Goal: Transaction & Acquisition: Book appointment/travel/reservation

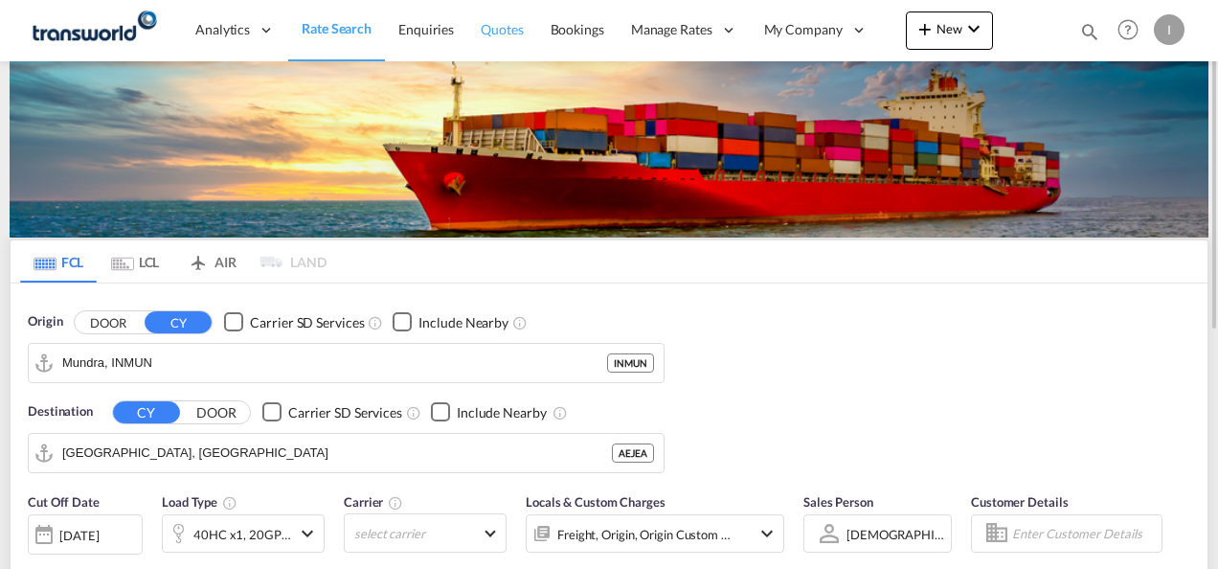
click at [519, 34] on span "Quotes" at bounding box center [502, 29] width 42 height 16
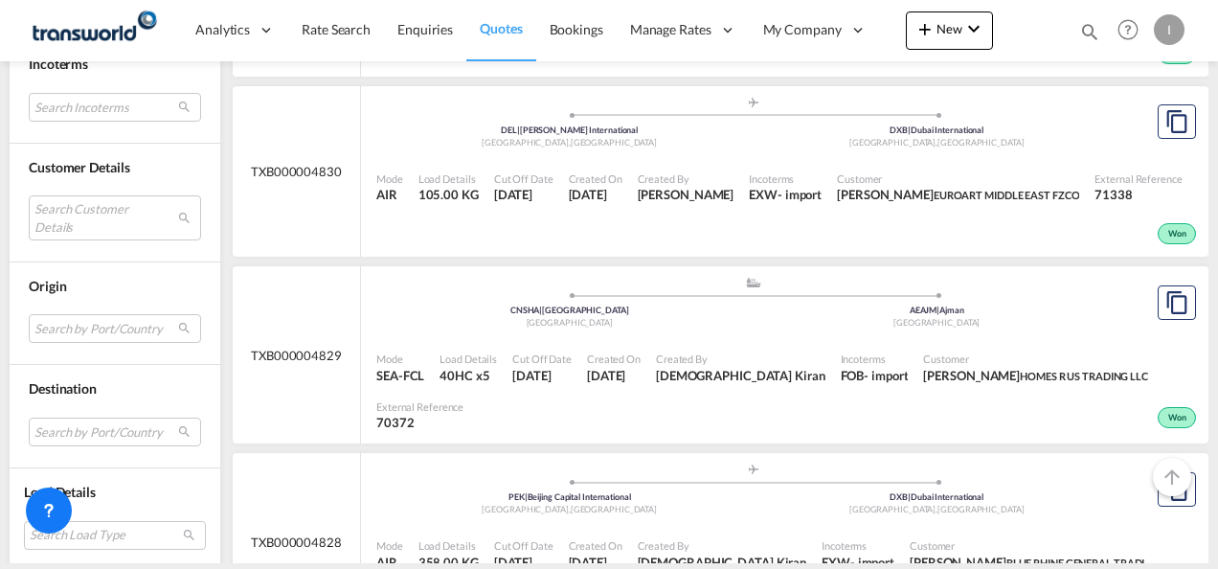
scroll to position [1124, 0]
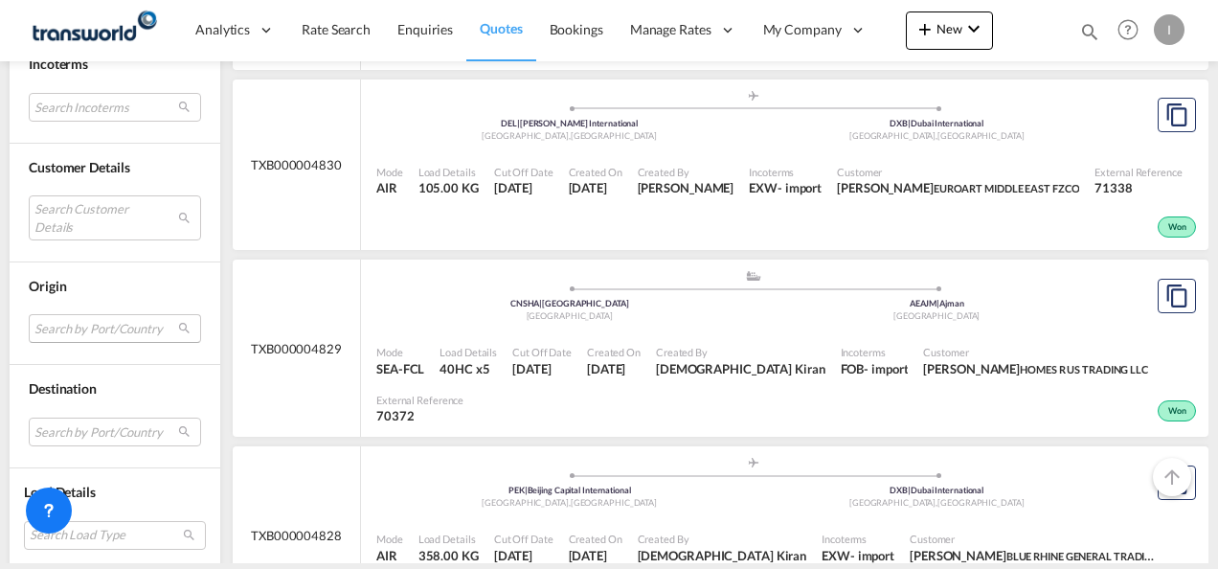
click at [170, 328] on md-select "Search by Port/Country JPNIC nichinan [GEOGRAPHIC_DATA] AEAMF mussafah [GEOGRAP…" at bounding box center [115, 328] width 172 height 29
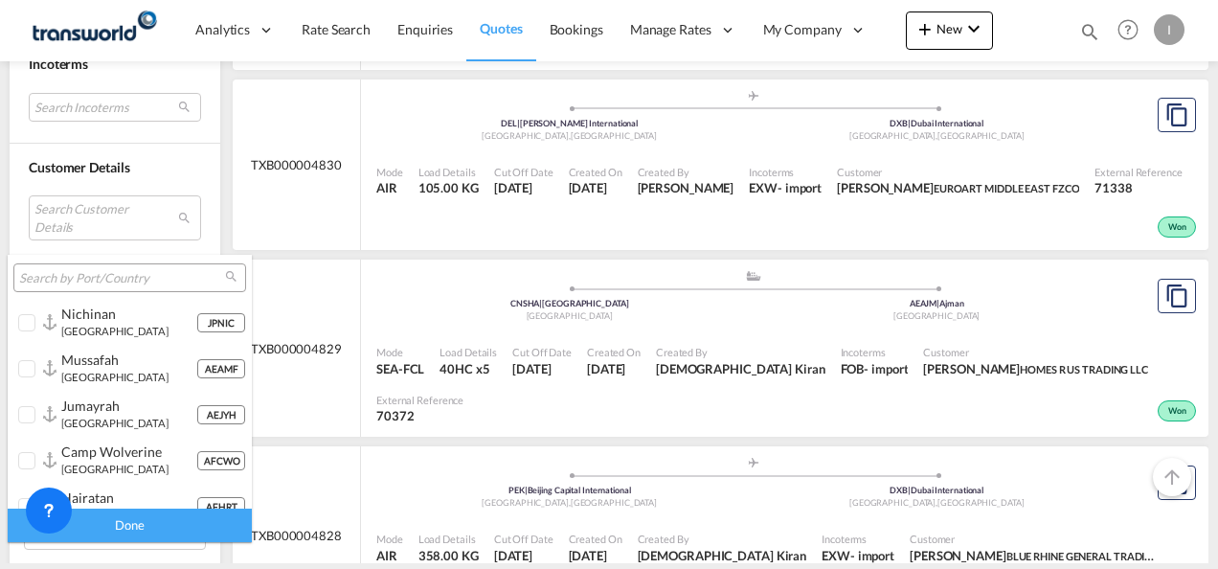
click at [98, 285] on input "search" at bounding box center [122, 278] width 206 height 17
click at [1207, 196] on md-backdrop at bounding box center [609, 284] width 1218 height 569
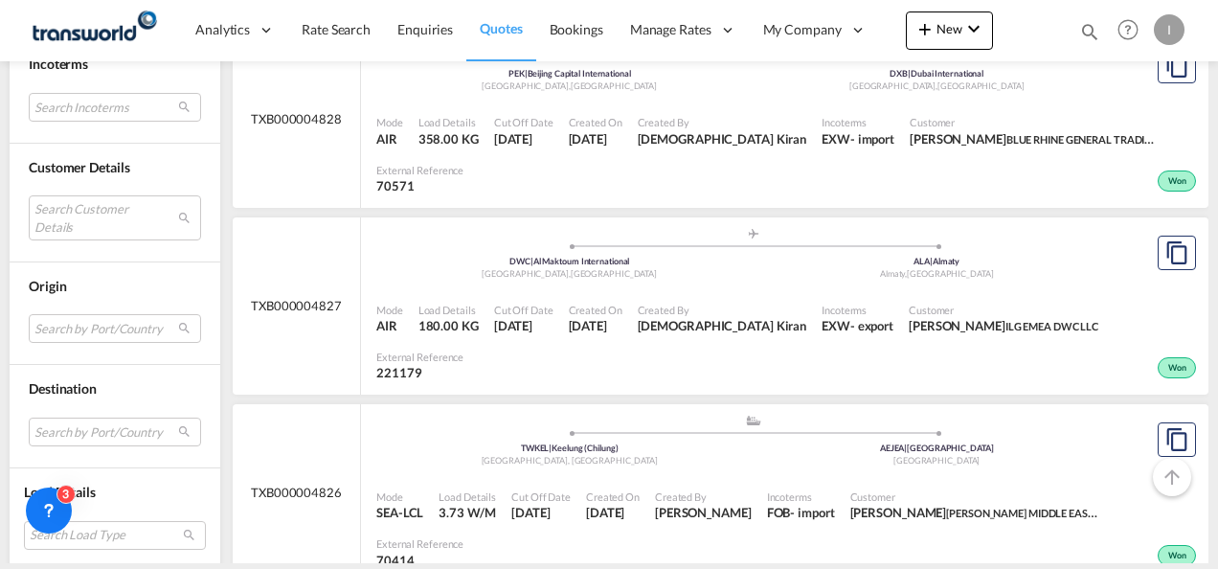
scroll to position [1605, 0]
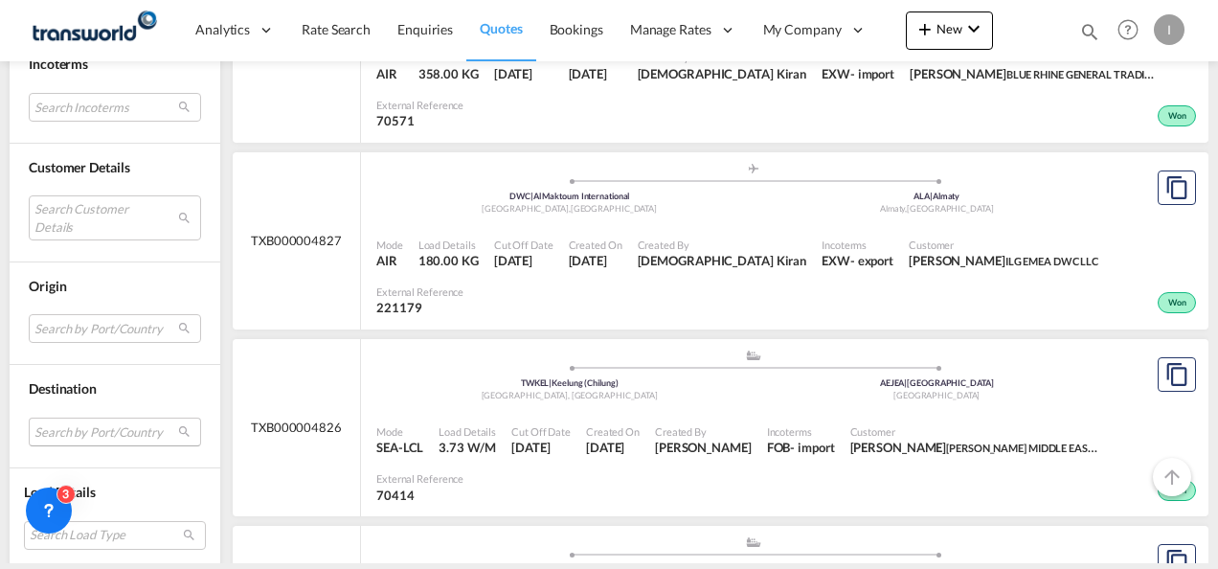
click at [88, 434] on md-select "Search by Port/Country JPNIC nichinan [GEOGRAPHIC_DATA] AEAMF mussafah [GEOGRAP…" at bounding box center [115, 432] width 172 height 29
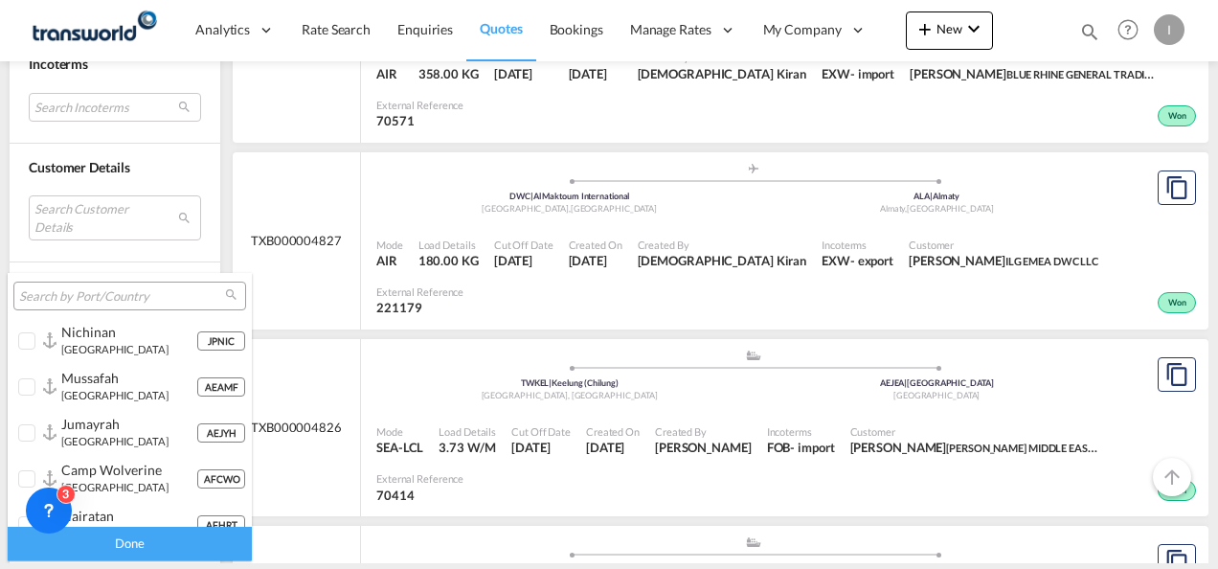
click at [59, 284] on div at bounding box center [129, 296] width 233 height 29
click at [58, 297] on input "search" at bounding box center [122, 296] width 206 height 17
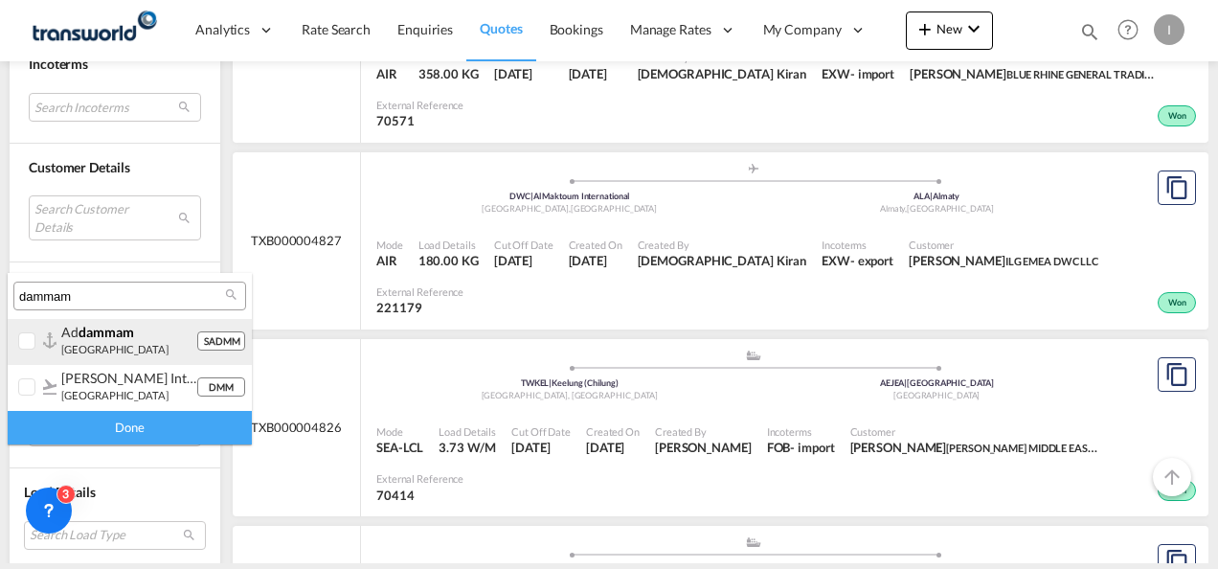
type input "dammam"
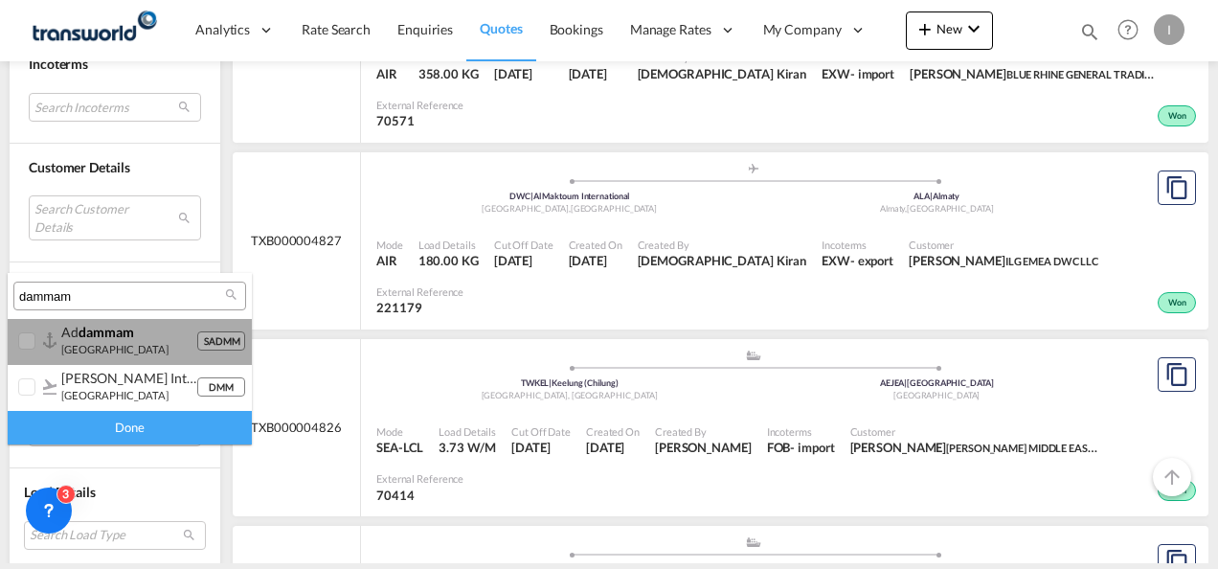
click at [88, 346] on small "[GEOGRAPHIC_DATA]" at bounding box center [114, 349] width 107 height 12
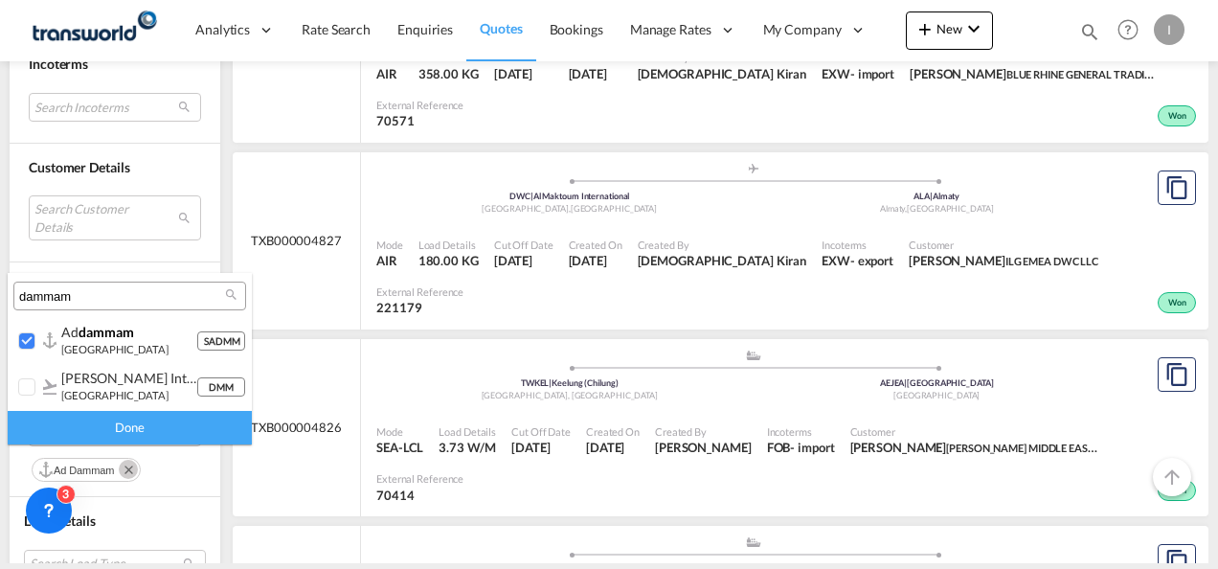
click at [134, 427] on div "Done" at bounding box center [130, 428] width 244 height 34
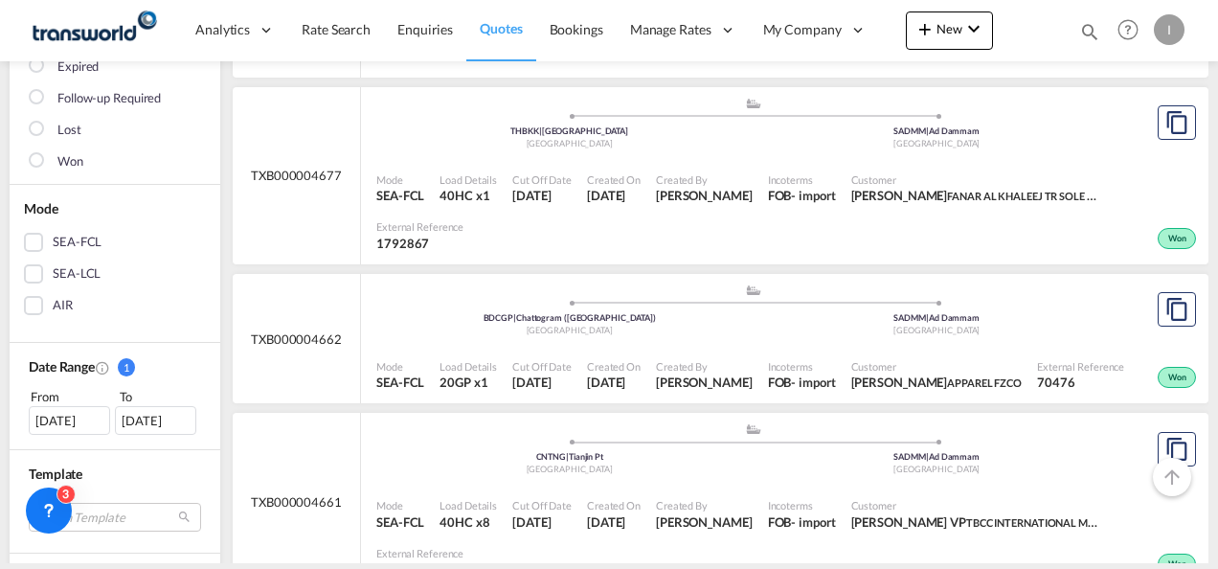
scroll to position [293, 0]
click at [72, 424] on div "[DATE]" at bounding box center [69, 422] width 81 height 29
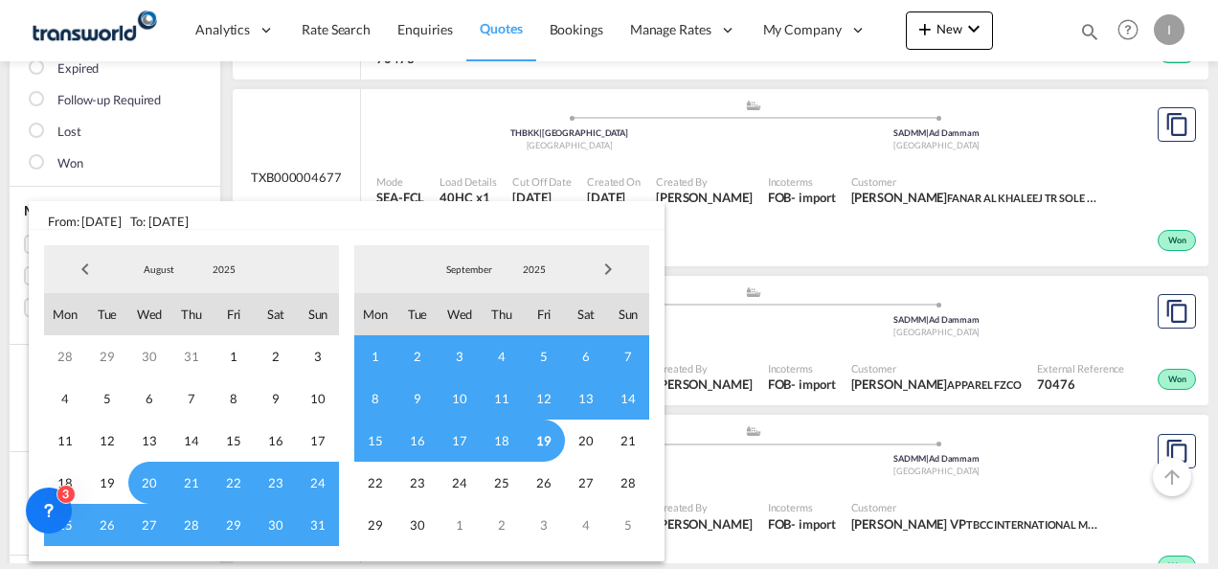
click at [79, 266] on span "Previous Month" at bounding box center [85, 269] width 38 height 38
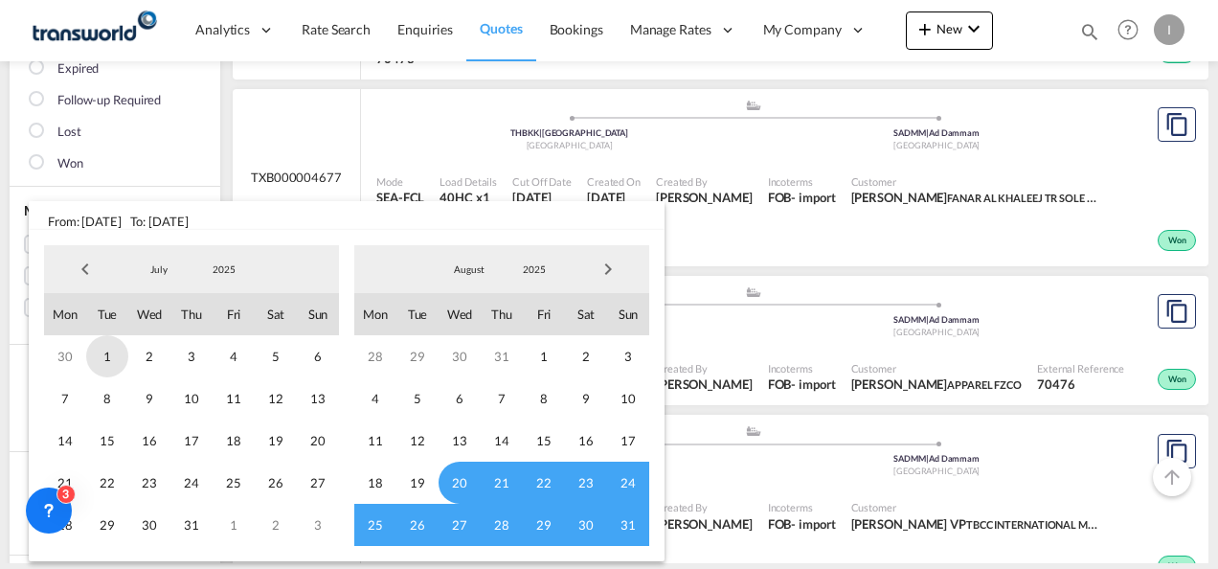
click at [106, 360] on span "1" at bounding box center [107, 356] width 42 height 42
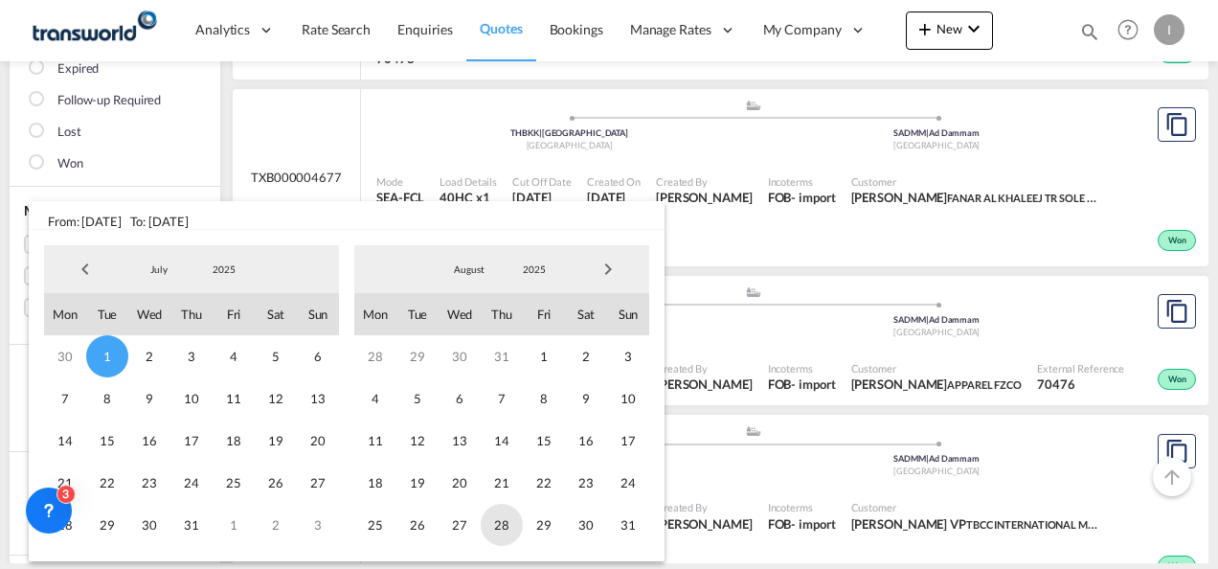
click at [503, 535] on span "28" at bounding box center [502, 525] width 42 height 42
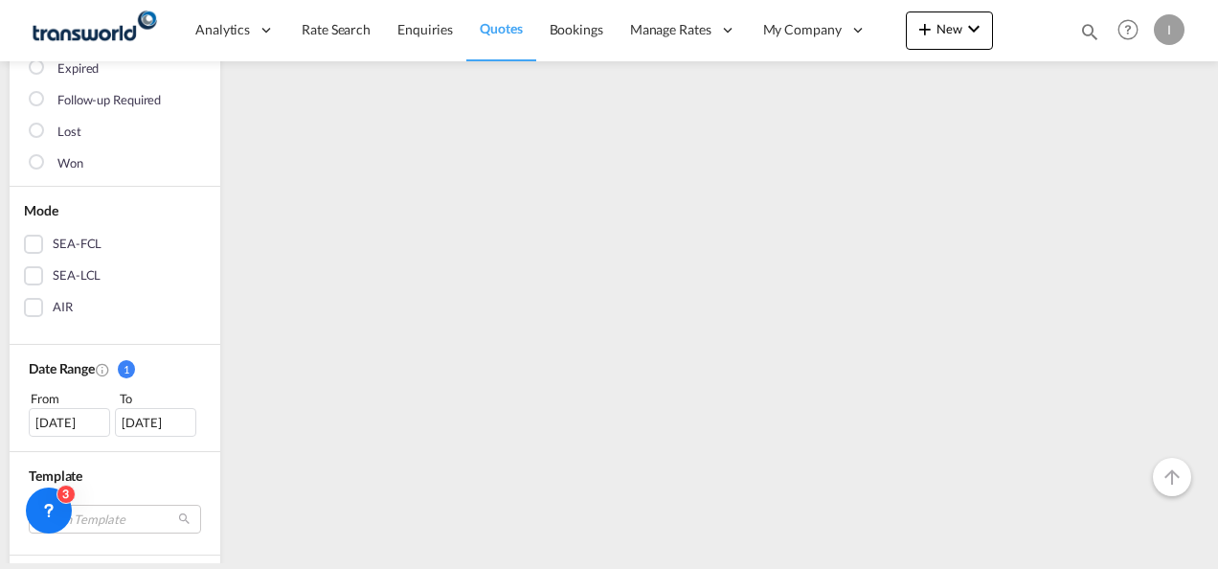
scroll to position [0, 0]
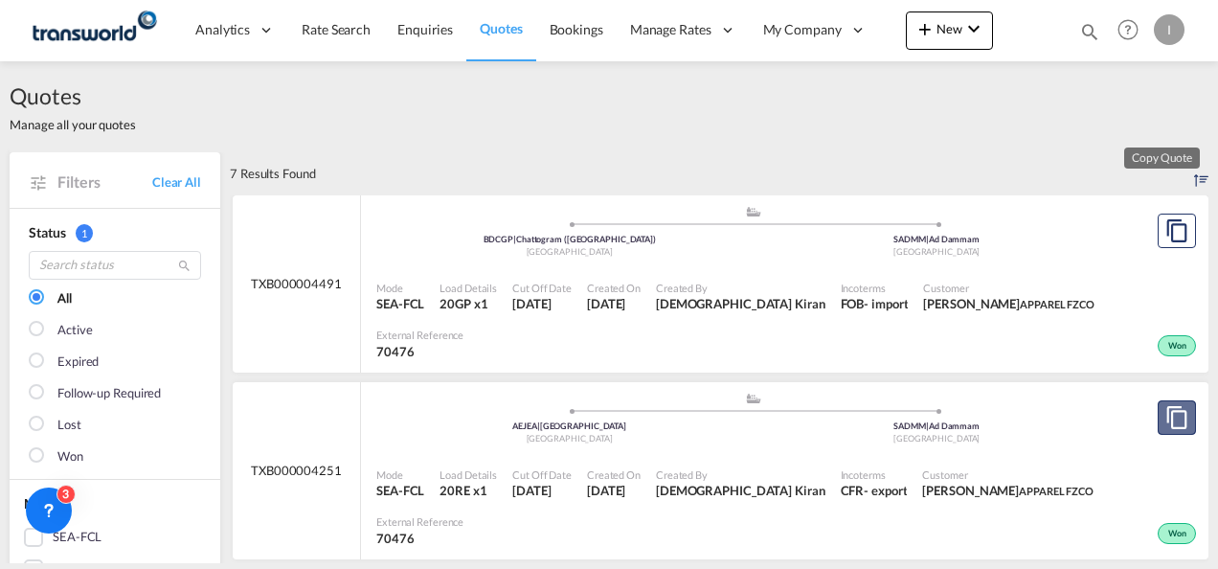
click at [1166, 406] on md-icon "assets/icons/custom/copyQuote.svg" at bounding box center [1177, 417] width 23 height 23
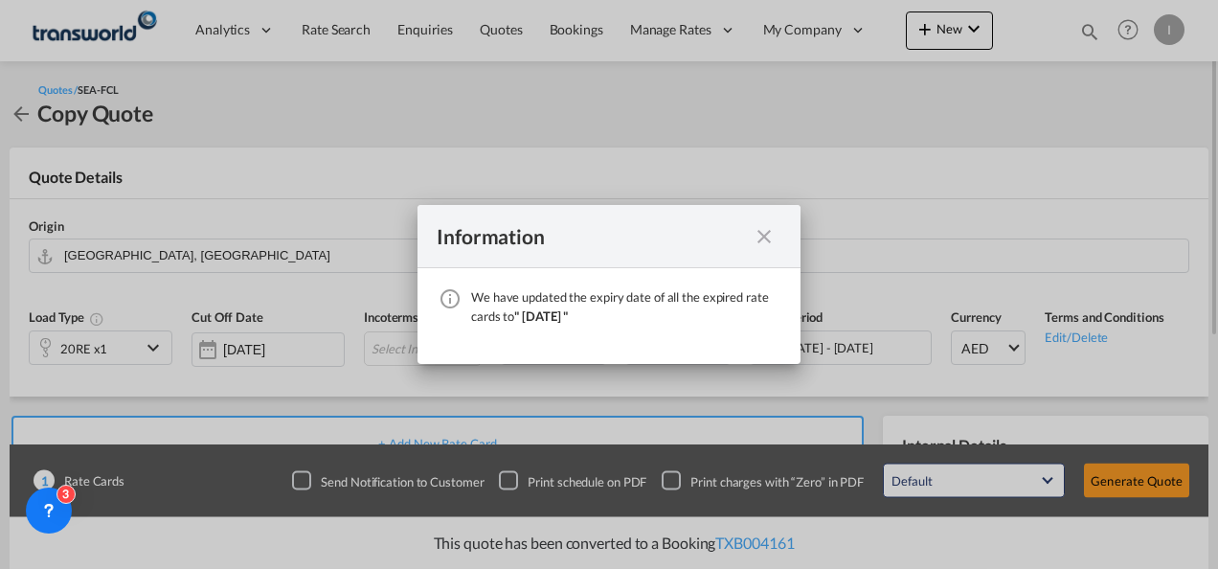
click at [766, 233] on md-icon "icon-close fg-AAA8AD cursor" at bounding box center [764, 236] width 23 height 23
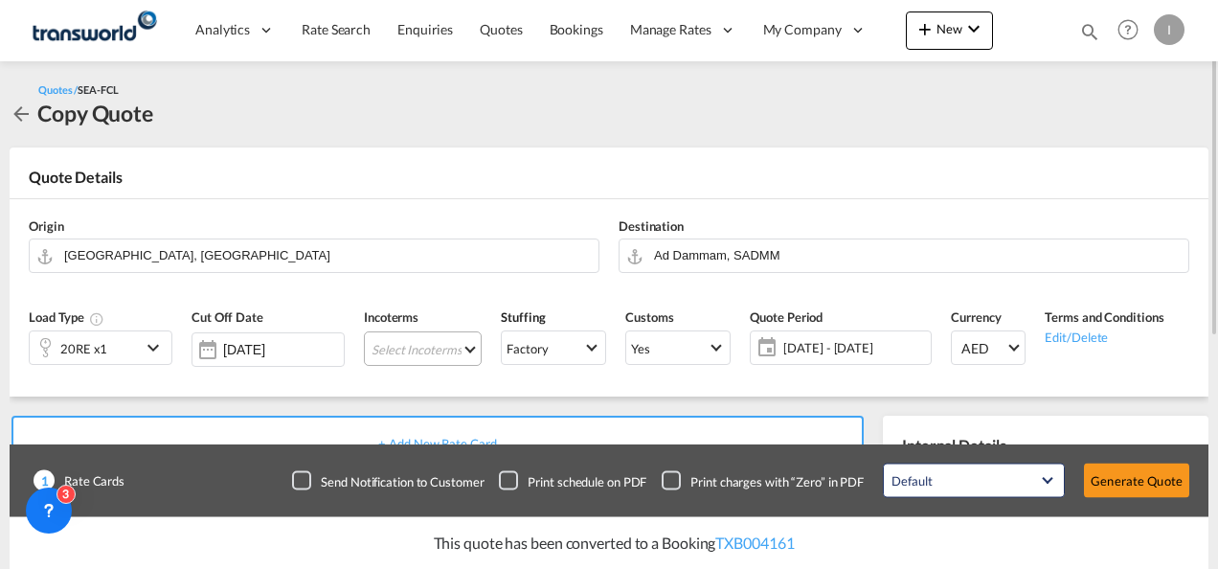
click at [403, 348] on md-select "Select Incoterms CIF - export Cost,Insurance and Freight CIF - import Cost,Insu…" at bounding box center [423, 348] width 118 height 34
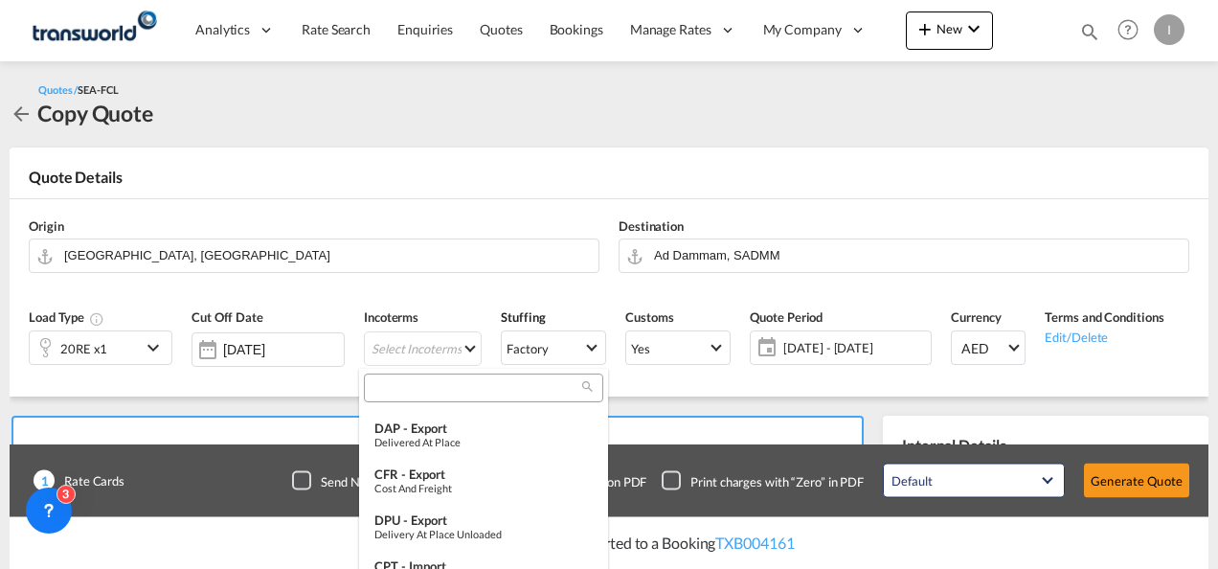
scroll to position [420, 0]
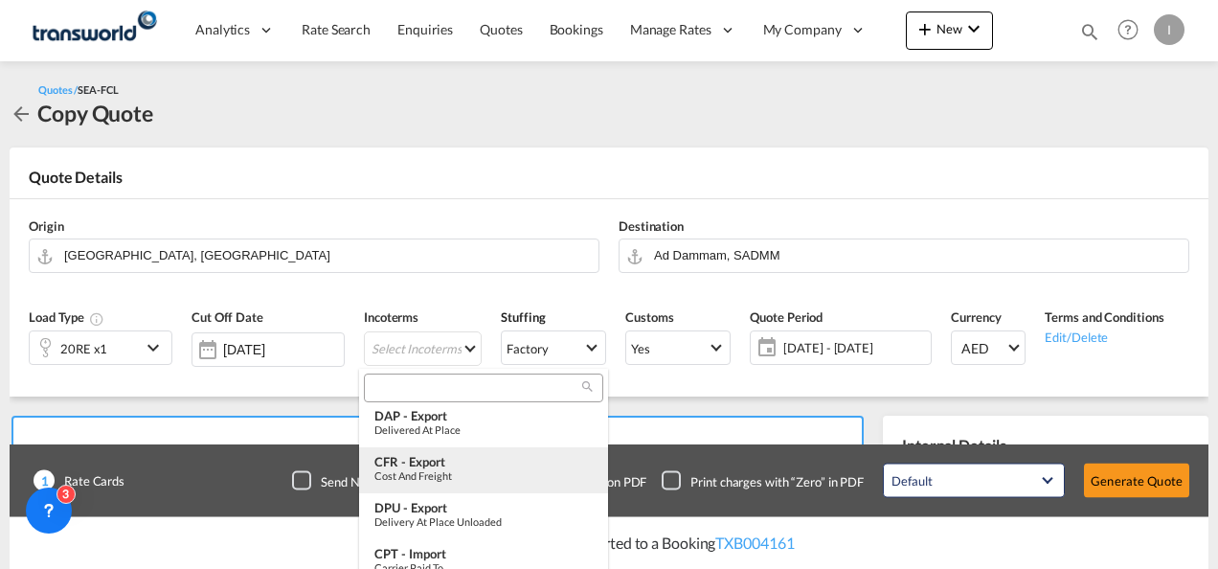
click at [435, 482] on md-option "CFR - export Cost and Freight" at bounding box center [483, 470] width 249 height 46
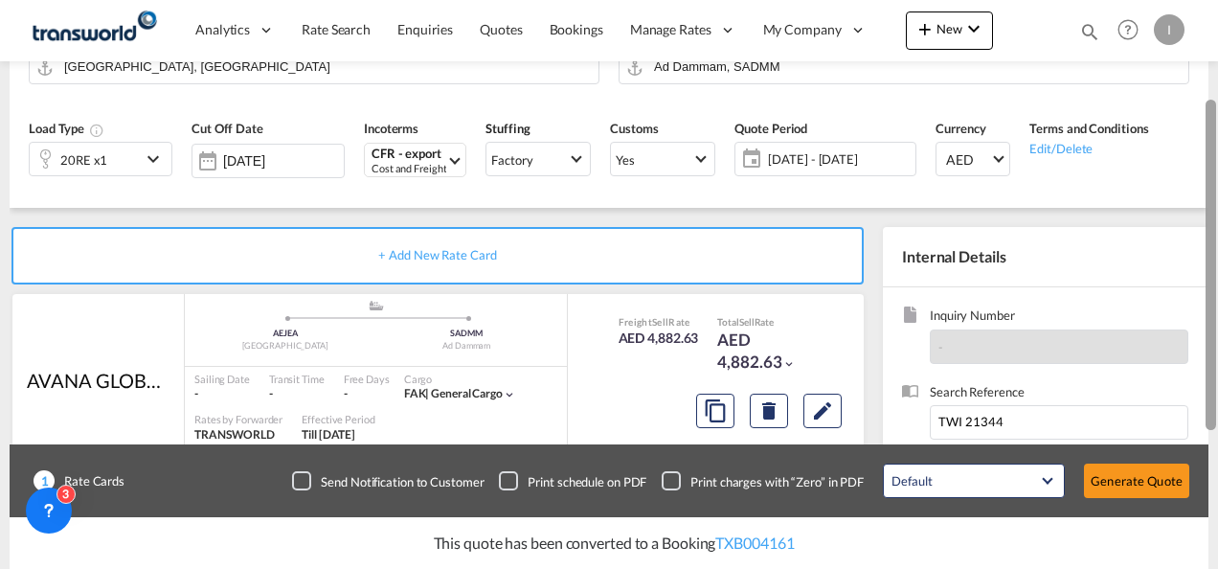
scroll to position [219, 0]
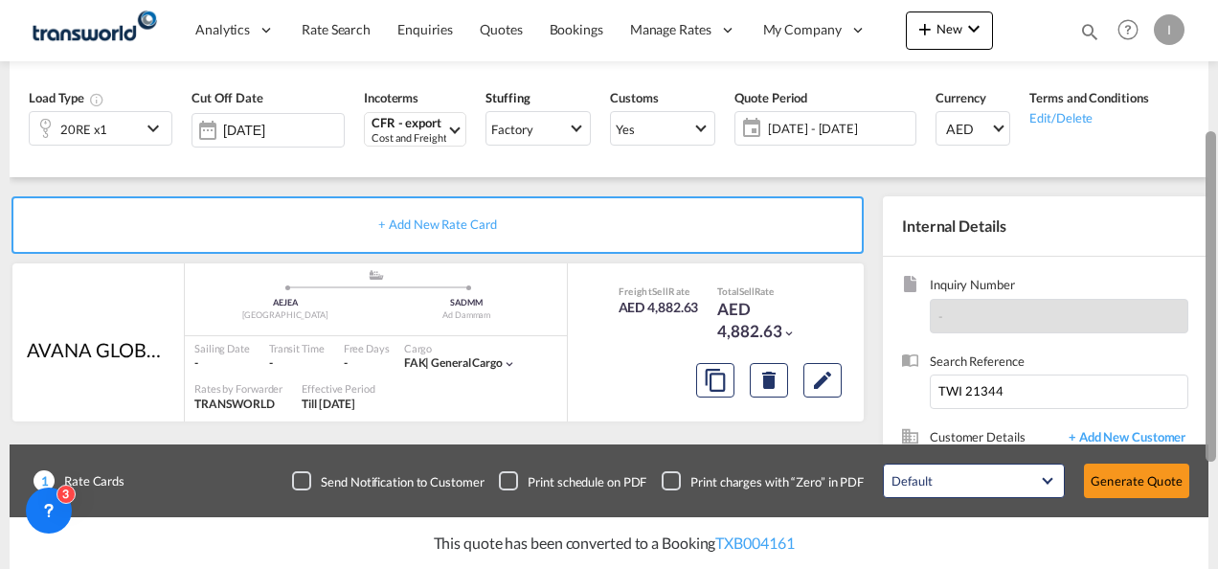
drag, startPoint x: 1214, startPoint y: 239, endPoint x: 1221, endPoint y: 368, distance: 128.6
click at [1218, 368] on html "Analytics Reports Dashboard Rate Search Enquiries Quotes" at bounding box center [609, 284] width 1218 height 569
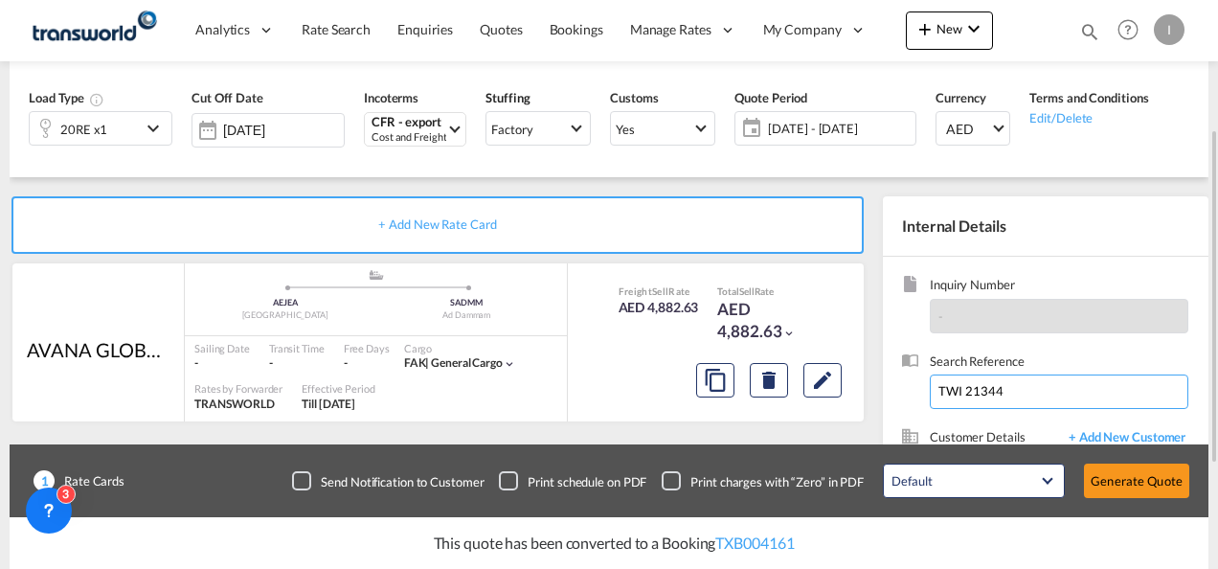
click at [968, 398] on input "TWI 21344" at bounding box center [1059, 392] width 259 height 34
paste input "From Subject Received Size Categories Velu(AEU) RE: [DATE]-F&B-KSA EXPORT CONTA…"
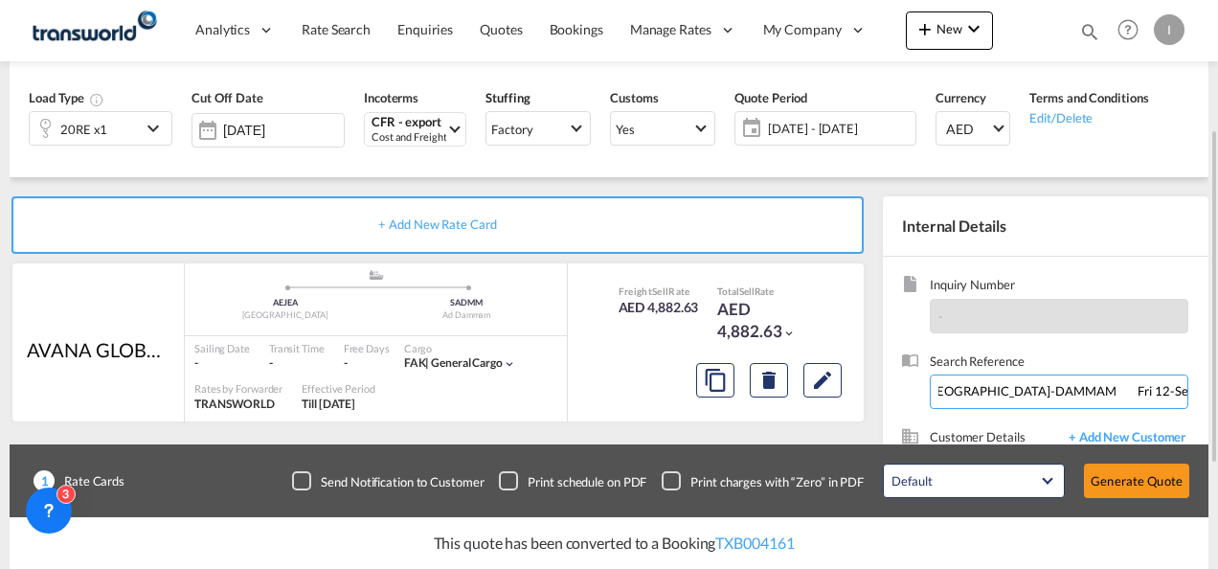
drag, startPoint x: 1052, startPoint y: 391, endPoint x: 1170, endPoint y: 383, distance: 118.1
click at [1170, 383] on input "From Subject Received Size Categories Velu(AEU) RE: [DATE]-F&B-KSA EXPORT CONTA…" at bounding box center [1059, 392] width 259 height 34
click at [994, 400] on input "From Subject Received Size Categories Velu(AEU) RE: [DATE]-F&B-KSA EXPORT CONTA…" at bounding box center [1059, 392] width 259 height 34
paste input "TWI 21810"
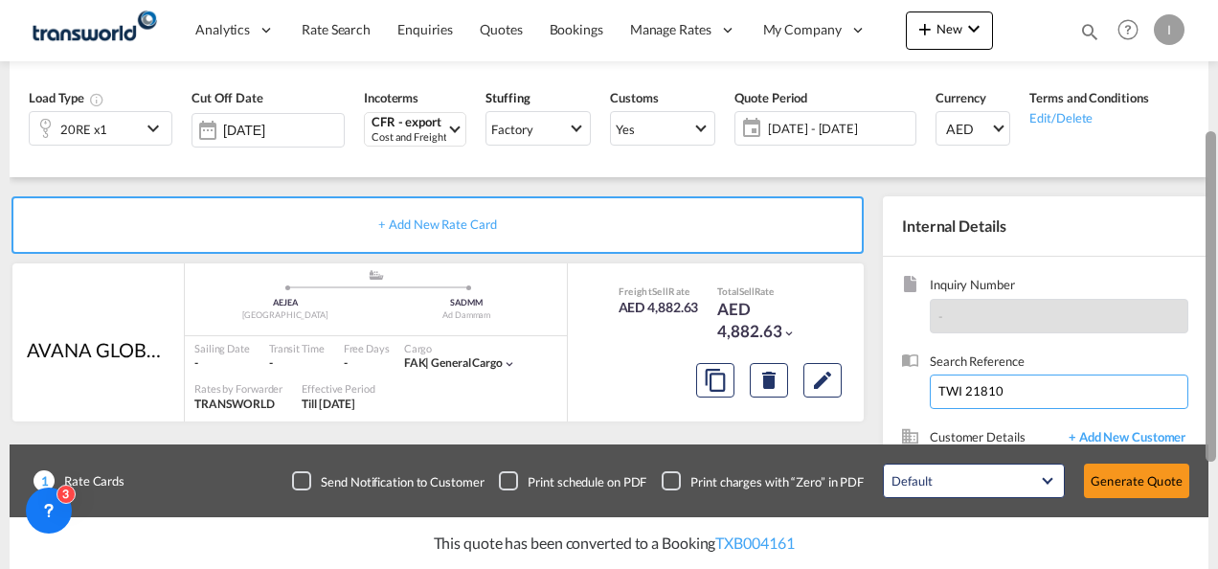
type input "TWI 21810"
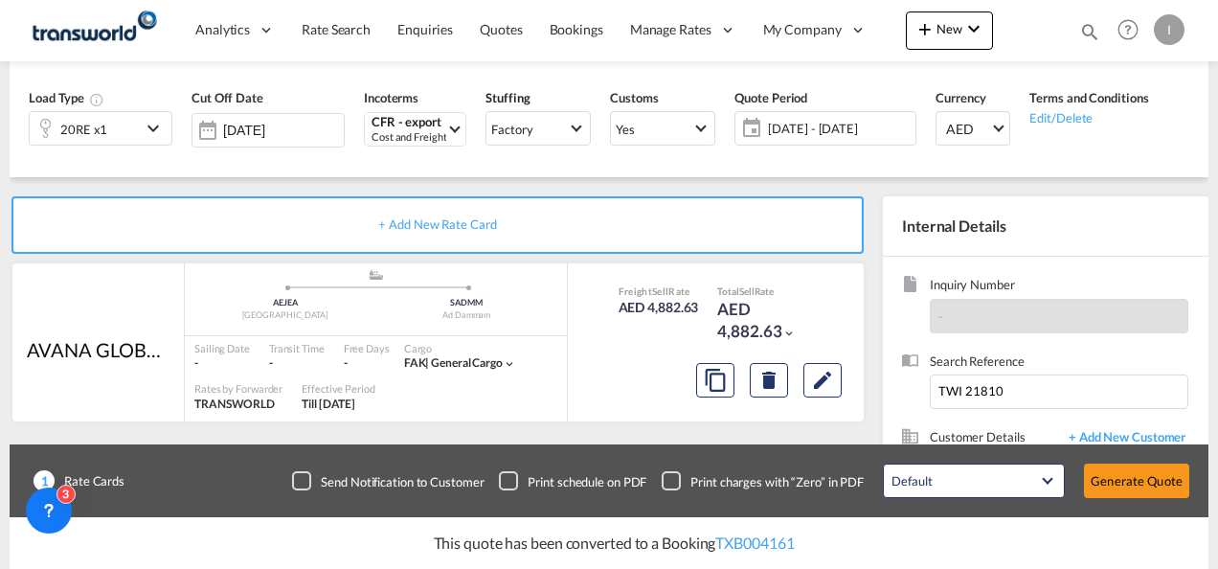
drag, startPoint x: 1217, startPoint y: 255, endPoint x: 1218, endPoint y: 435, distance: 180.1
click at [1218, 435] on html "Analytics Reports Dashboard Rate Search Enquiries Quotes" at bounding box center [609, 284] width 1218 height 569
drag, startPoint x: 1218, startPoint y: 435, endPoint x: 1120, endPoint y: 264, distance: 197.0
click at [1120, 264] on div "Inquiry Number - Search Reference TWI 21810 Customer Details + Add New Customer…" at bounding box center [1046, 432] width 326 height 350
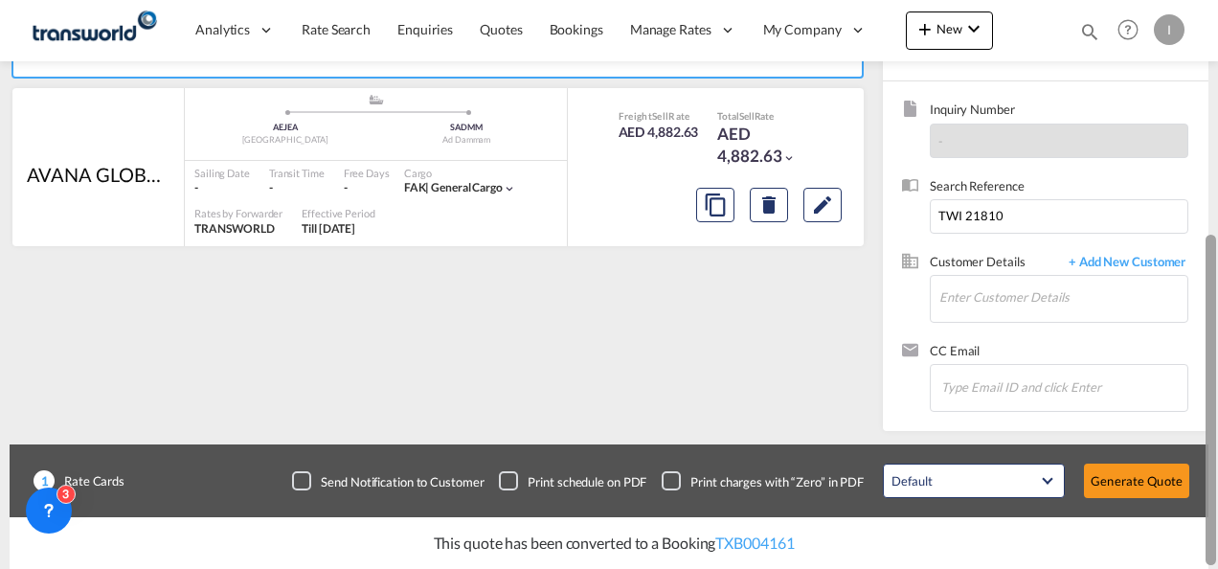
drag, startPoint x: 1209, startPoint y: 230, endPoint x: 1217, endPoint y: 403, distance: 173.6
click at [1217, 403] on div at bounding box center [1217, 285] width 4 height 561
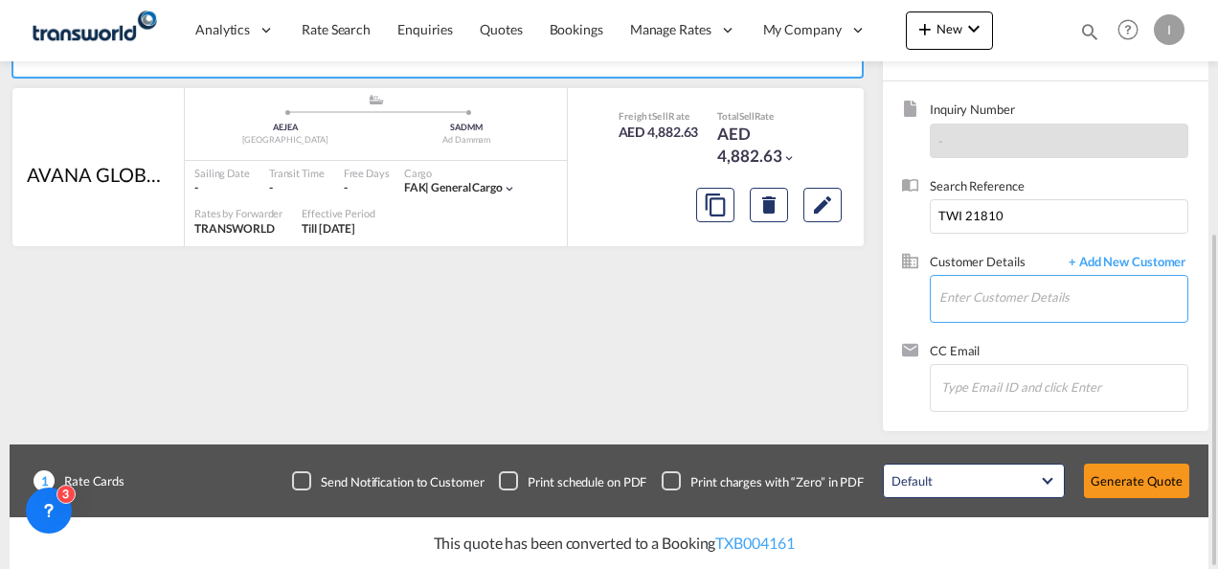
click at [970, 301] on input "Enter Customer Details" at bounding box center [1064, 297] width 248 height 43
type input "D"
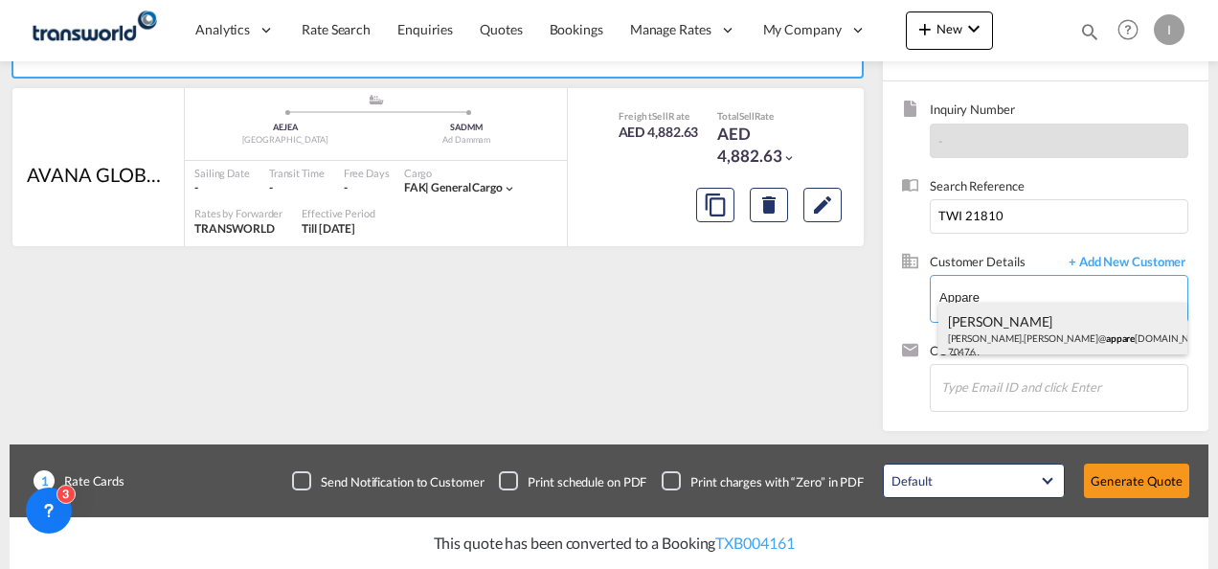
click at [1000, 333] on div "[PERSON_NAME] [PERSON_NAME].[PERSON_NAME]@ appare [DOMAIN_NAME] | APPARE L FZCO…" at bounding box center [1064, 335] width 250 height 65
type input "APPAREL FZCO, [PERSON_NAME], [PERSON_NAME][EMAIL_ADDRESS][PERSON_NAME][DOMAIN_N…"
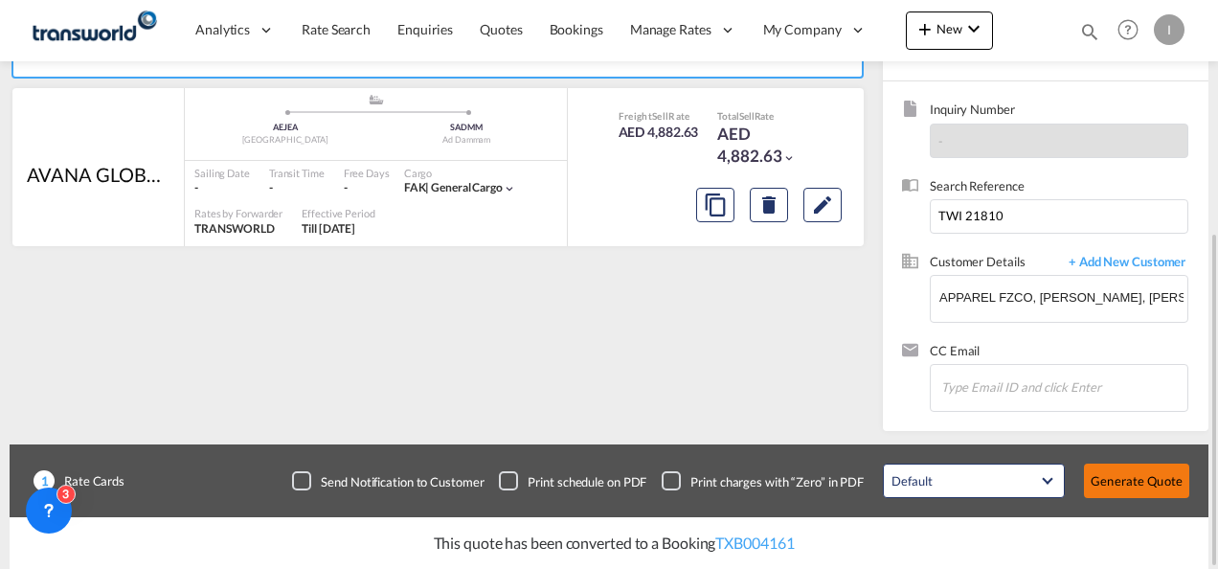
click at [1141, 475] on button "Generate Quote" at bounding box center [1136, 481] width 105 height 34
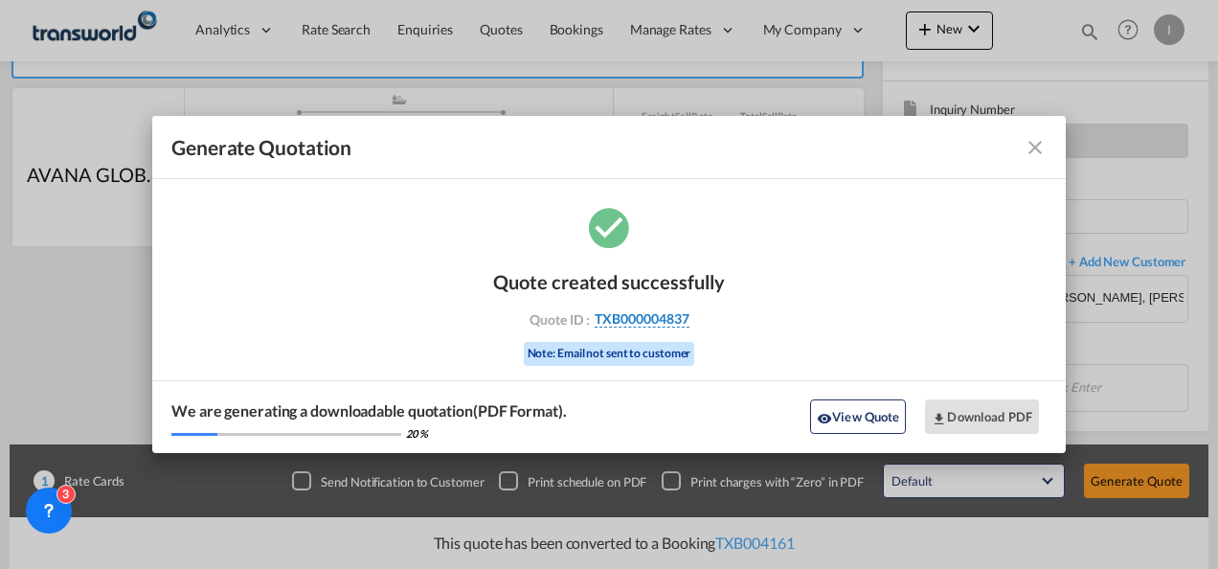
click at [640, 325] on span "TXB000004837" at bounding box center [642, 318] width 95 height 17
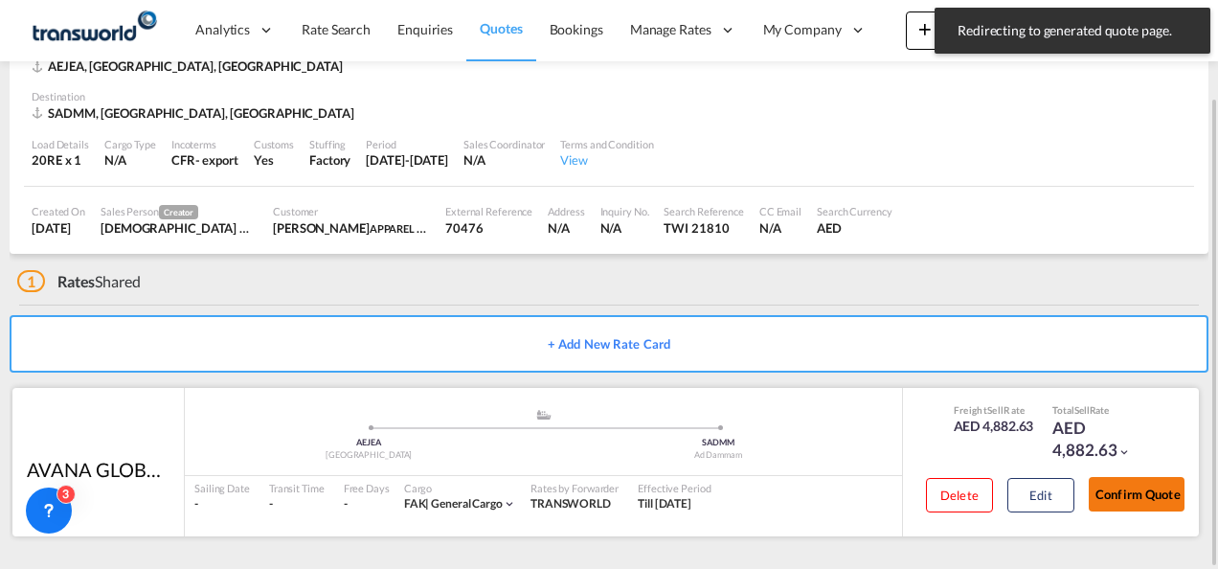
click at [1109, 477] on button "Confirm Quote" at bounding box center [1137, 494] width 96 height 34
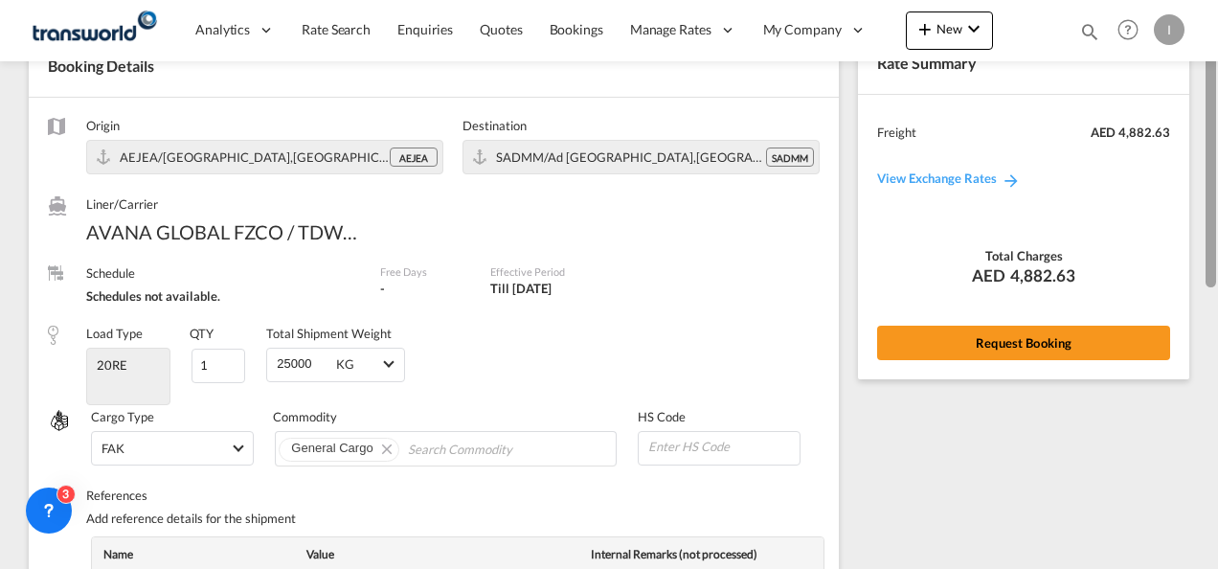
scroll to position [98, 0]
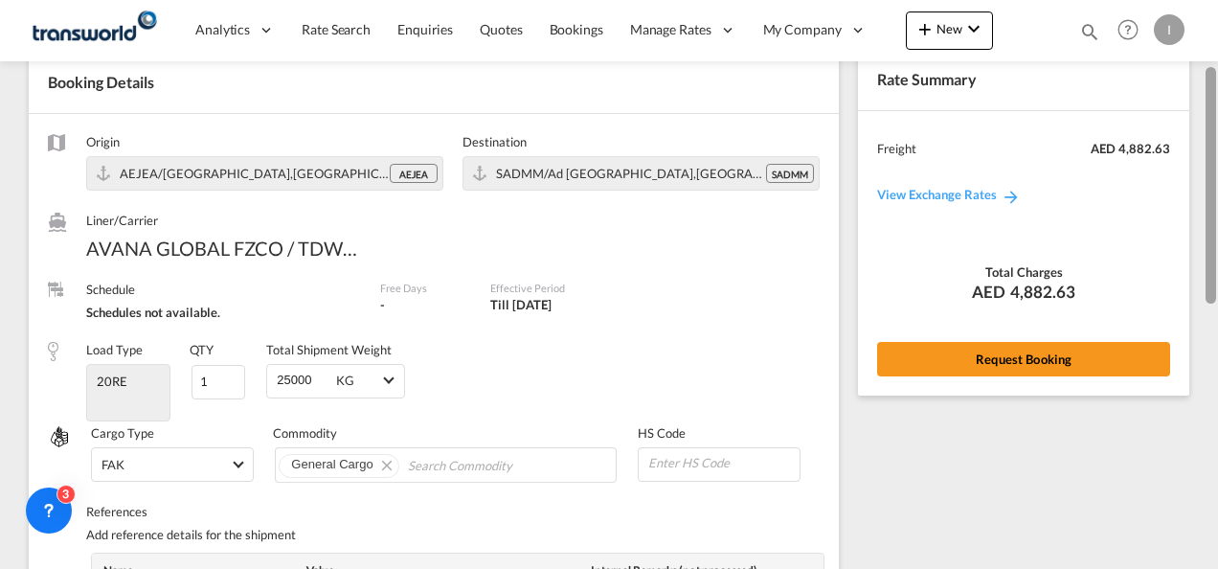
drag, startPoint x: 1209, startPoint y: 417, endPoint x: 1210, endPoint y: 134, distance: 282.6
click at [1210, 134] on div at bounding box center [1211, 185] width 11 height 237
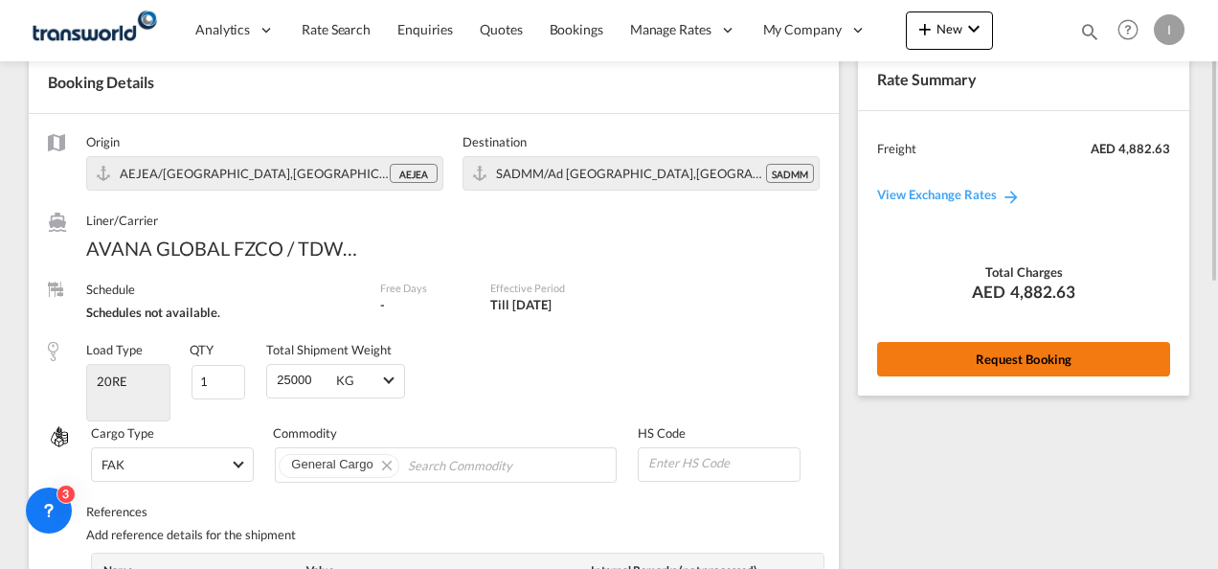
click at [990, 370] on button "Request Booking" at bounding box center [1023, 359] width 293 height 34
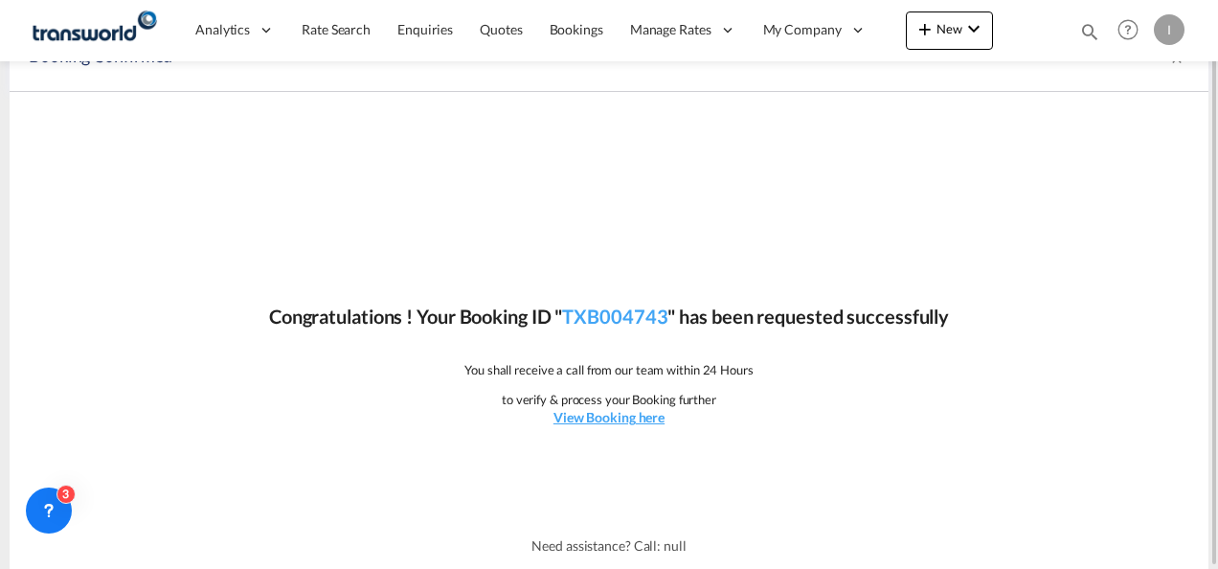
scroll to position [35, 0]
click at [596, 325] on link "TXB004743" at bounding box center [614, 317] width 105 height 23
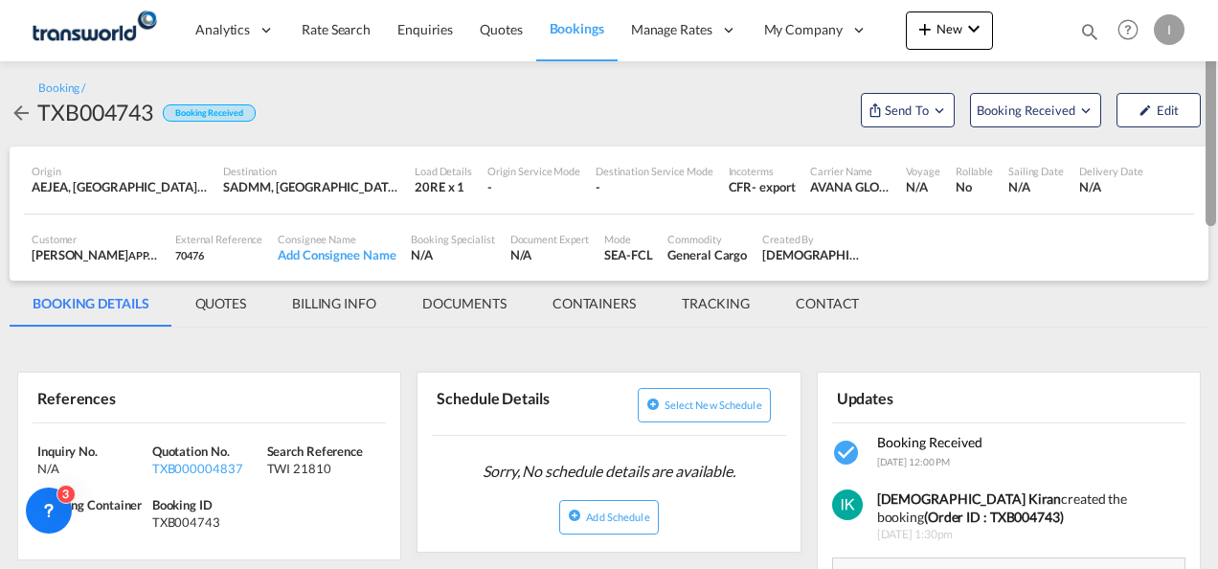
drag, startPoint x: 1215, startPoint y: 401, endPoint x: 1218, endPoint y: 131, distance: 270.1
click at [1218, 131] on div at bounding box center [1217, 284] width 4 height 561
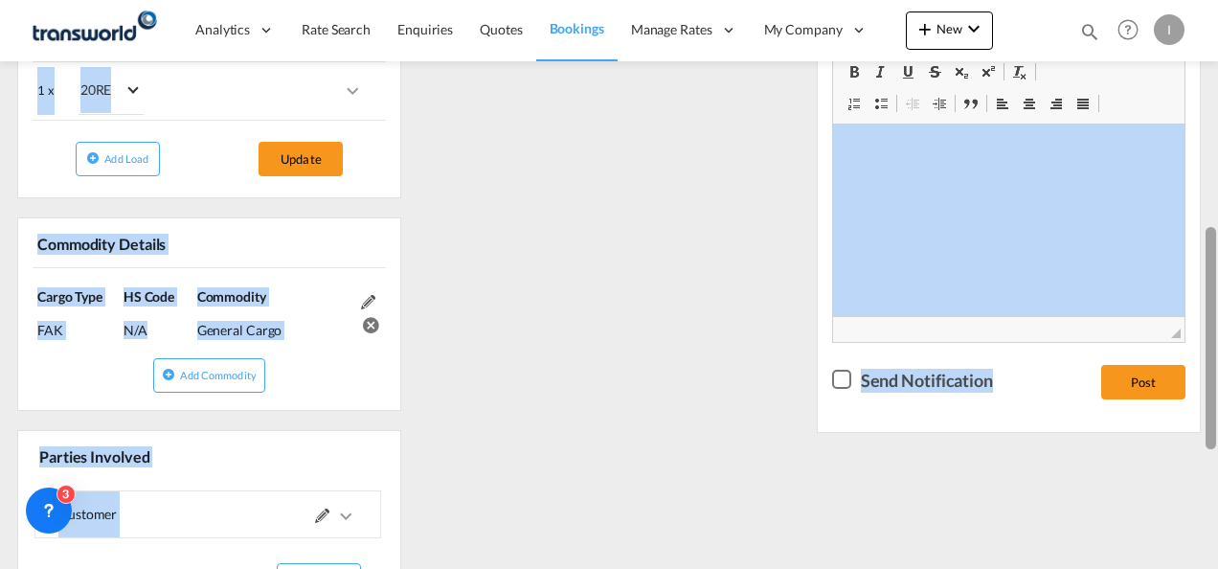
drag, startPoint x: 1217, startPoint y: 293, endPoint x: 1212, endPoint y: 149, distance: 143.8
click at [1215, 61] on div at bounding box center [1217, 284] width 4 height 561
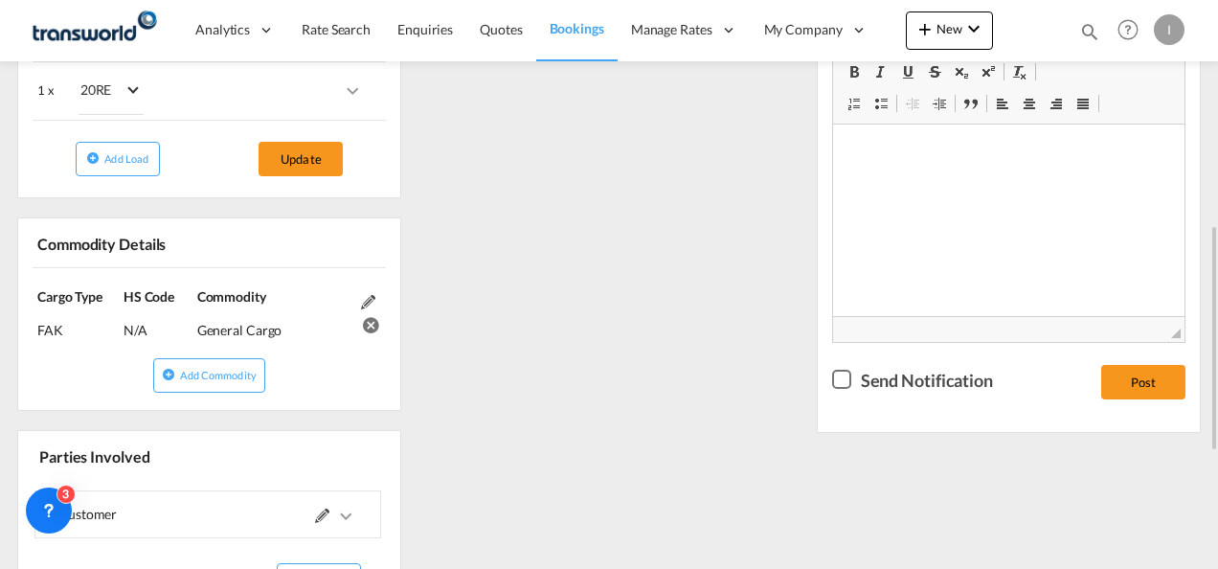
scroll to position [0, 0]
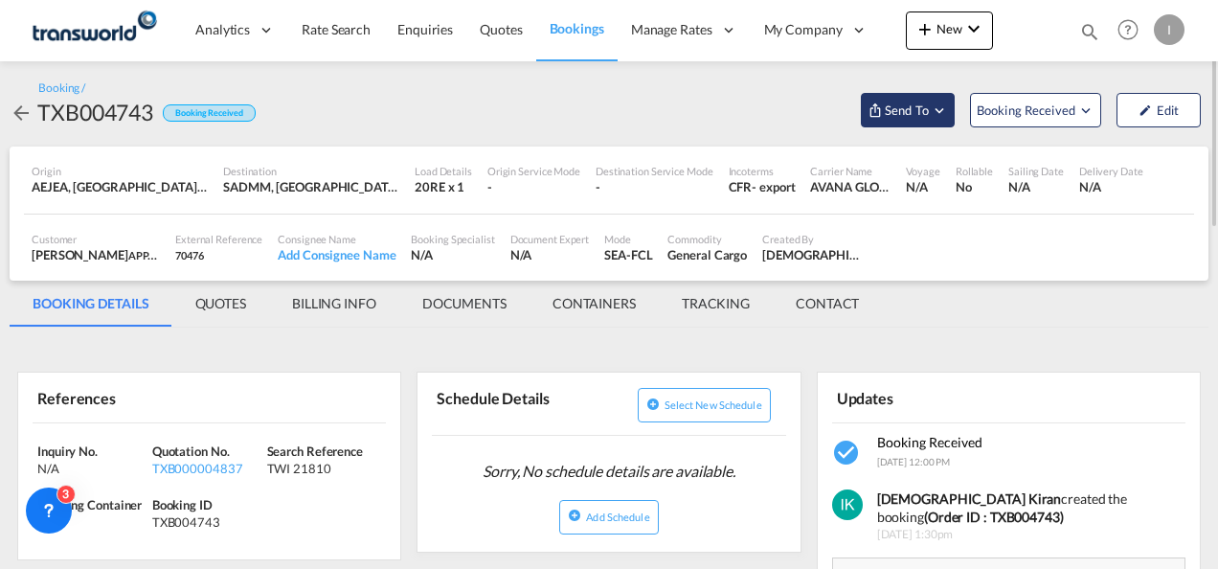
click at [881, 117] on md-icon "Open demo menu" at bounding box center [875, 109] width 15 height 15
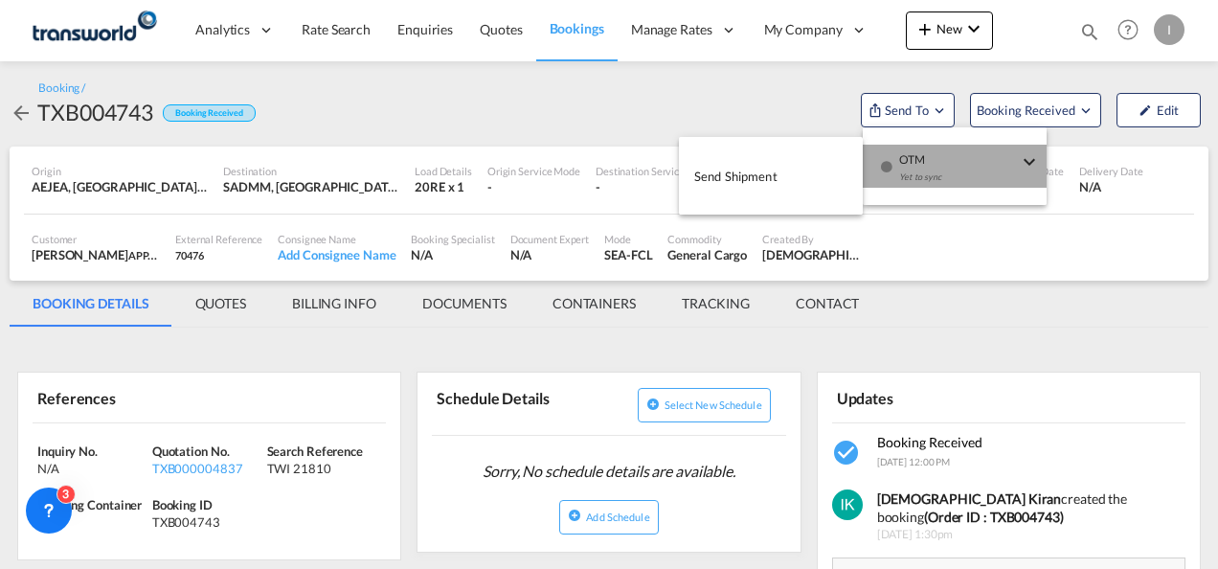
click at [876, 166] on button "OTM Yet to sync" at bounding box center [955, 166] width 184 height 43
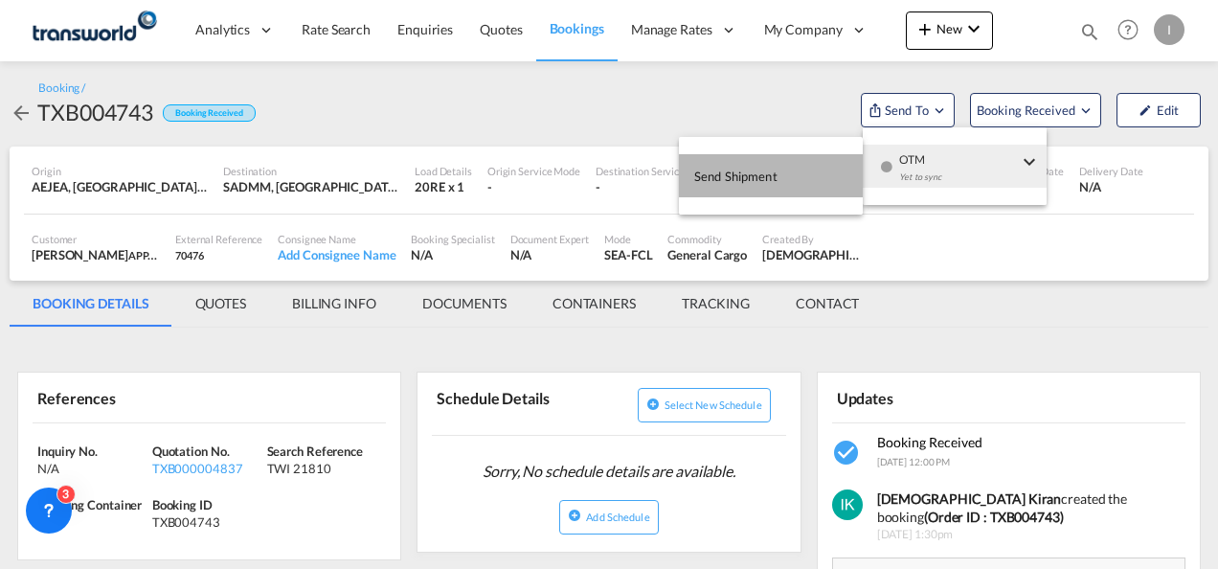
click at [732, 195] on button "Send Shipment" at bounding box center [771, 175] width 184 height 43
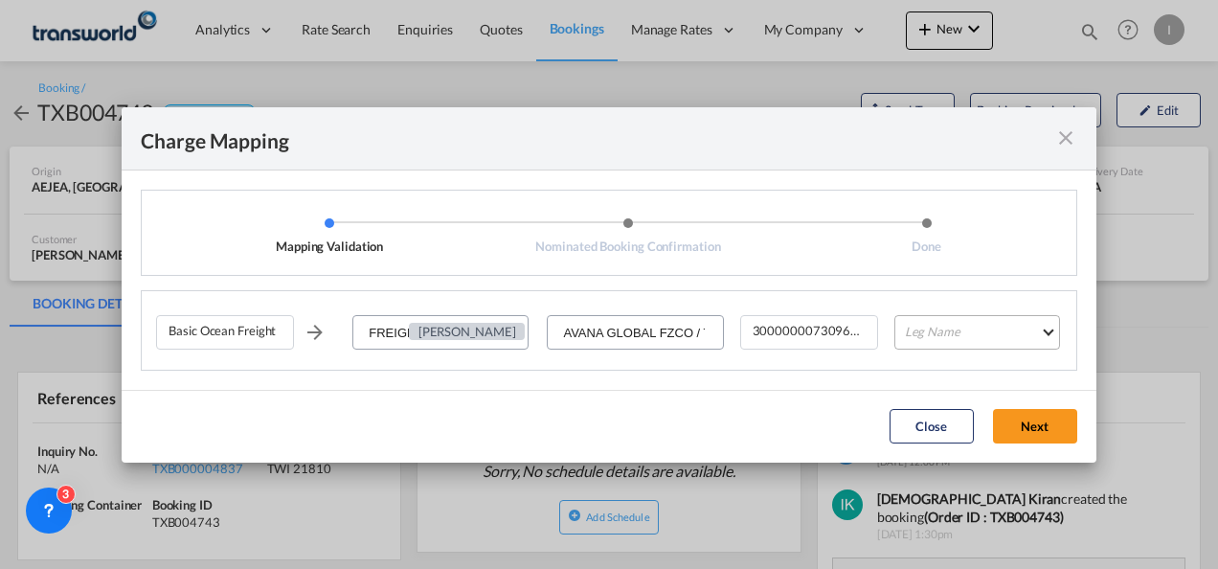
click at [941, 333] on md-select "Leg Name HANDLING ORIGIN VESSEL HANDLING DESTINATION OTHERS TL PICK UP CUSTOMS …" at bounding box center [978, 332] width 166 height 34
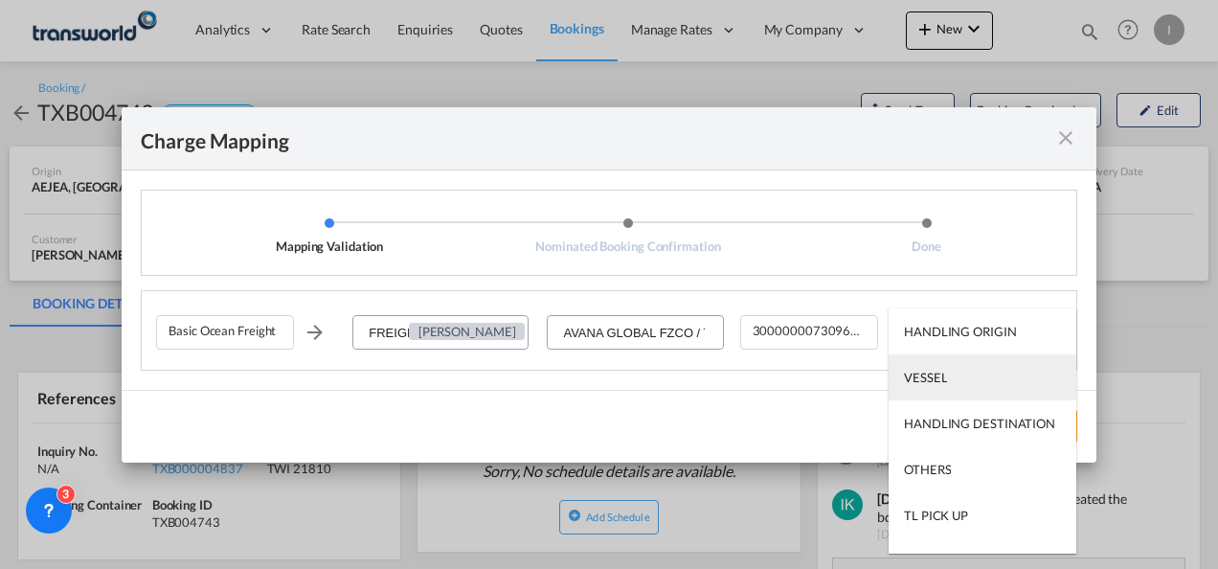
click at [941, 376] on div "VESSEL" at bounding box center [925, 377] width 43 height 17
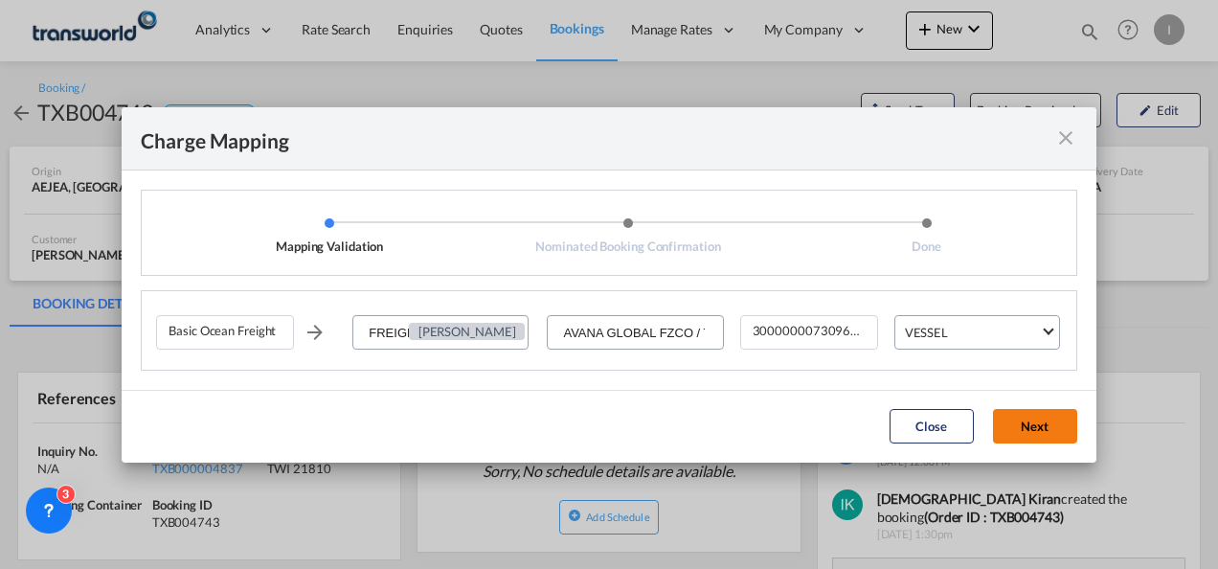
click at [1038, 421] on button "Next" at bounding box center [1035, 426] width 84 height 34
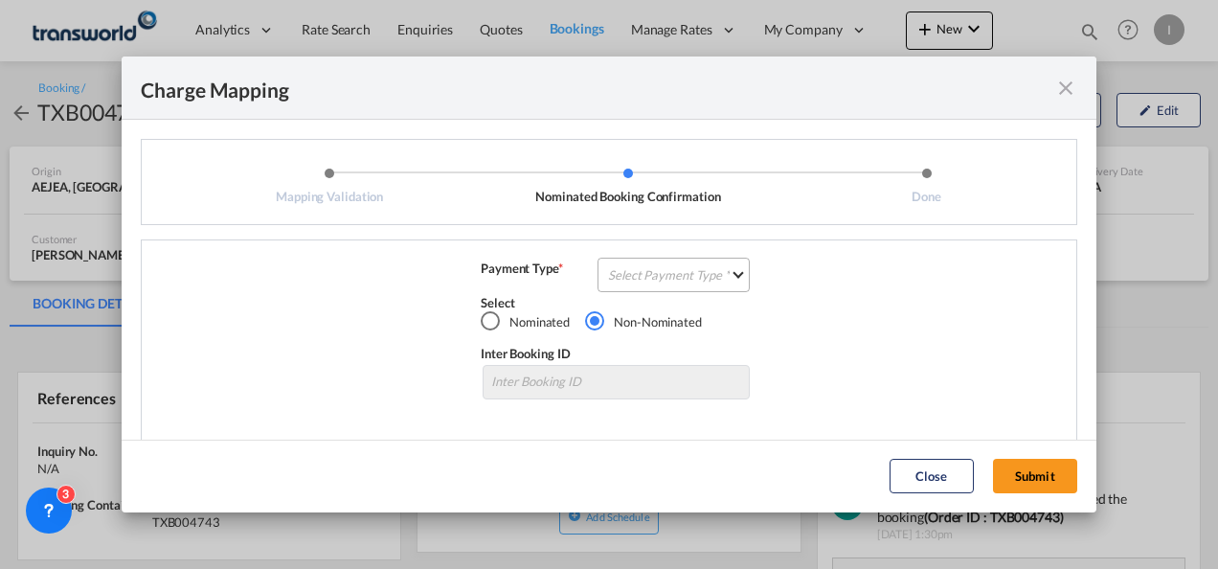
click at [699, 275] on md-select "Select Payment Type COLLECT PREPAID" at bounding box center [674, 275] width 152 height 34
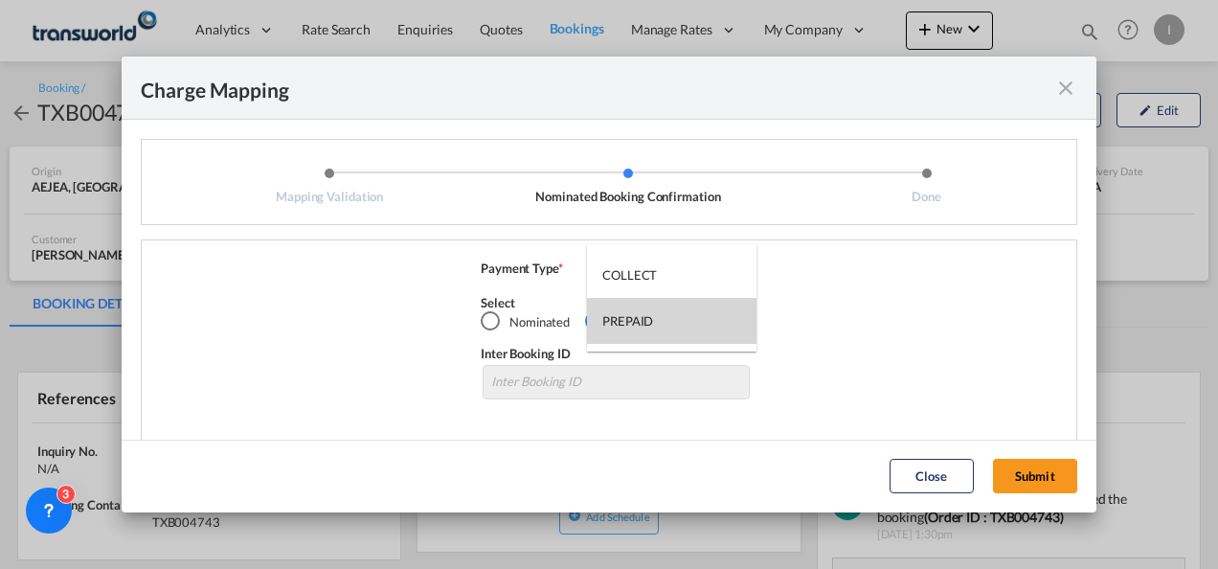
click at [685, 301] on md-option "PREPAID" at bounding box center [672, 321] width 170 height 46
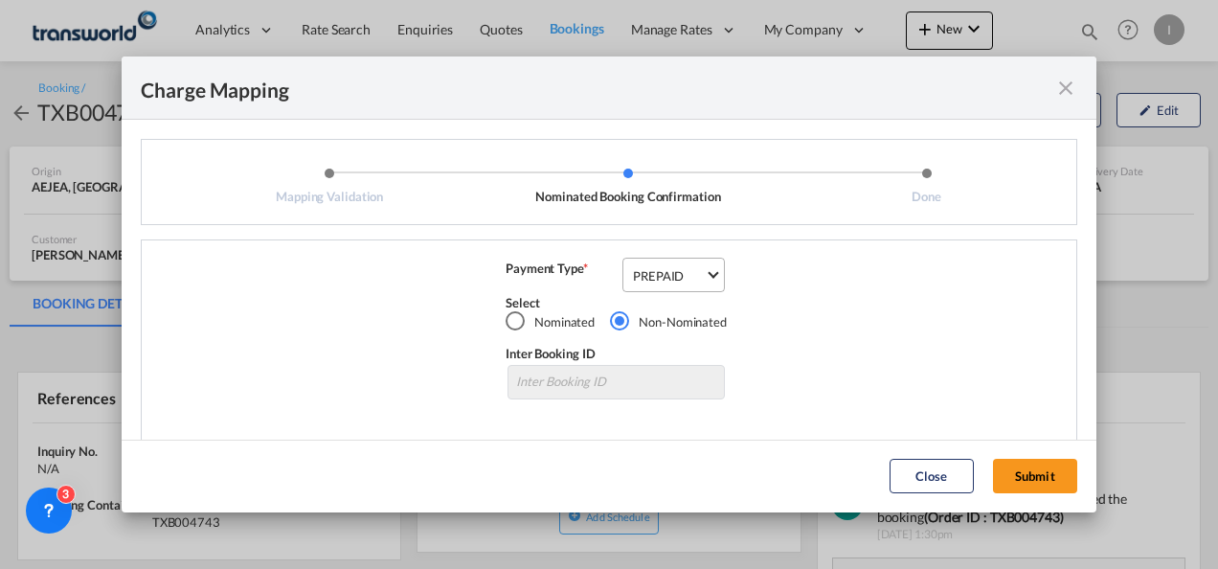
click at [671, 283] on div "PREPAID" at bounding box center [658, 275] width 51 height 15
click at [661, 228] on div "COLLECT" at bounding box center [653, 228] width 55 height 17
click at [1029, 478] on button "Submit" at bounding box center [1035, 476] width 84 height 34
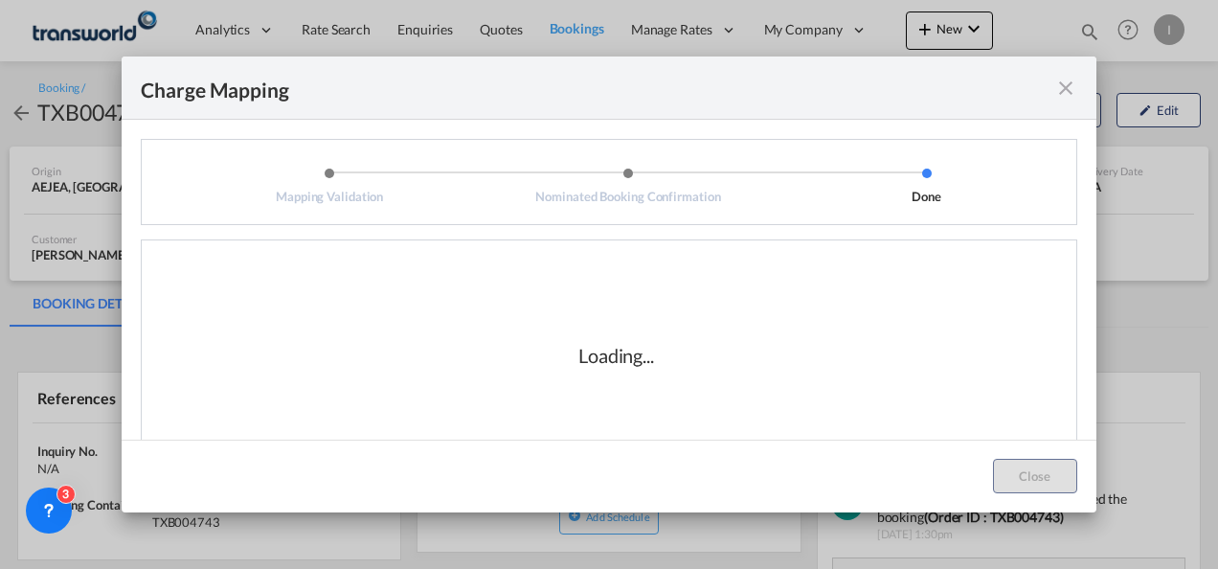
scroll to position [32, 0]
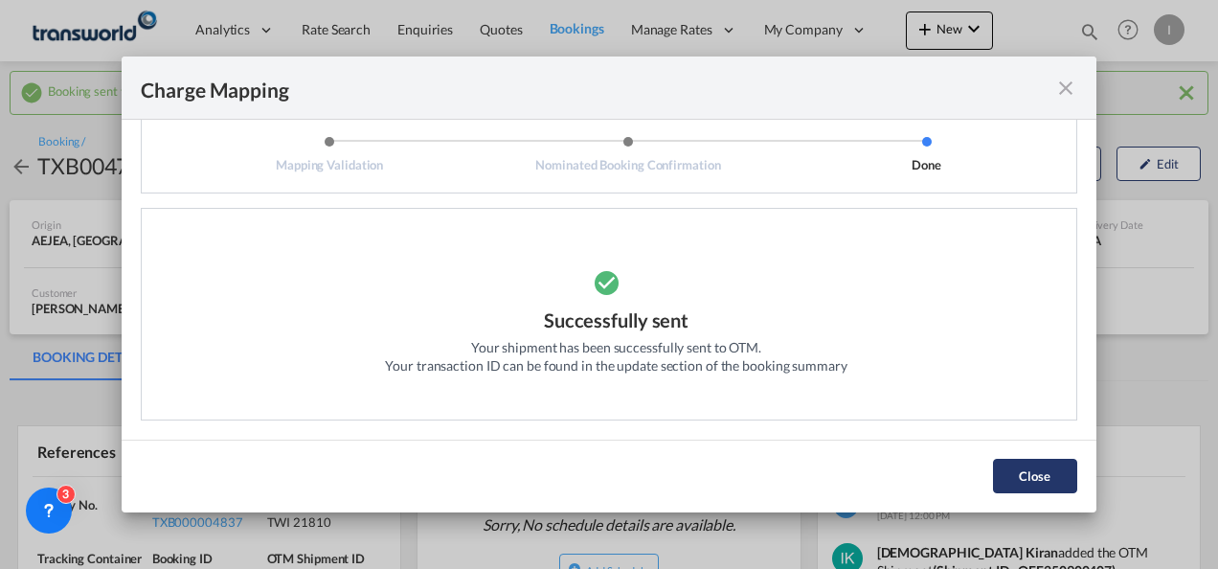
click at [1034, 485] on button "Close" at bounding box center [1035, 476] width 84 height 34
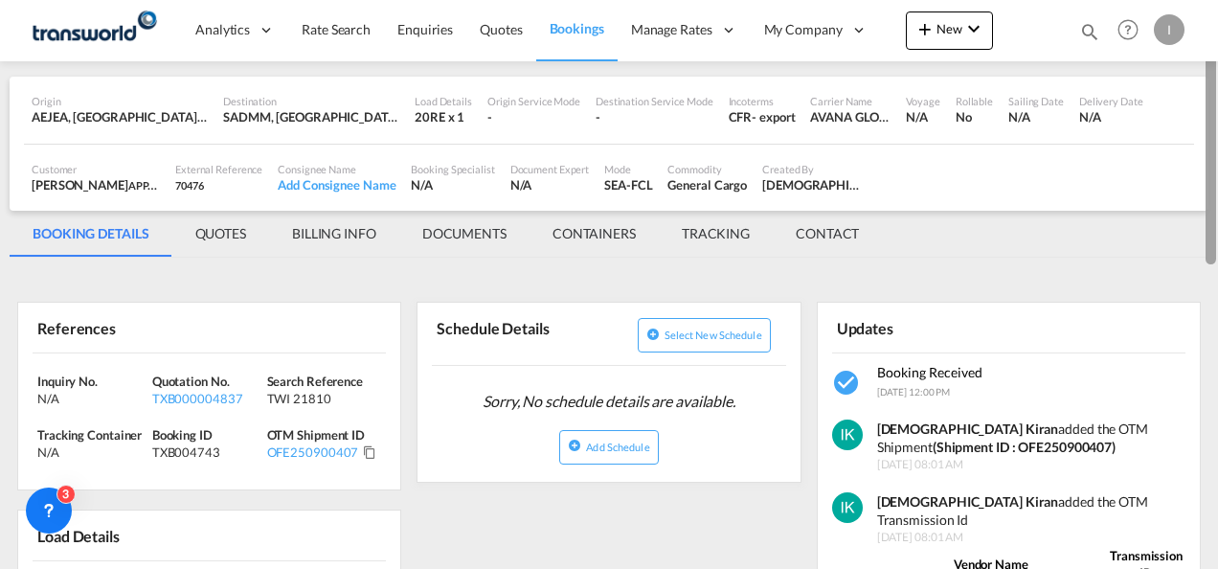
scroll to position [128, 0]
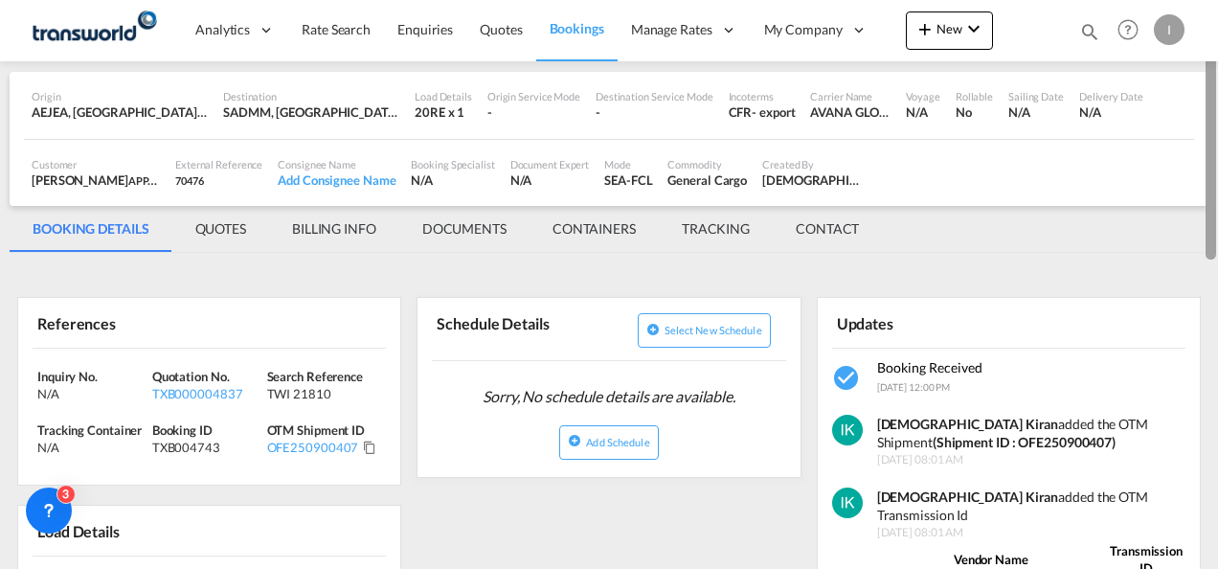
drag, startPoint x: 1216, startPoint y: 210, endPoint x: 1220, endPoint y: 259, distance: 49.1
click at [1218, 259] on html "Analytics Reports Dashboard Rate Search Enquiries Quotes" at bounding box center [609, 284] width 1218 height 569
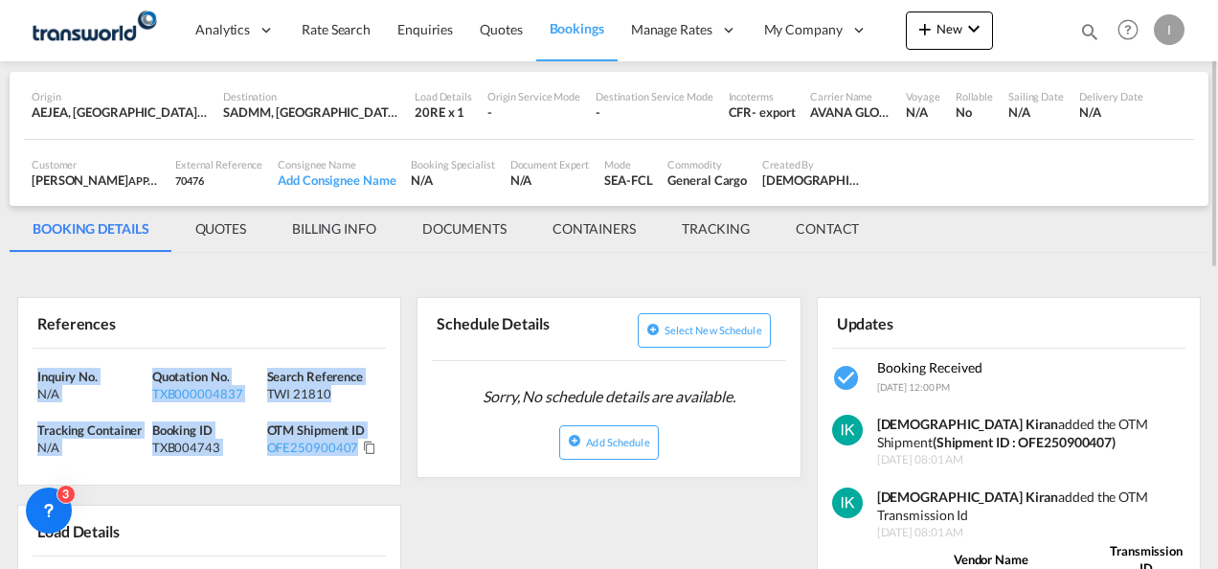
drag, startPoint x: 371, startPoint y: 475, endPoint x: 17, endPoint y: 374, distance: 367.8
click at [18, 374] on div "Inquiry No. N/A Quotation No. TXB000004837 Search Reference TWI 21810 Tracking …" at bounding box center [209, 417] width 382 height 137
copy div "Inquiry No. N/A Quotation No. TXB000004837 Search Reference TWI 21810 Tracking …"
click at [487, 38] on span "Quotes" at bounding box center [501, 29] width 42 height 19
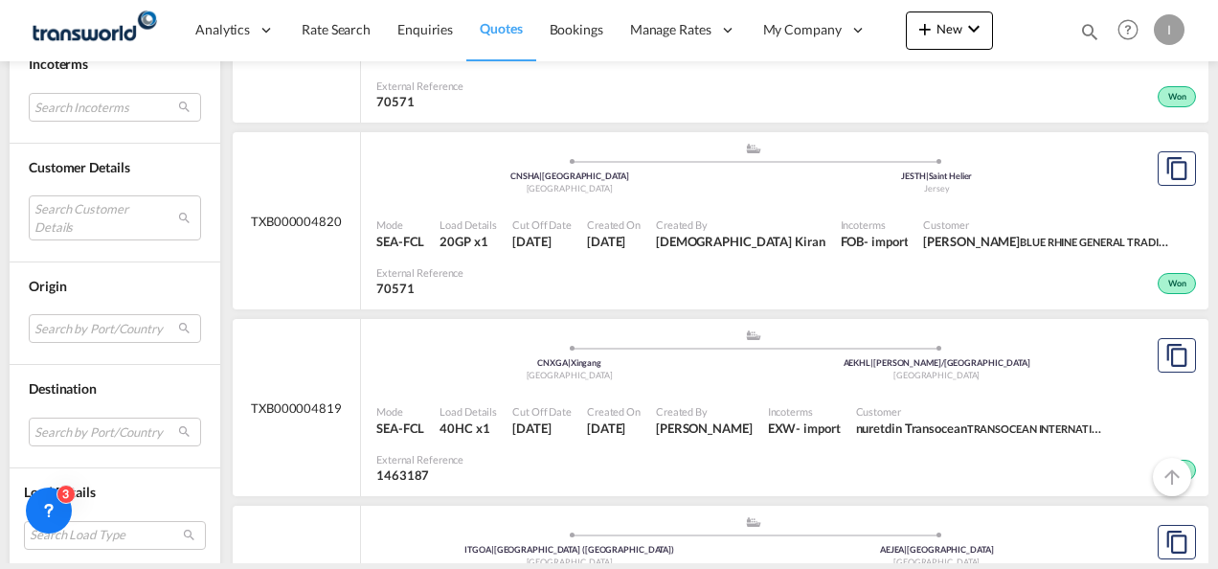
scroll to position [3081, 0]
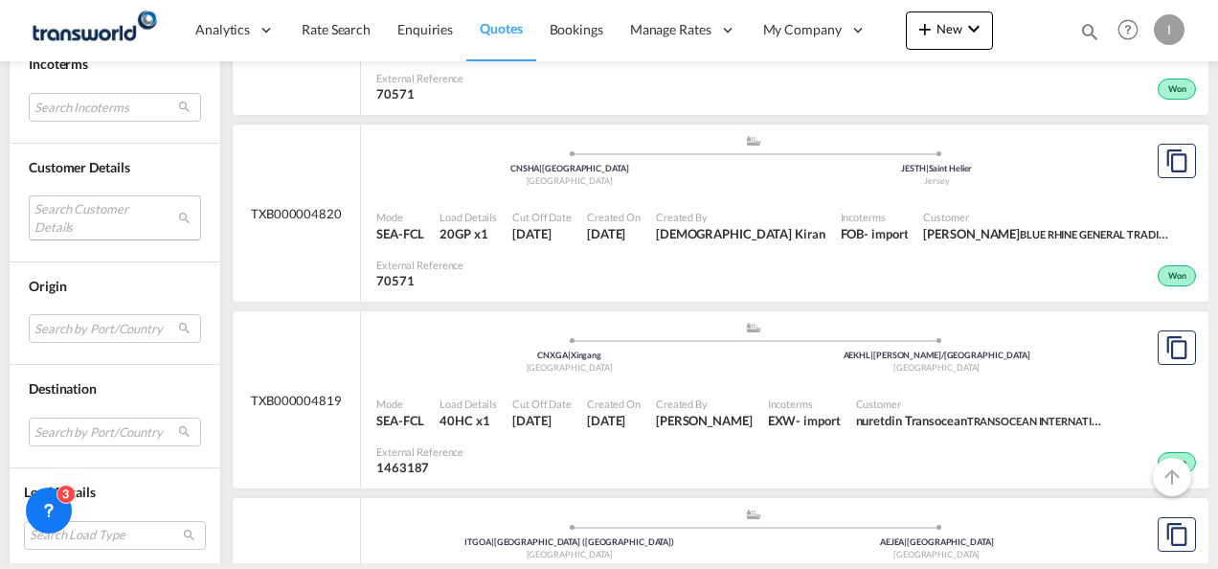
click at [125, 213] on md-select "Search Customer Details user name user [PERSON_NAME] [PERSON_NAME][EMAIL_ADDRES…" at bounding box center [115, 217] width 172 height 44
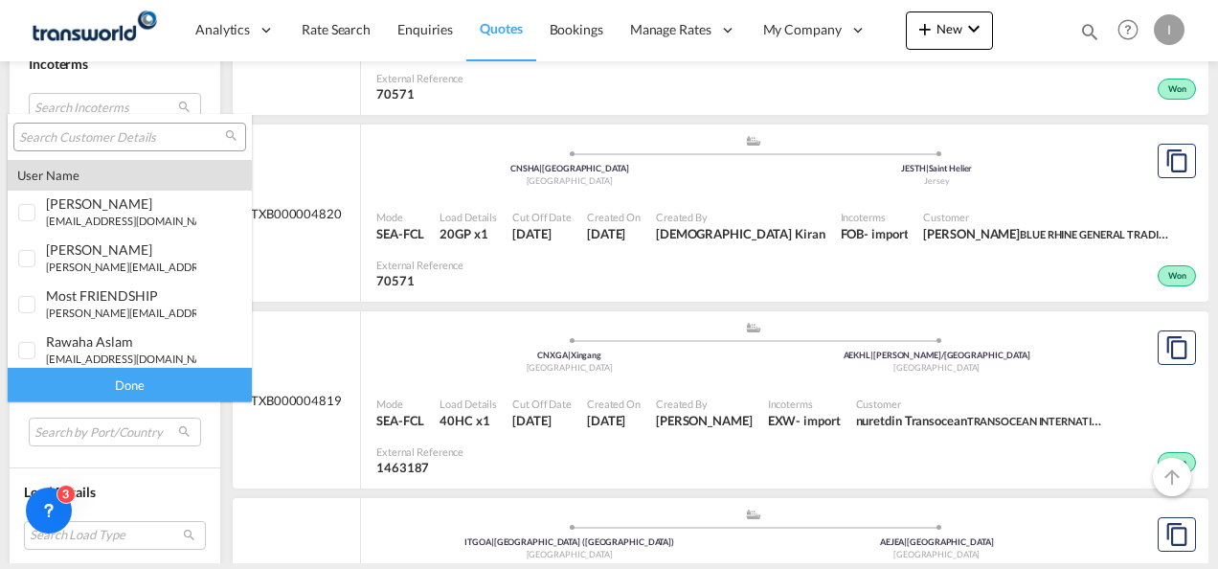
click at [103, 136] on input "search" at bounding box center [122, 137] width 206 height 17
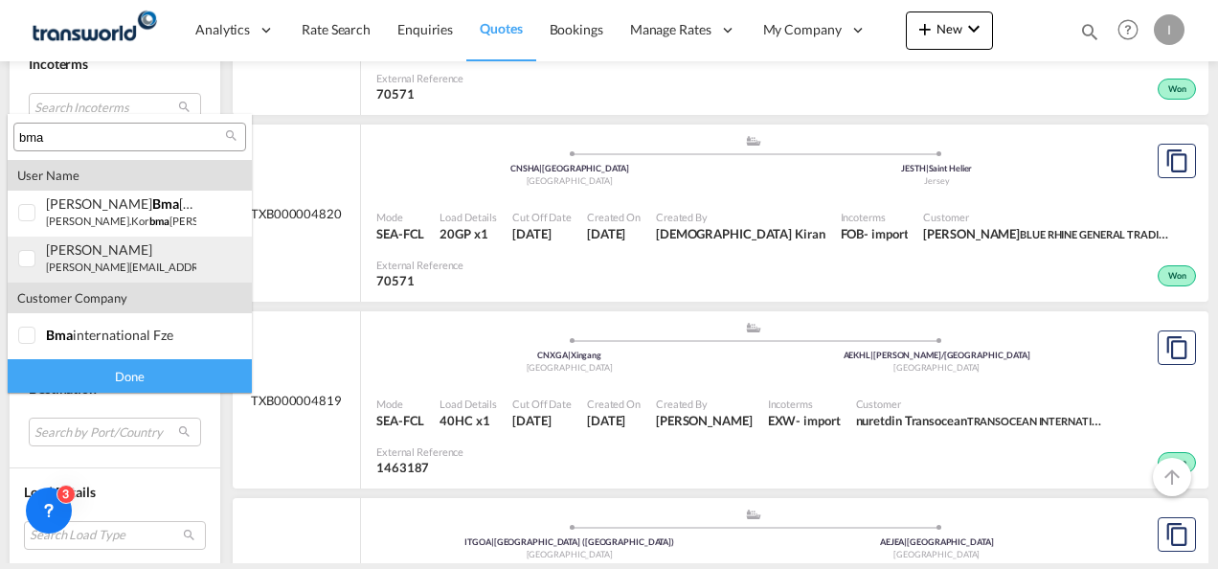
type input "bma"
click at [92, 268] on small "[PERSON_NAME][EMAIL_ADDRESS][DOMAIN_NAME]" at bounding box center [175, 267] width 259 height 12
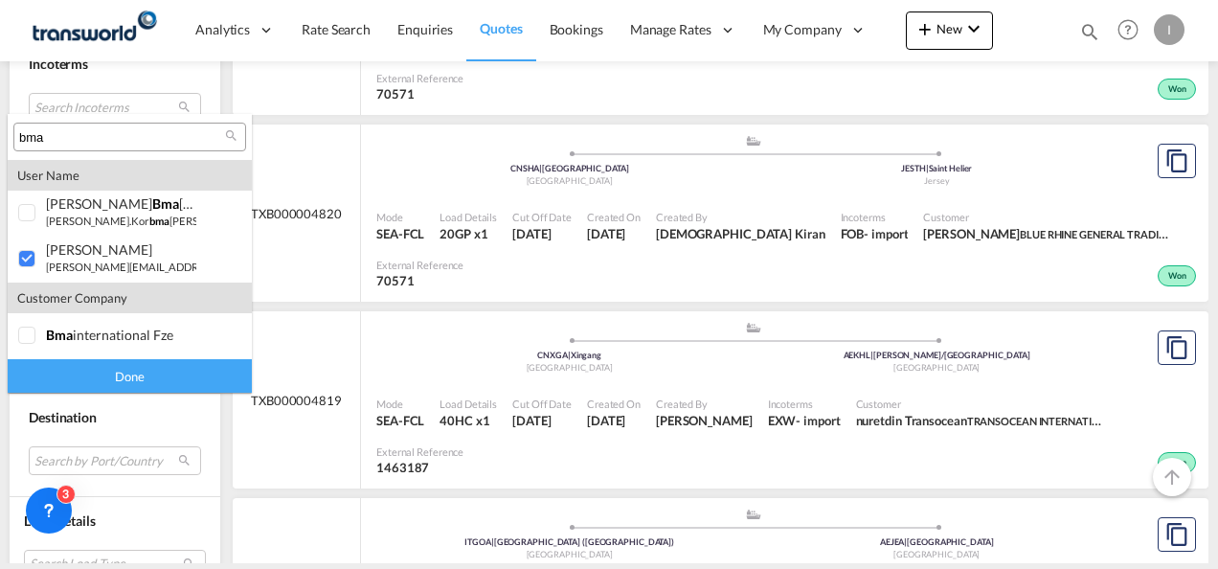
click at [125, 376] on div "Done" at bounding box center [130, 376] width 244 height 34
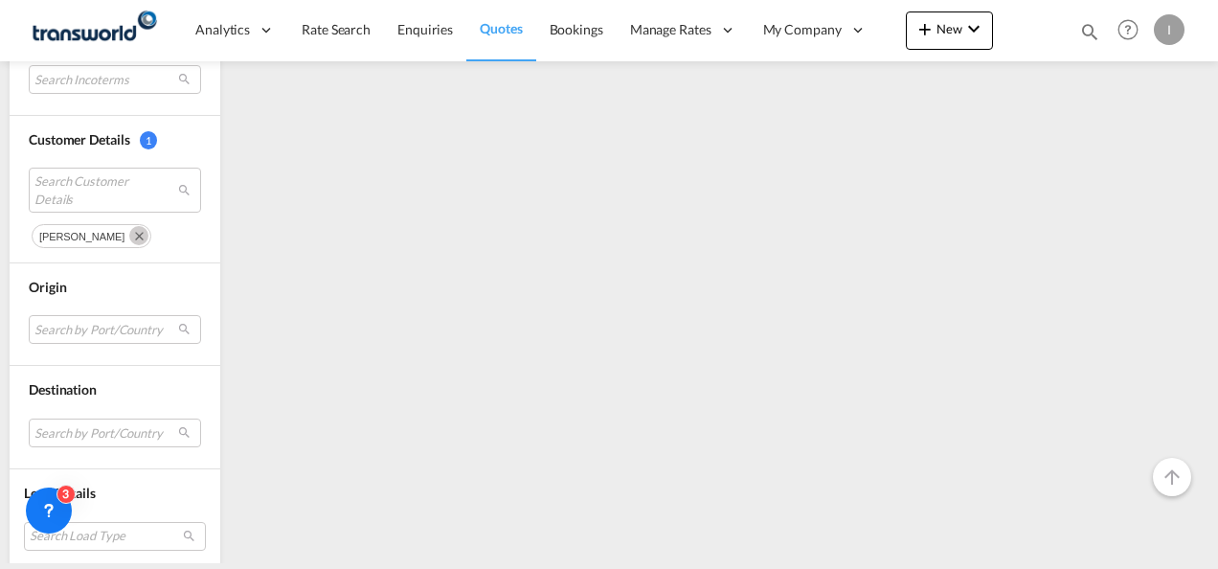
scroll to position [0, 0]
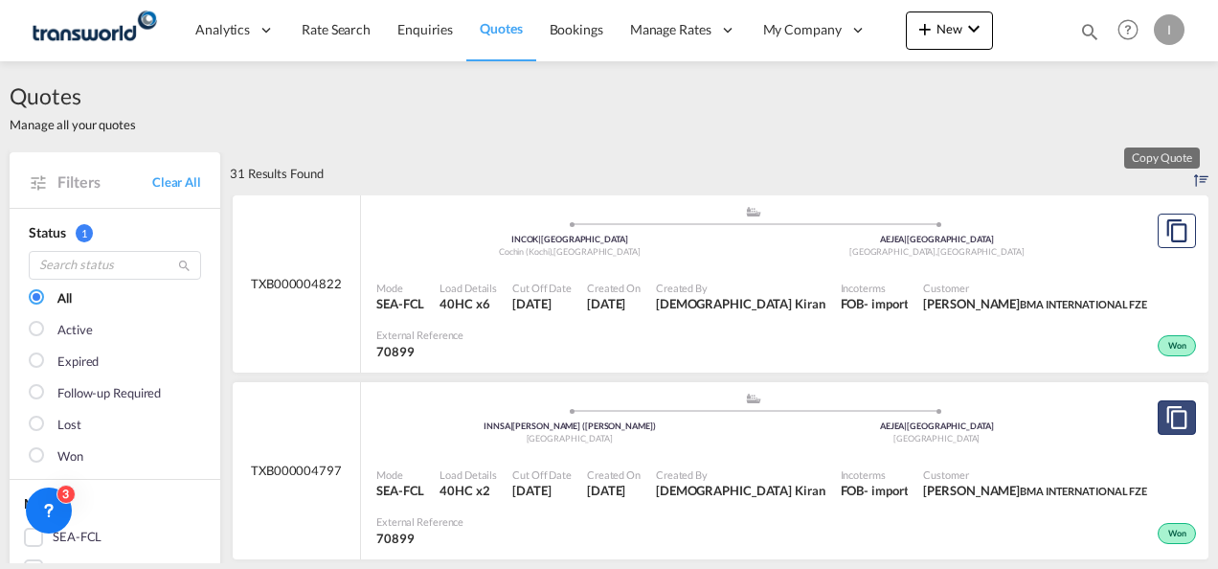
click at [1172, 406] on md-icon "assets/icons/custom/copyQuote.svg" at bounding box center [1177, 417] width 23 height 23
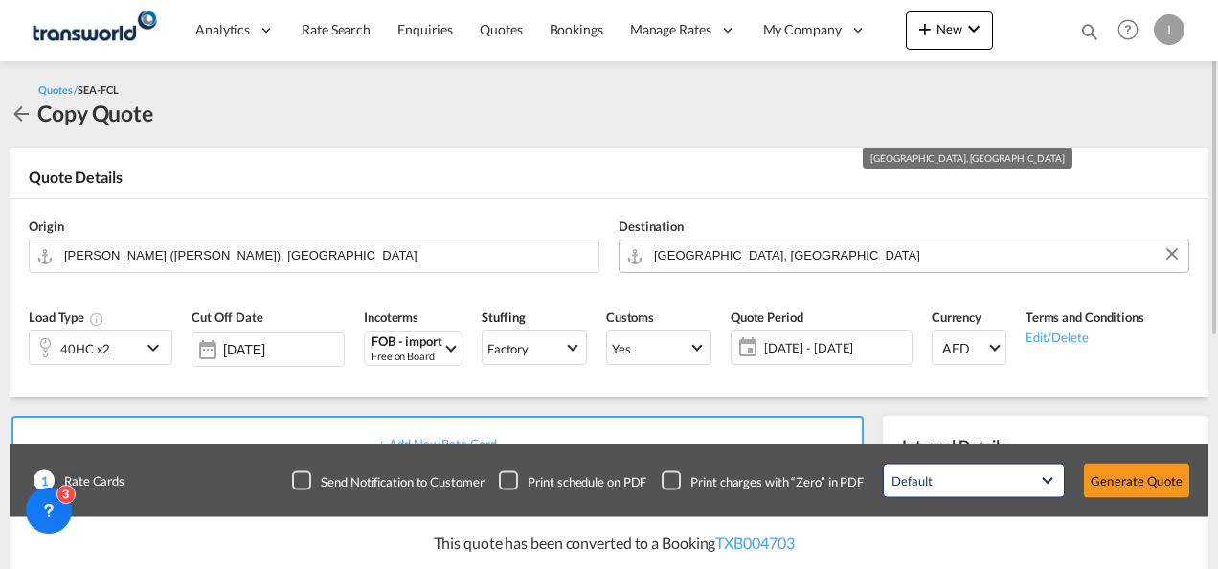
click at [709, 264] on input "[GEOGRAPHIC_DATA], [GEOGRAPHIC_DATA]" at bounding box center [916, 256] width 525 height 34
click at [132, 351] on div "40HC x2" at bounding box center [85, 347] width 111 height 33
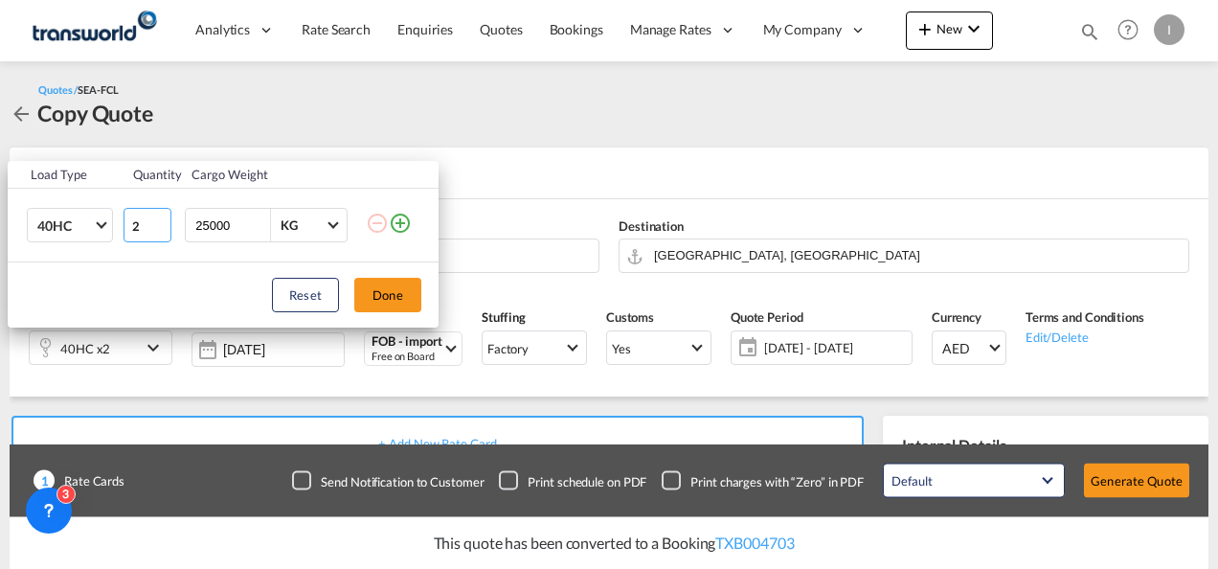
type input "1"
click at [161, 232] on input "1" at bounding box center [148, 225] width 48 height 34
click at [395, 300] on button "Done" at bounding box center [387, 295] width 67 height 34
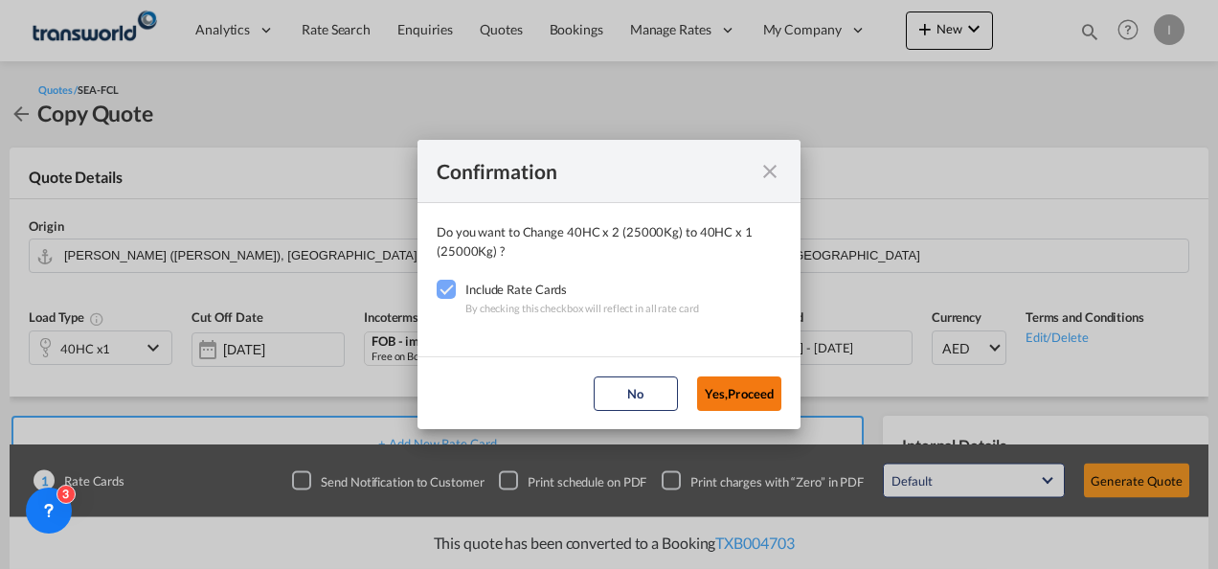
click at [720, 384] on button "Yes,Proceed" at bounding box center [739, 393] width 84 height 34
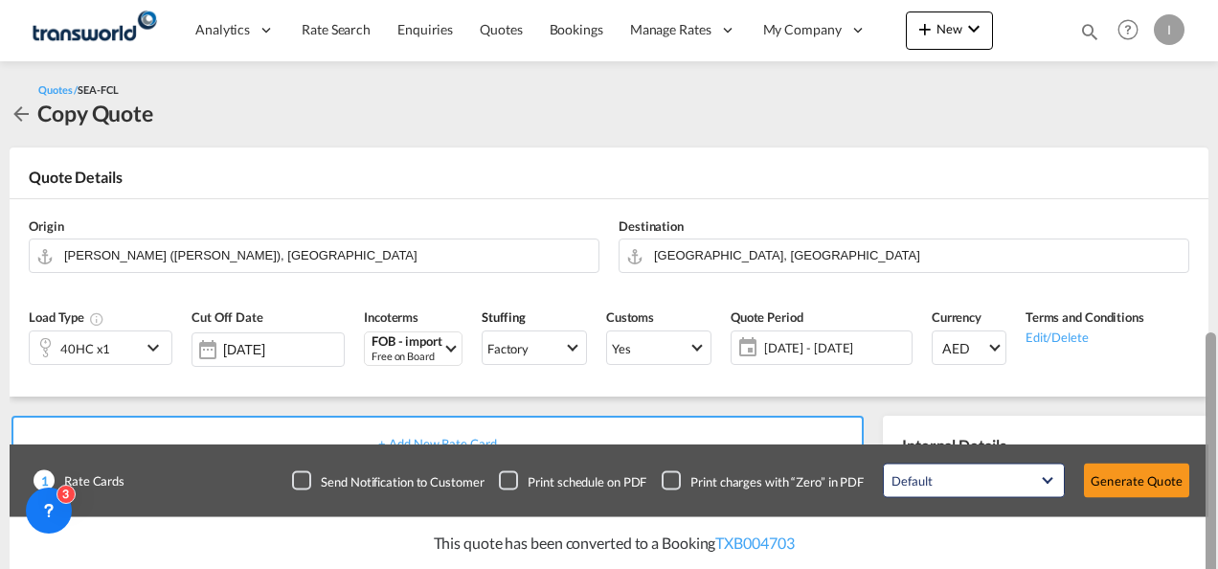
drag, startPoint x: 1213, startPoint y: 289, endPoint x: 1059, endPoint y: 359, distance: 168.5
click at [1218, 464] on html "Analytics Reports Dashboard Rate Search Enquiries Quotes" at bounding box center [609, 284] width 1218 height 569
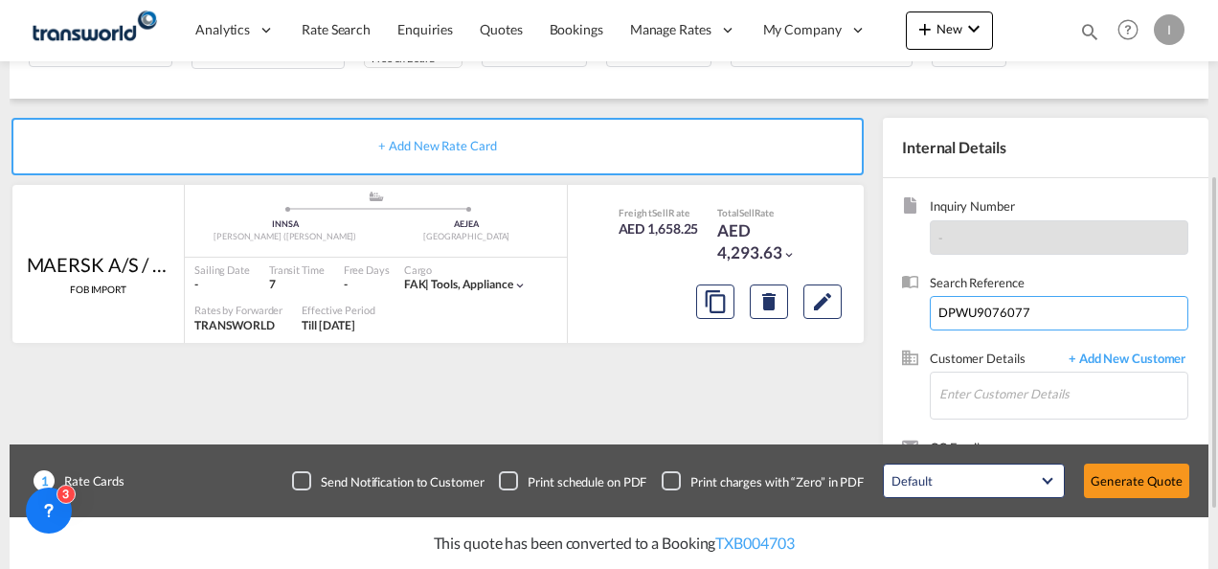
click at [959, 310] on input "DPWU9076077" at bounding box center [1059, 313] width 259 height 34
paste input "25233"
type input "DPWU9025233"
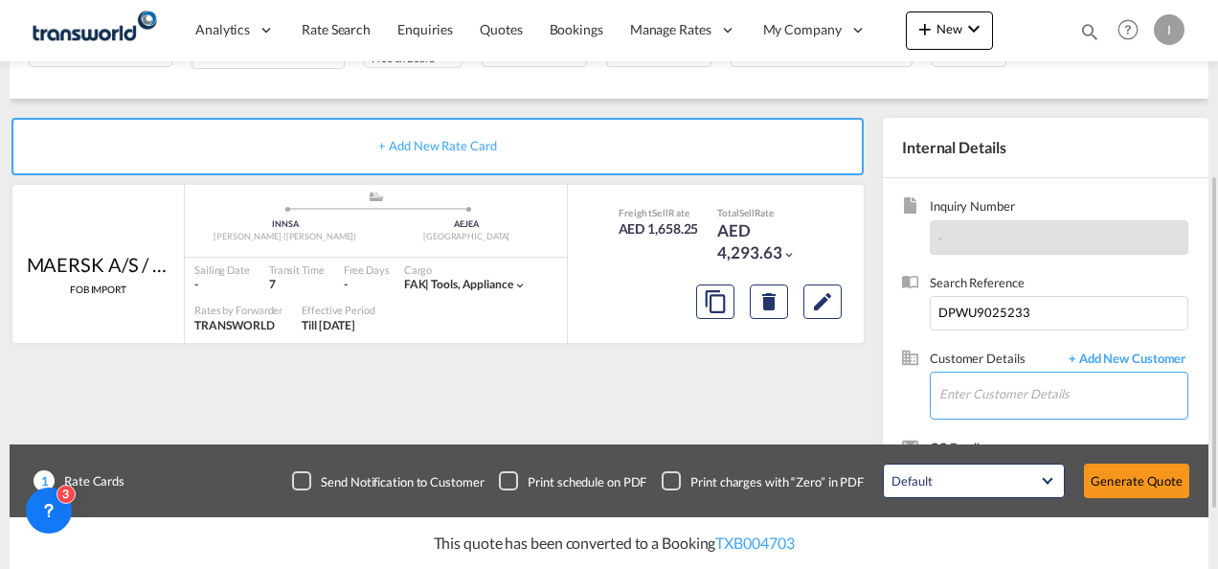
click at [959, 390] on input "Enter Customer Details" at bounding box center [1064, 394] width 248 height 43
type input "H"
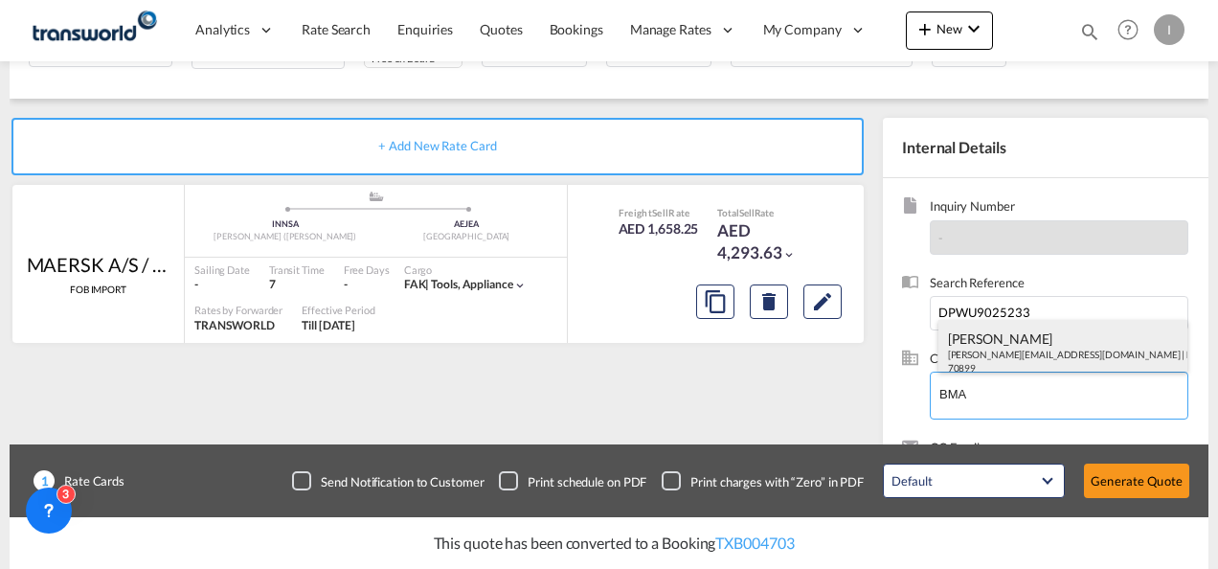
click at [961, 355] on div "[PERSON_NAME] [EMAIL_ADDRESS][DOMAIN_NAME] | BMA INTERNATIONAL FZE | 70899" at bounding box center [1064, 352] width 250 height 65
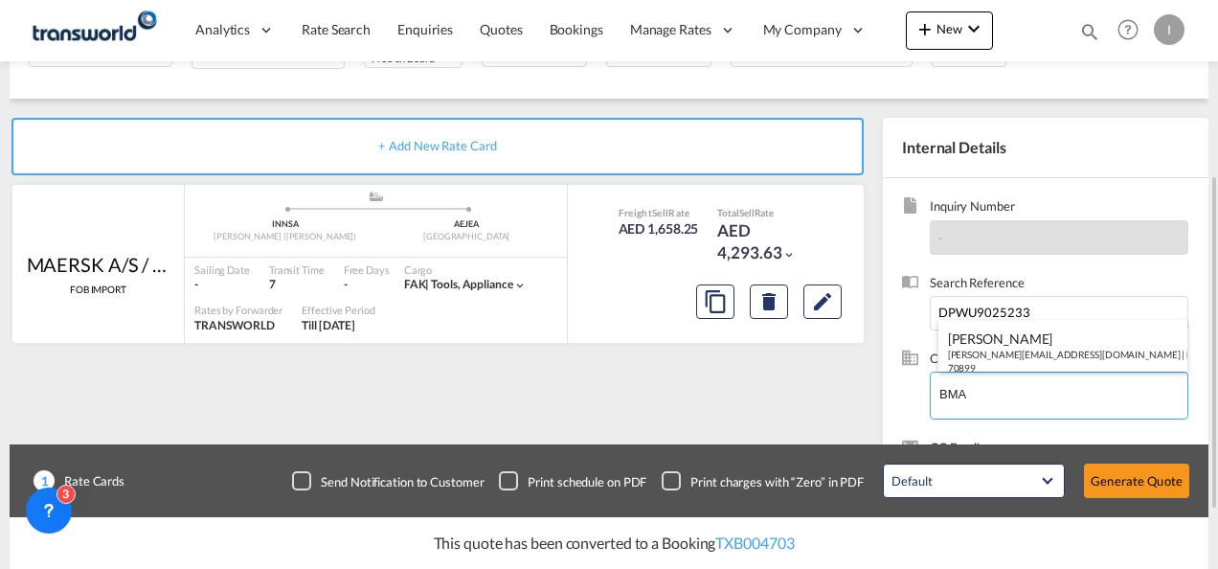
type input "BMA INTERNATIONAL FZE, [PERSON_NAME], [PERSON_NAME][EMAIL_ADDRESS][DOMAIN_NAME]"
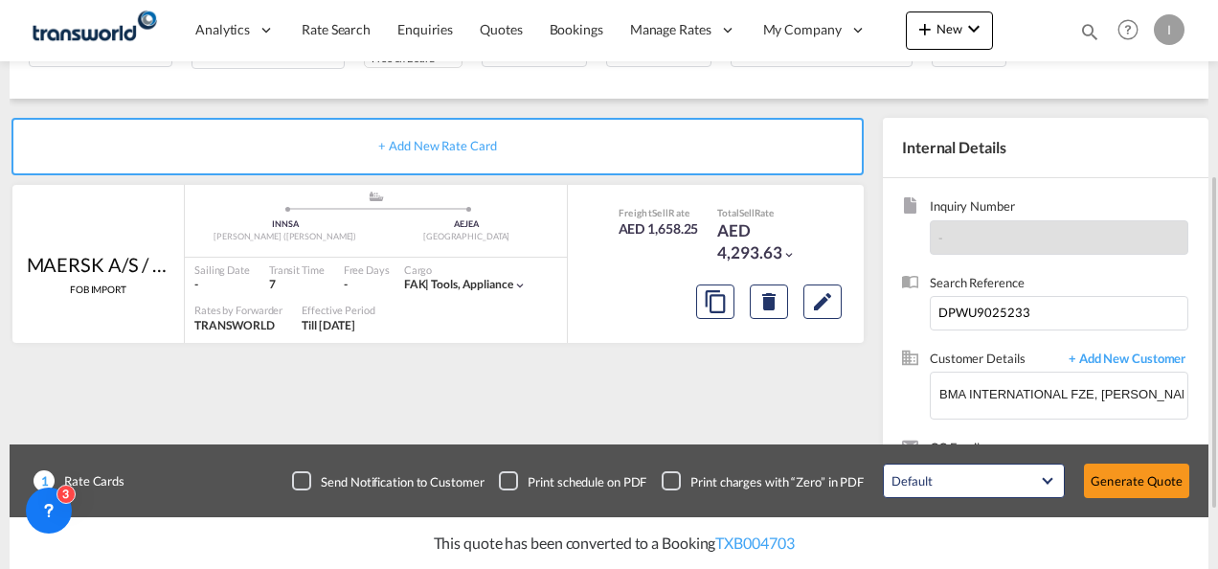
click at [509, 351] on div "+ Add New Rate Card MAERSK A/S / TDWC-[GEOGRAPHIC_DATA] FOB IMPORT added by you…" at bounding box center [442, 318] width 864 height 400
click at [1129, 501] on div "Default All in Leg Totals Default Generate Quote" at bounding box center [1037, 481] width 326 height 54
click at [1127, 479] on button "Generate Quote" at bounding box center [1136, 481] width 105 height 34
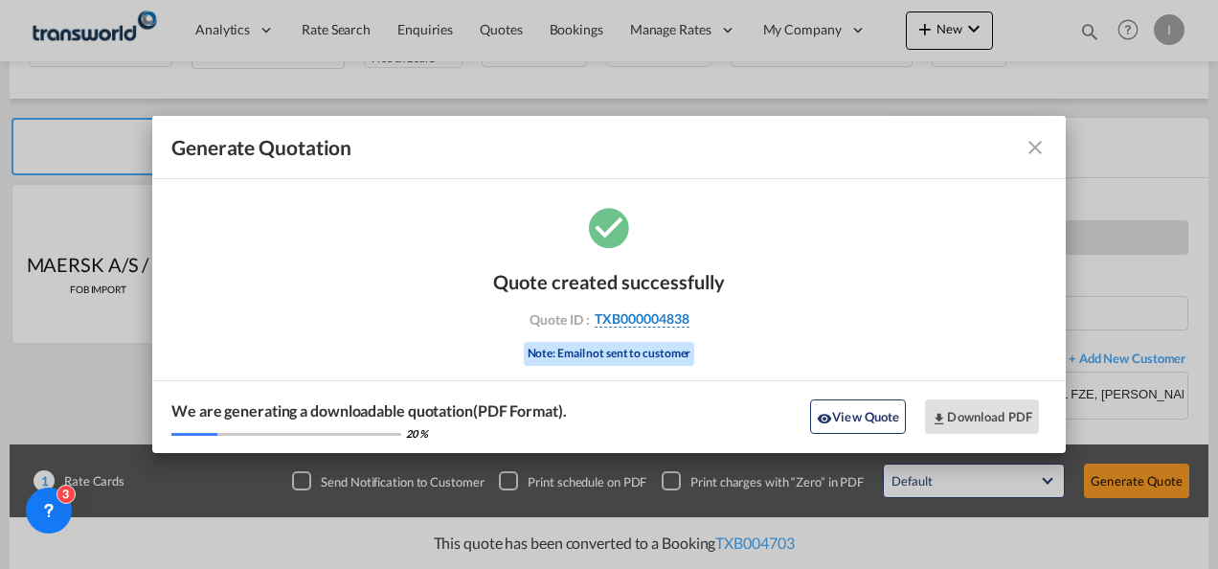
click at [642, 320] on span "TXB000004838" at bounding box center [642, 318] width 95 height 17
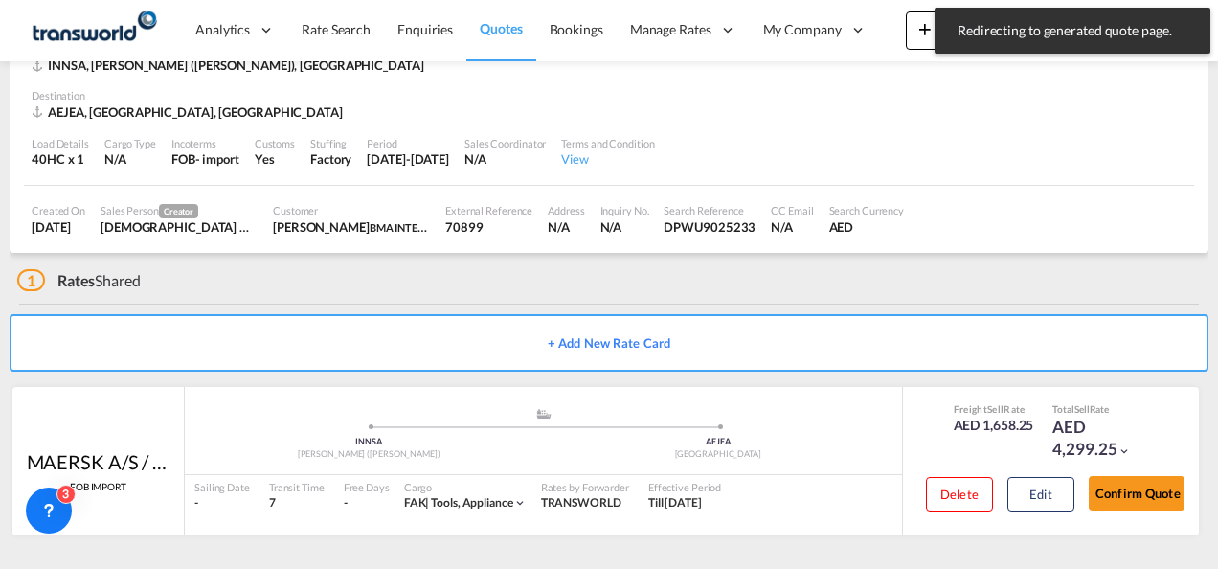
scroll to position [117, 0]
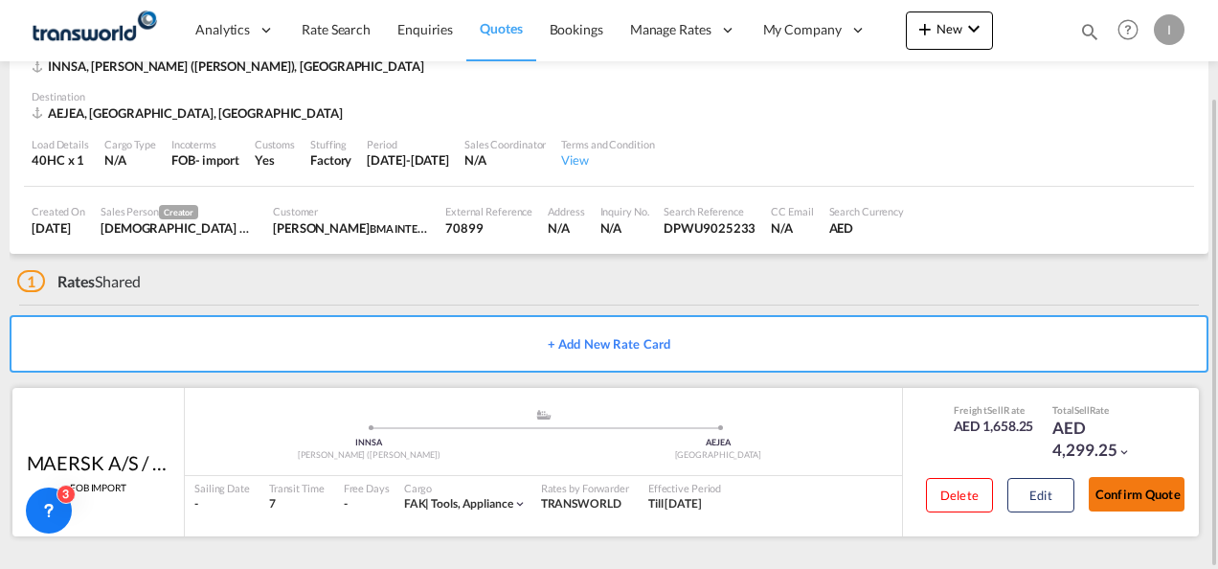
click at [1150, 496] on button "Confirm Quote" at bounding box center [1137, 494] width 96 height 34
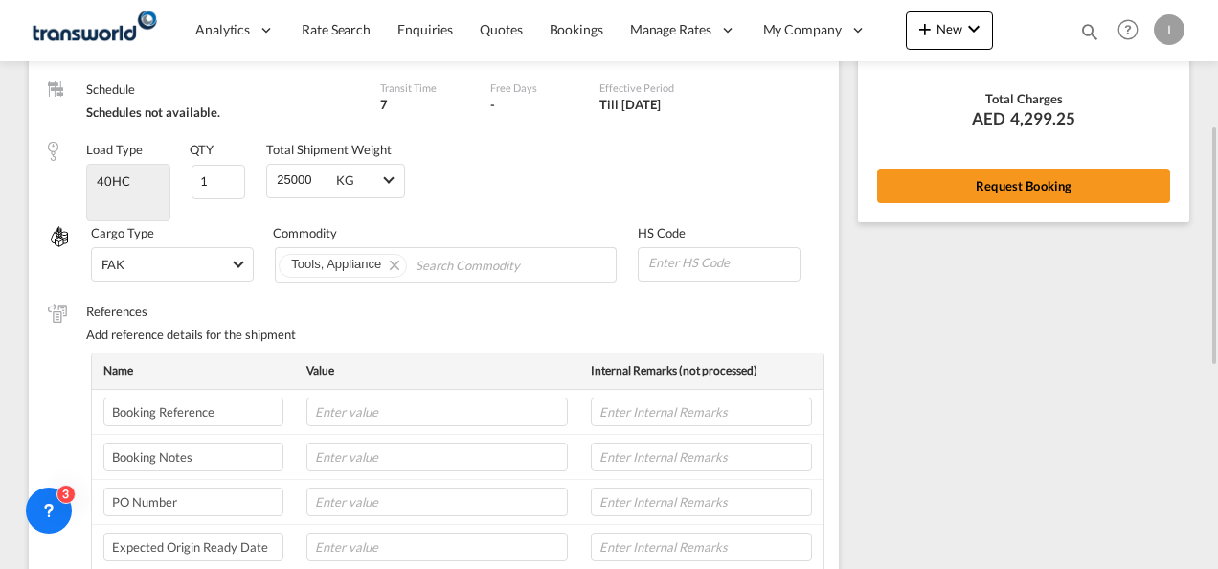
scroll to position [202, 0]
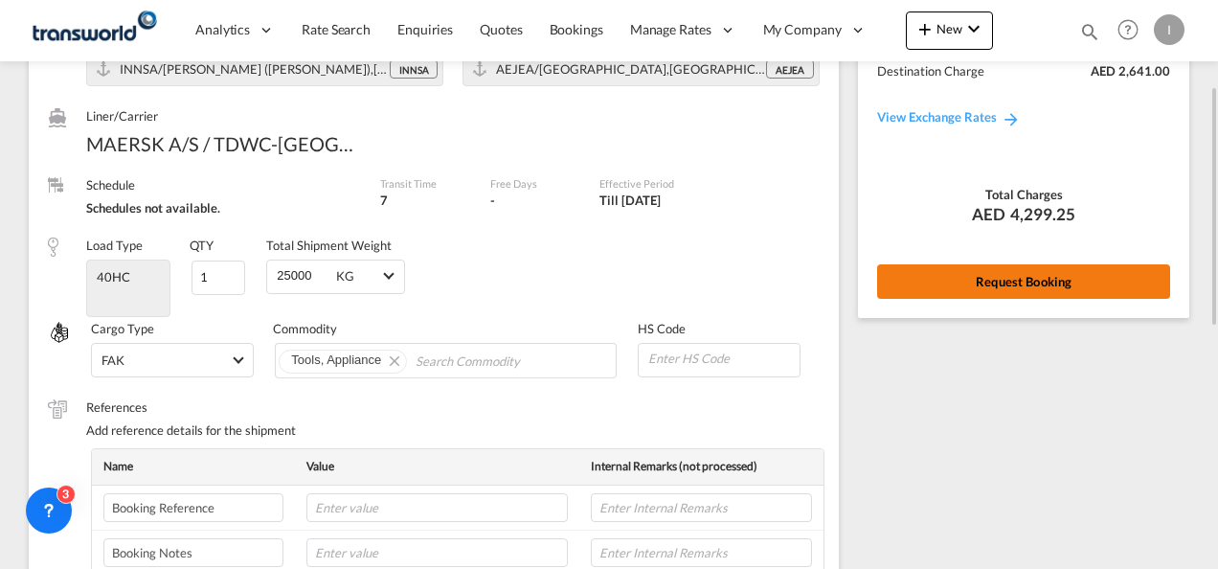
click at [1027, 294] on button "Request Booking" at bounding box center [1023, 281] width 293 height 34
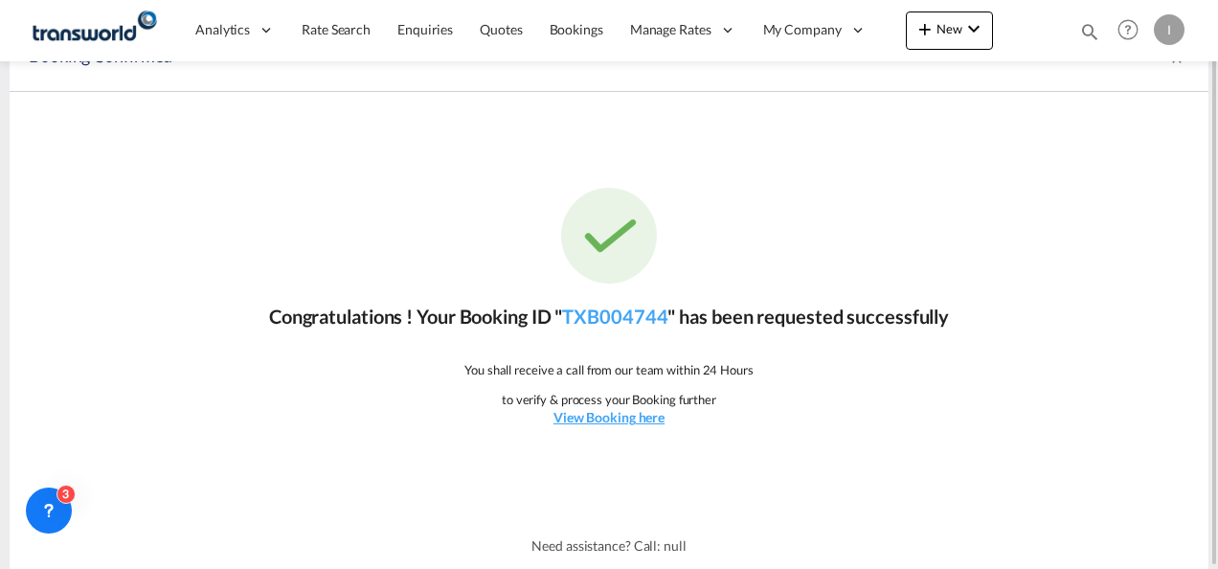
scroll to position [35, 0]
click at [594, 307] on link "TXB004744" at bounding box center [614, 317] width 105 height 23
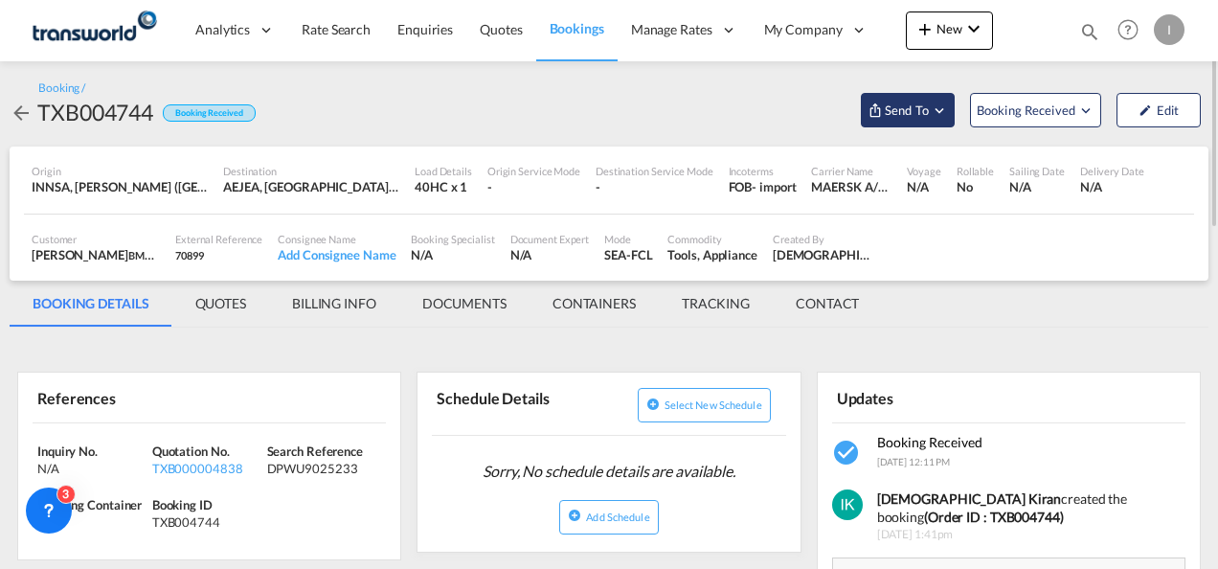
click at [925, 115] on span "Send To" at bounding box center [907, 110] width 48 height 19
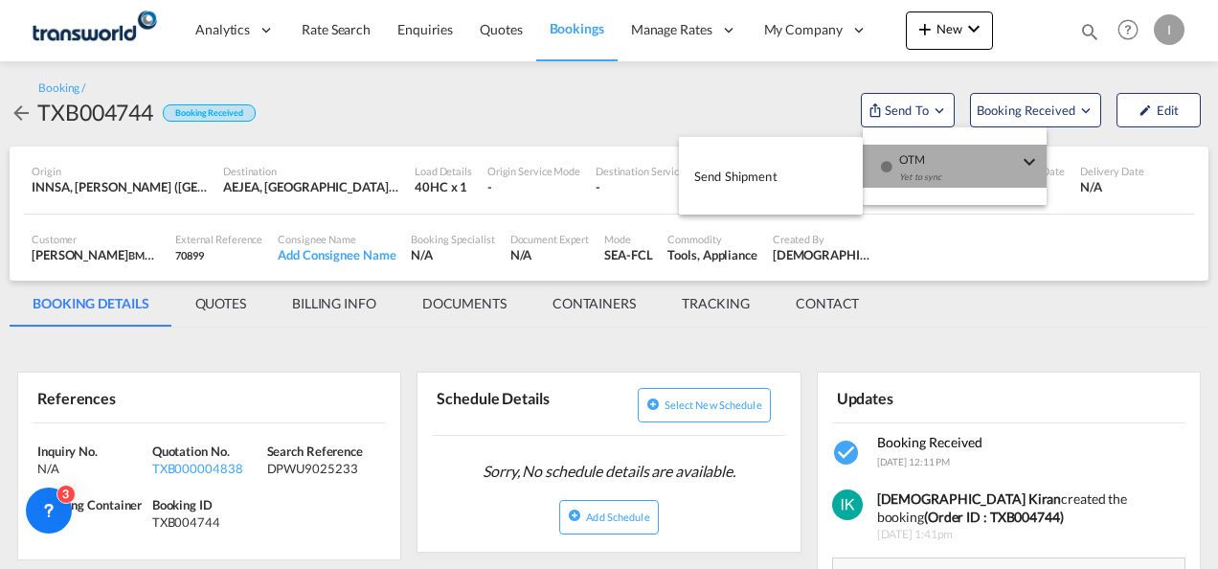
click at [931, 163] on div "Yet to sync" at bounding box center [958, 182] width 119 height 40
click at [755, 171] on span "Send Shipment" at bounding box center [735, 176] width 83 height 31
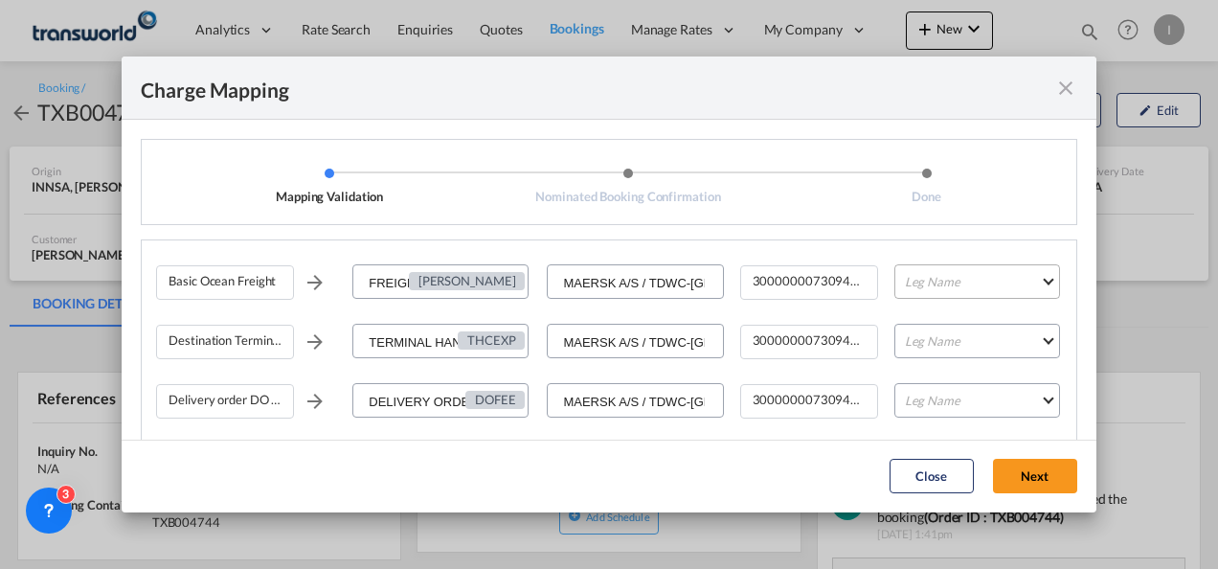
click at [978, 292] on md-select "Leg Name HANDLING ORIGIN VESSEL HANDLING DESTINATION OTHERS TL PICK UP CUSTOMS …" at bounding box center [978, 281] width 166 height 34
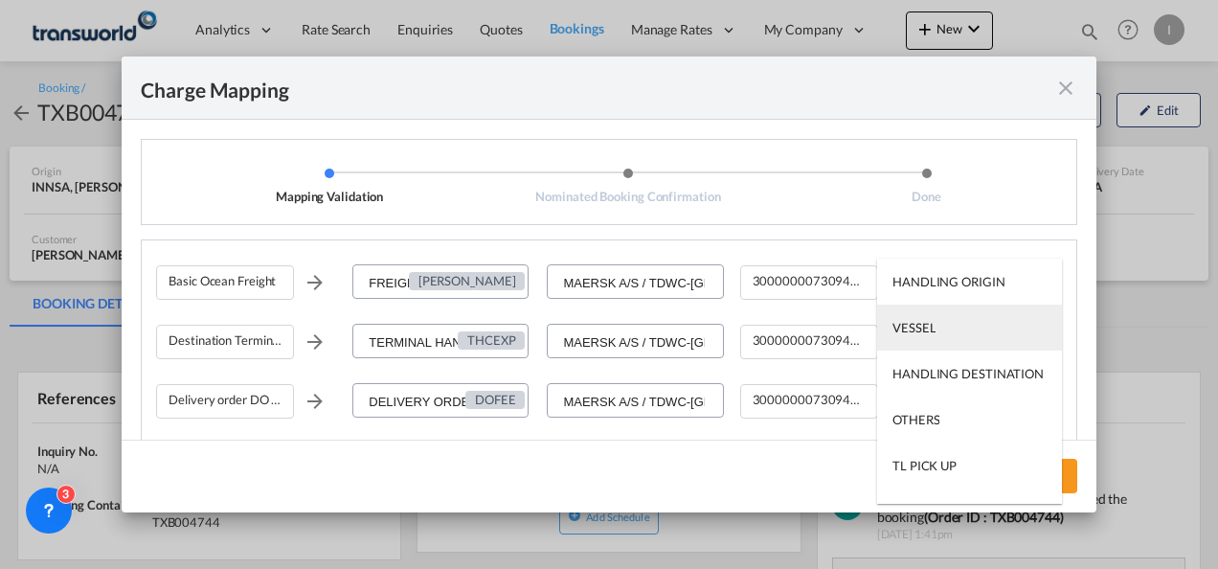
click at [933, 332] on div "VESSEL" at bounding box center [914, 327] width 43 height 17
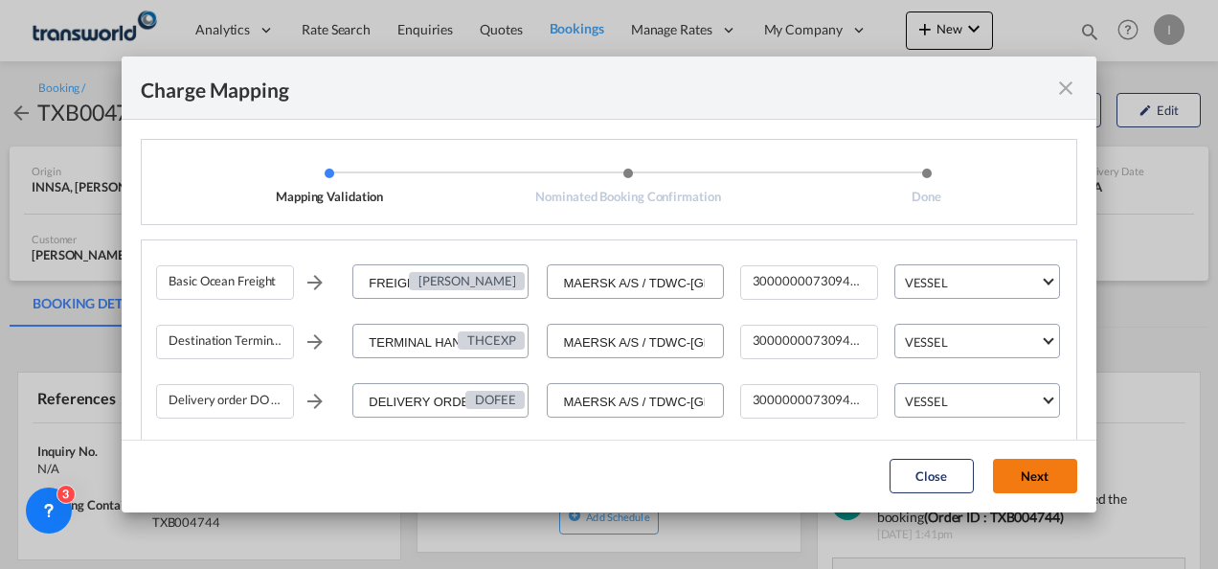
click at [1027, 466] on button "Next" at bounding box center [1035, 476] width 84 height 34
click at [1044, 478] on button "Next" at bounding box center [1035, 476] width 84 height 34
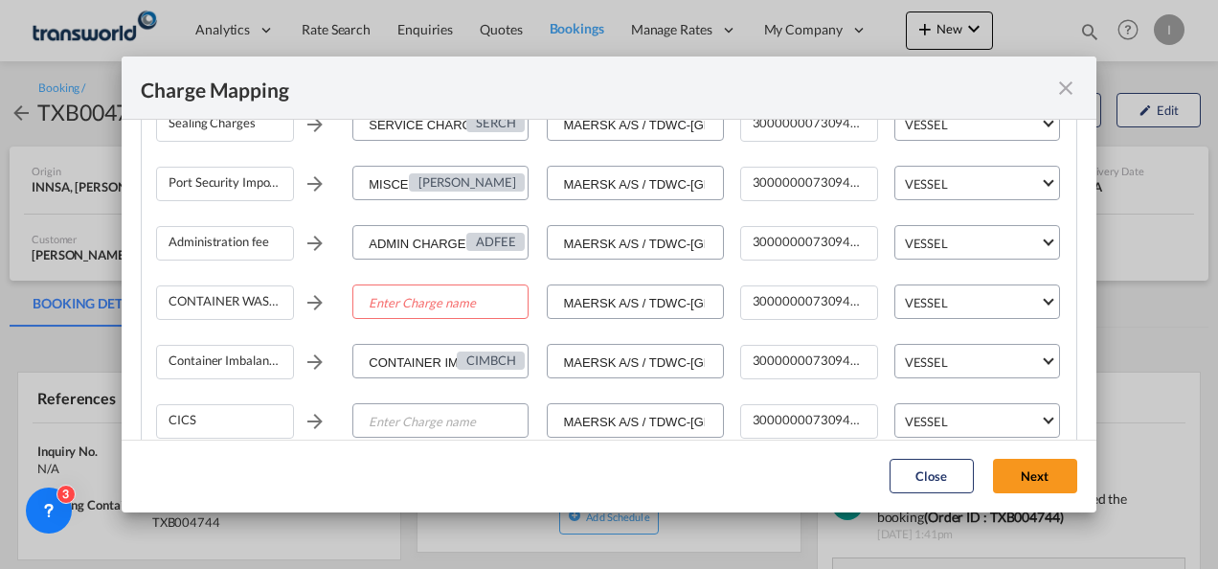
scroll to position [383, 0]
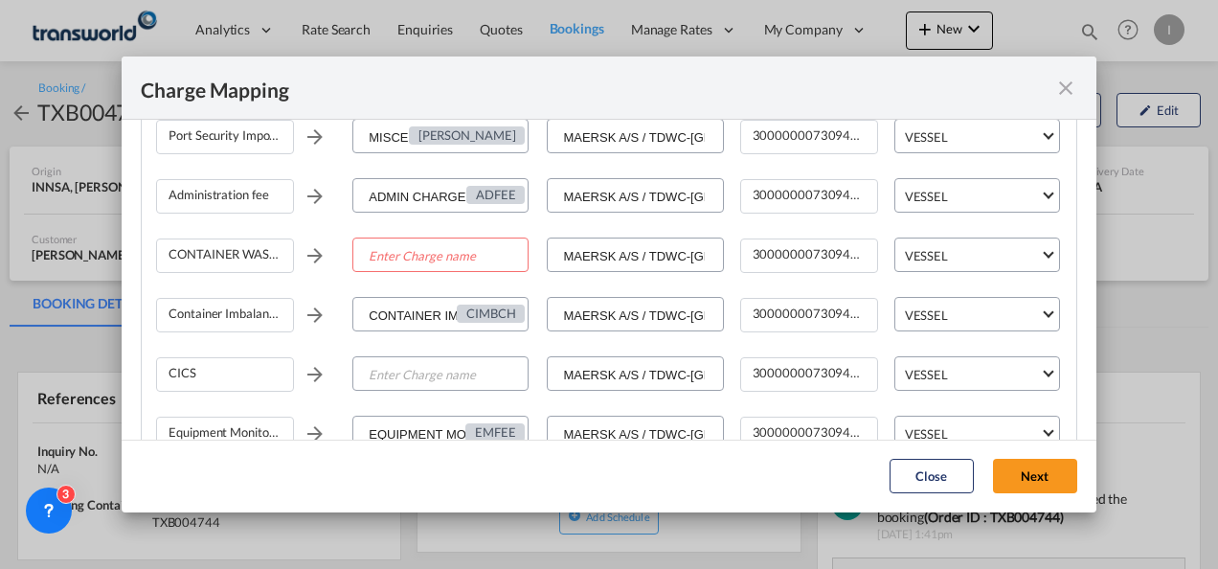
click at [1065, 80] on md-icon "icon-close fg-AAA8AD cursor" at bounding box center [1066, 88] width 23 height 23
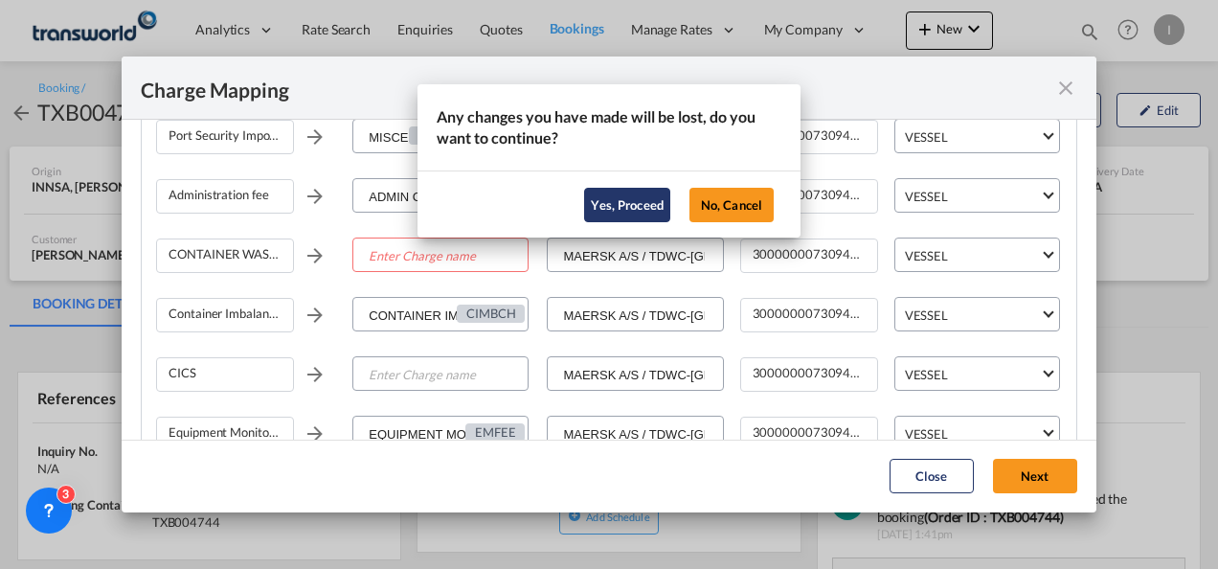
click at [636, 203] on button "Yes, Proceed" at bounding box center [627, 205] width 86 height 34
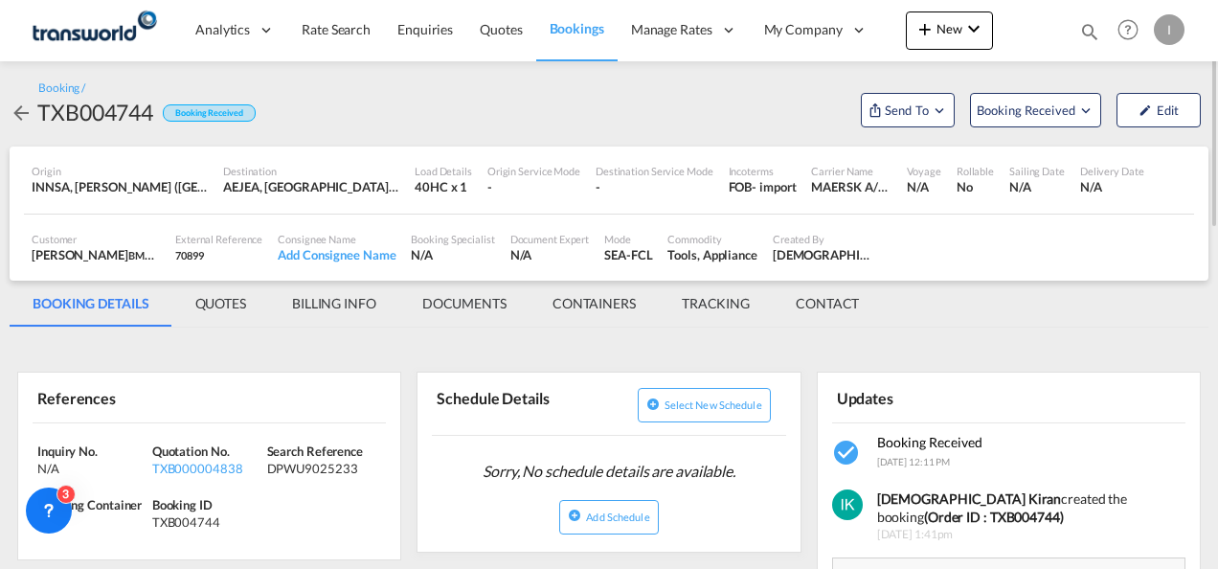
click at [444, 304] on md-tab-item "DOCUMENTS" at bounding box center [464, 304] width 130 height 46
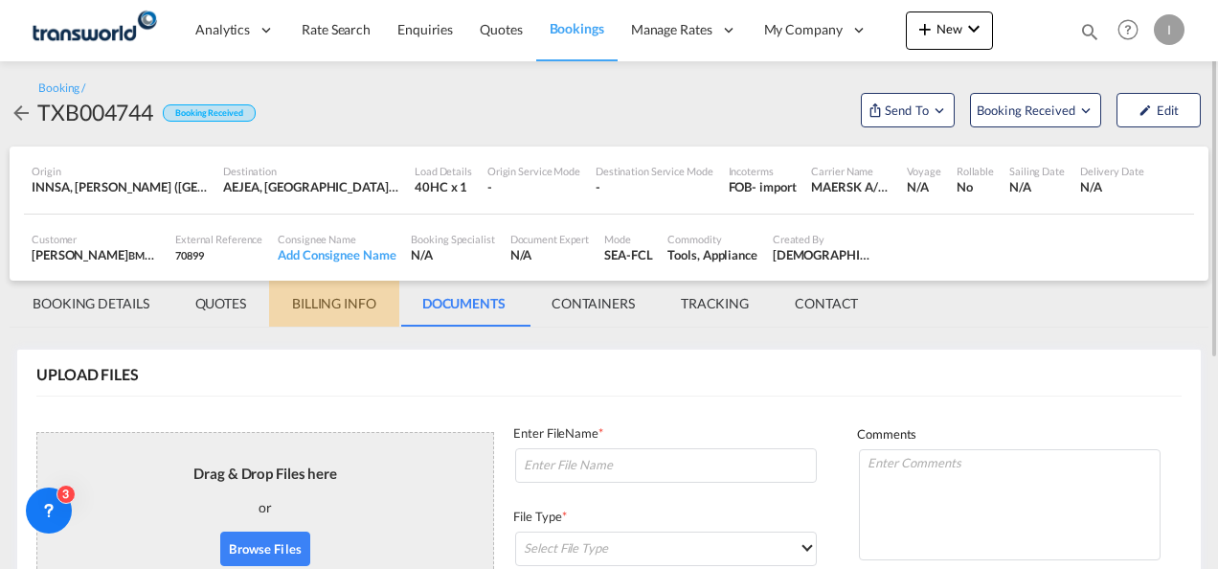
click at [313, 301] on md-tab-item "BILLING INFO" at bounding box center [334, 304] width 130 height 46
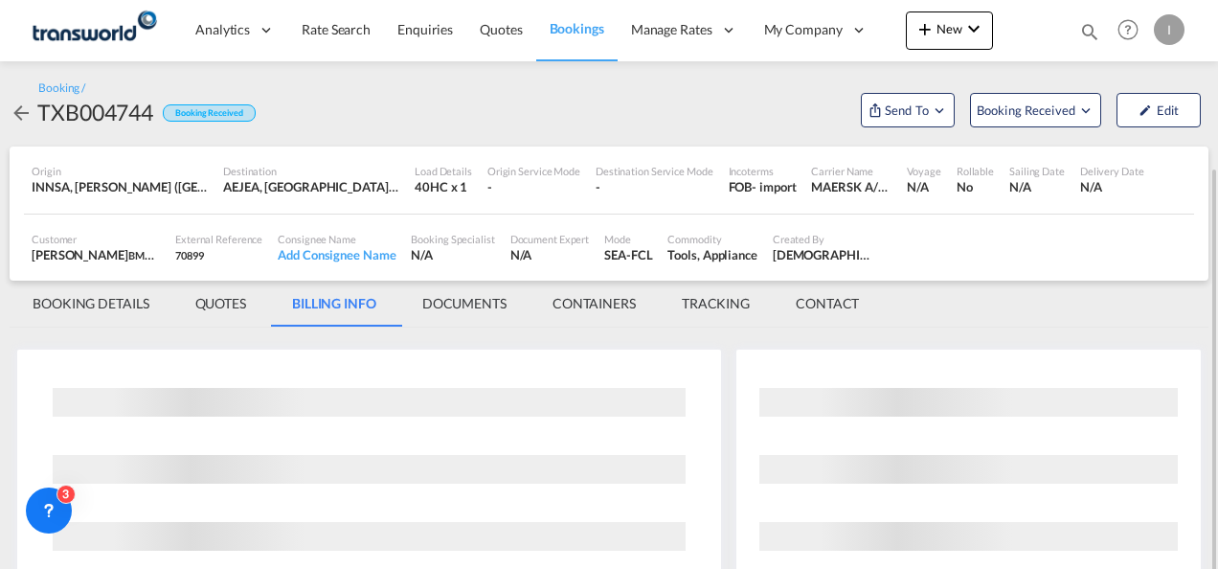
scroll to position [89, 0]
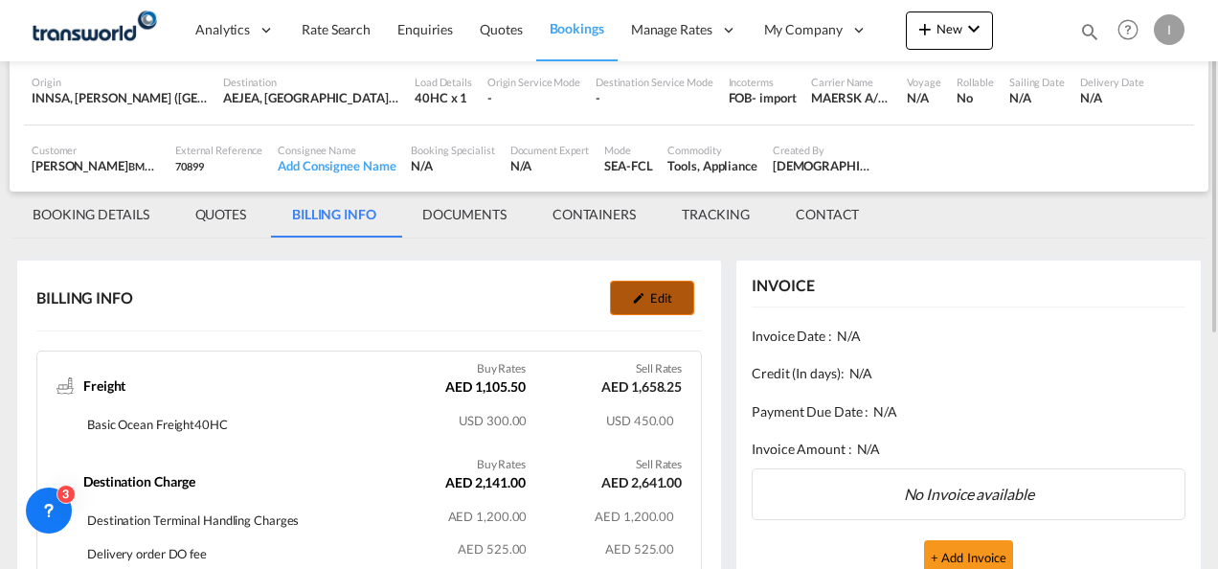
click at [645, 301] on md-icon "icon-pencil" at bounding box center [638, 297] width 13 height 13
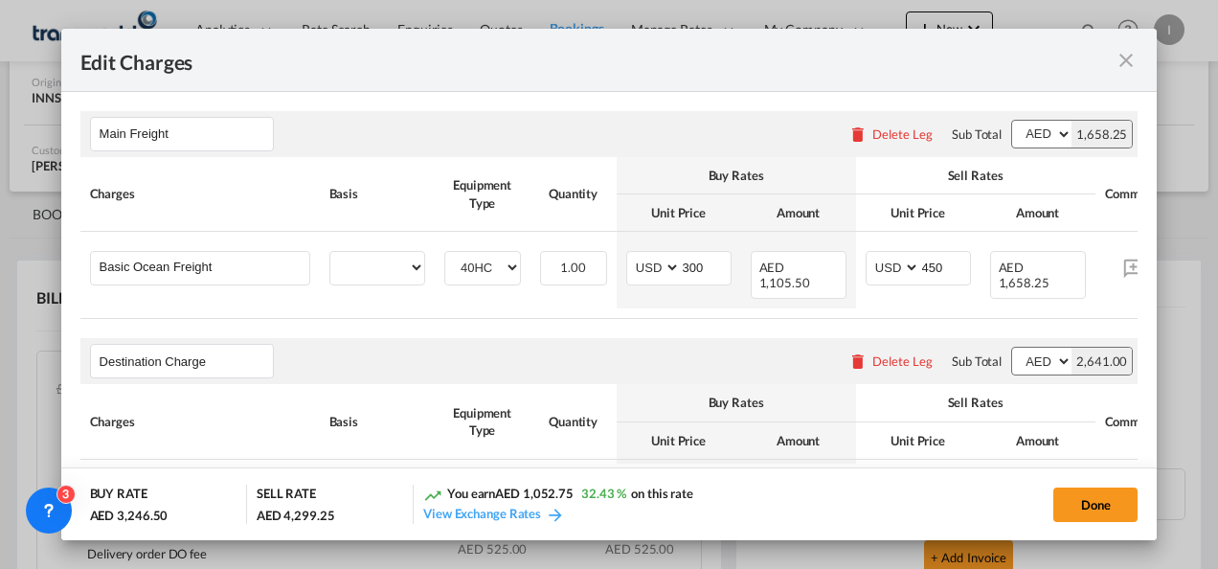
select select "per equipment"
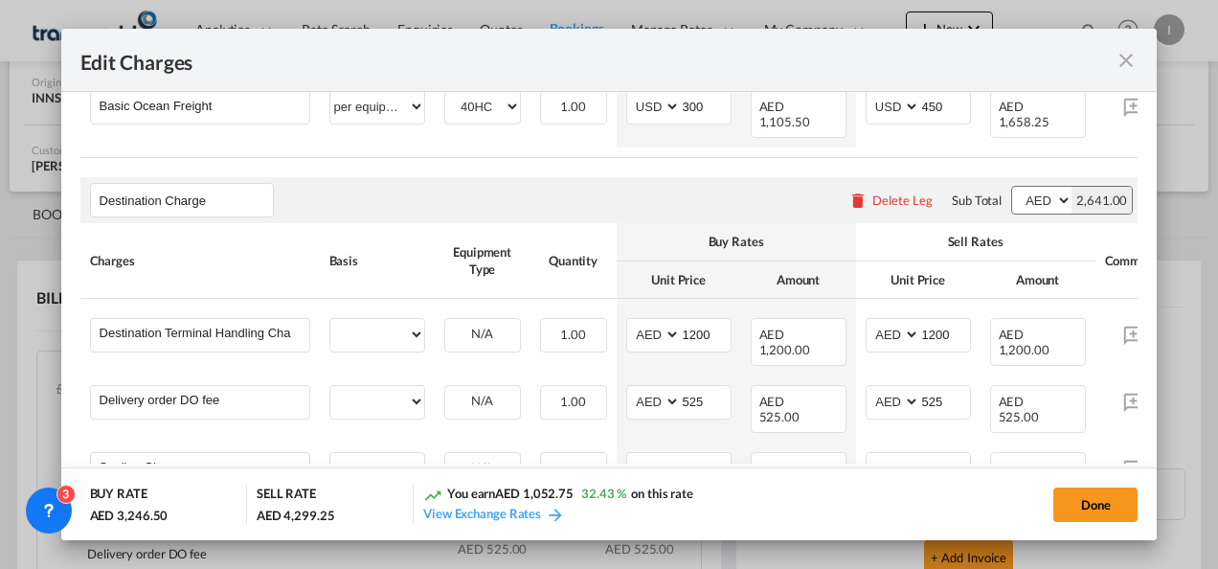
select select "per container"
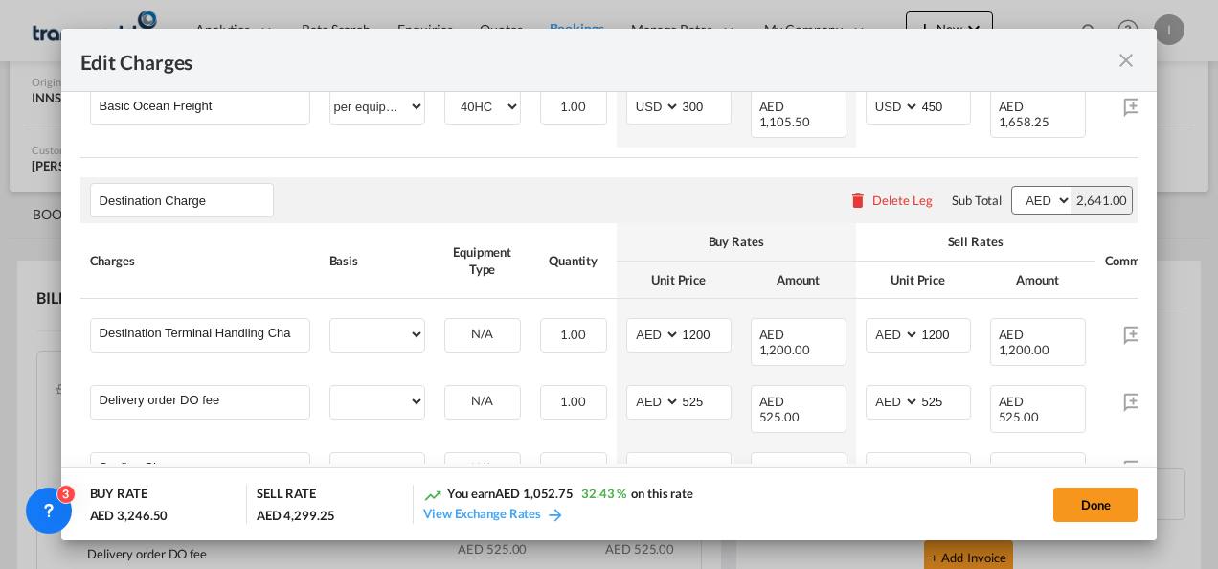
select select "per container"
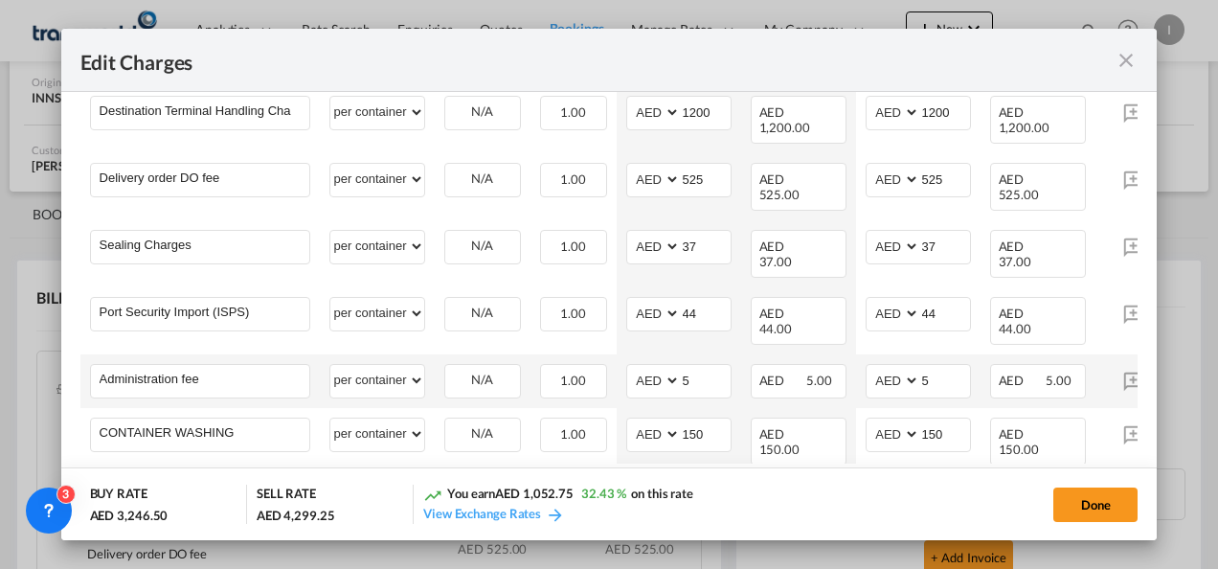
scroll to position [479, 0]
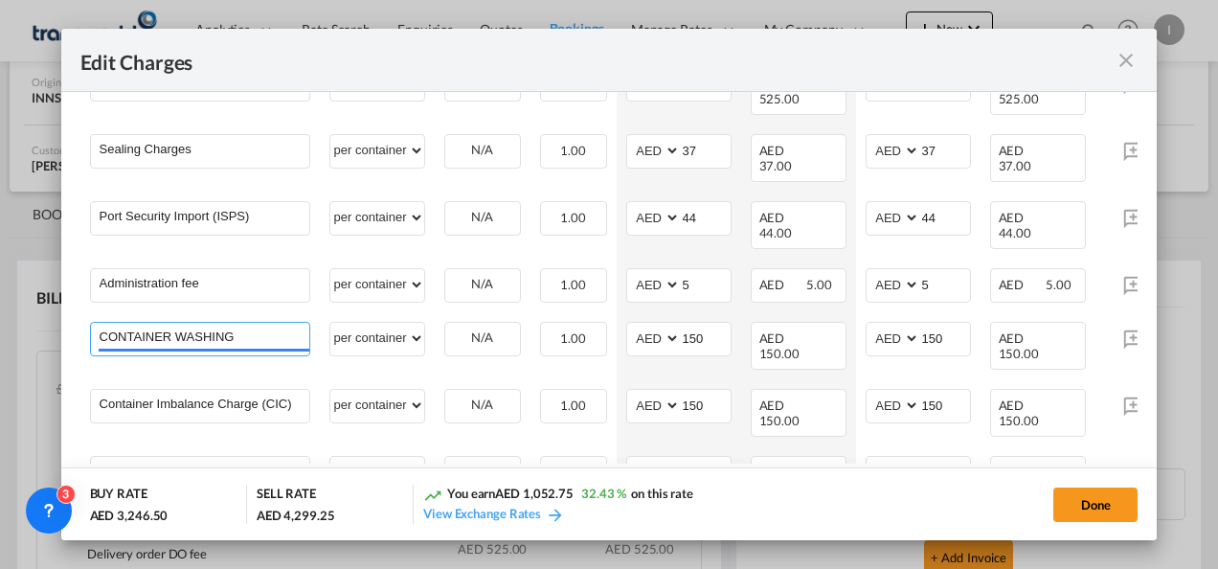
drag, startPoint x: 235, startPoint y: 308, endPoint x: 2, endPoint y: 299, distance: 233.0
click at [0, 286] on html "Analytics Reports Dashboard Rate Search Enquiries Quotes" at bounding box center [609, 284] width 1218 height 569
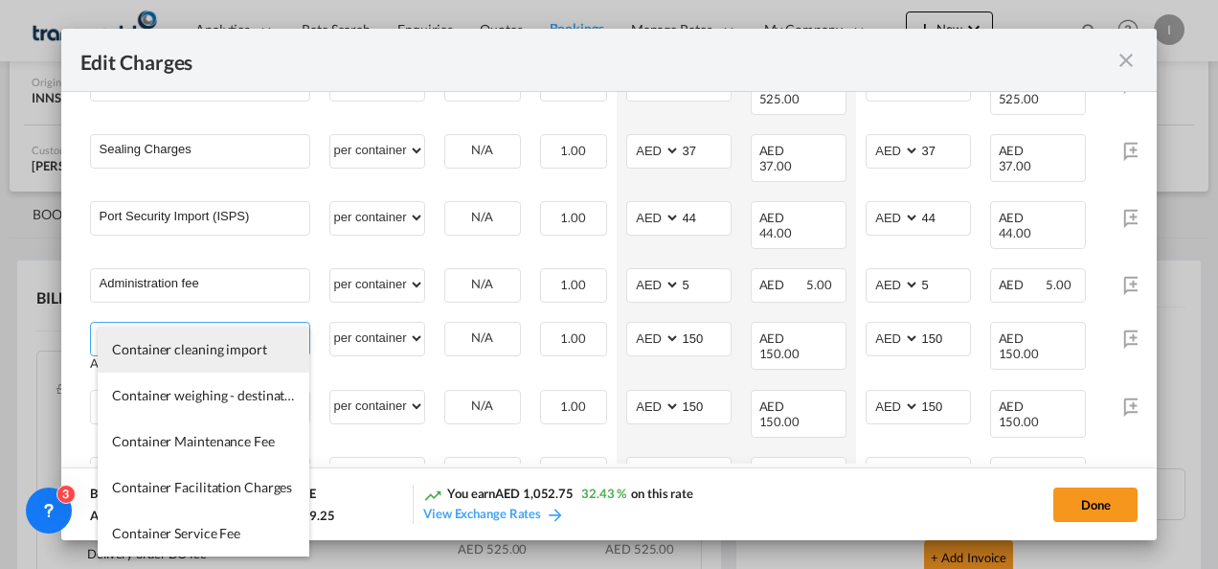
click at [168, 360] on li "Container cleaning import" at bounding box center [204, 350] width 212 height 46
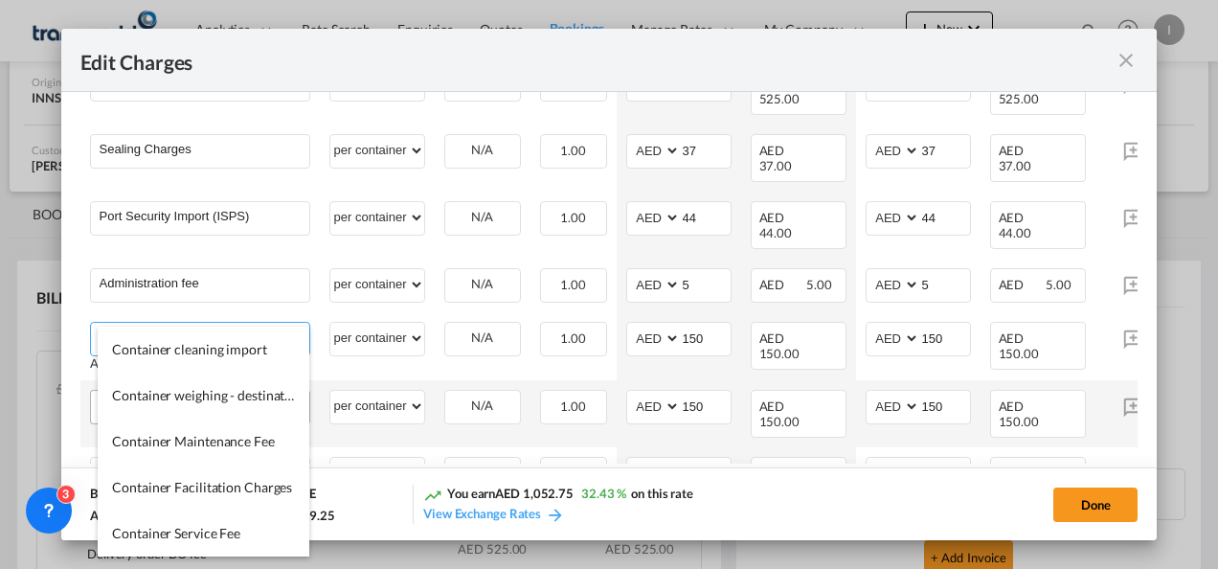
type input "Container cleaning import"
select select "per equipment"
type input "0"
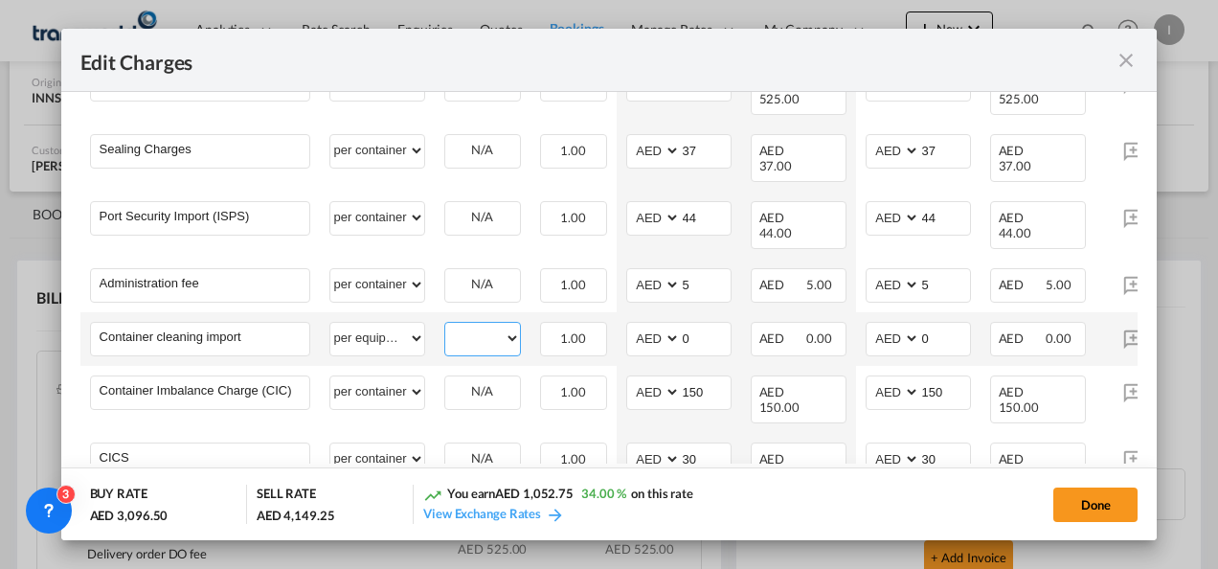
click at [503, 326] on select "40HC" at bounding box center [482, 339] width 75 height 26
select select "40HC"
click at [445, 326] on select "40HC" at bounding box center [482, 339] width 75 height 26
drag, startPoint x: 705, startPoint y: 310, endPoint x: 649, endPoint y: 310, distance: 55.6
click at [649, 322] on md-input-container "AED AFN ALL AMD ANG AOA ARS AUD AWG AZN BAM BBD BDT BGN BHD BIF BMD BND BOB BRL…" at bounding box center [678, 339] width 105 height 34
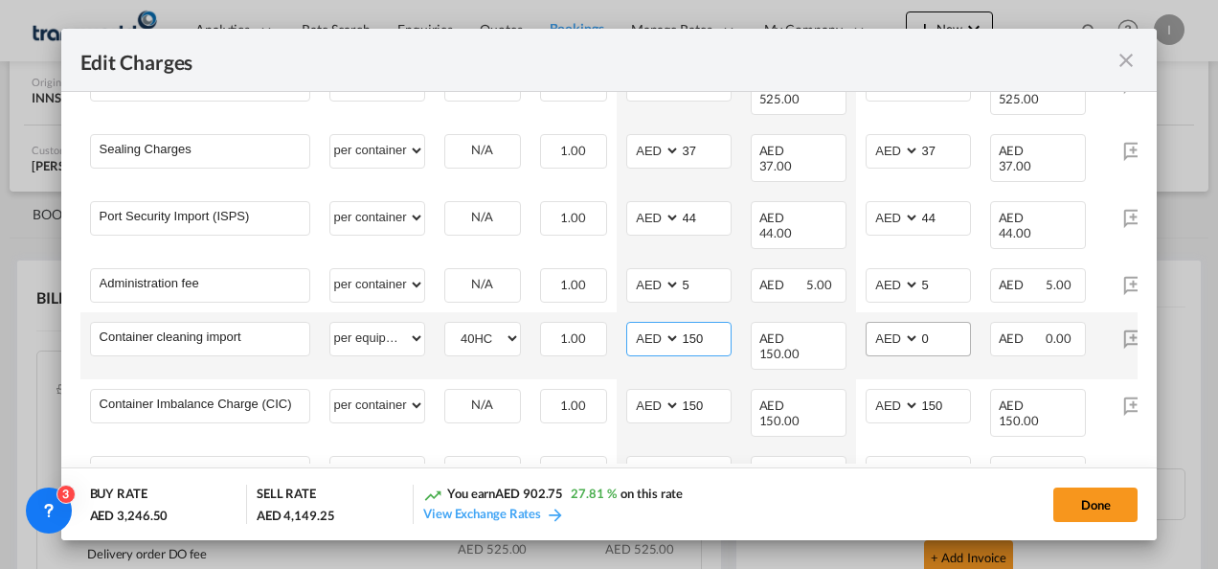
type input "150"
drag, startPoint x: 930, startPoint y: 318, endPoint x: 894, endPoint y: 319, distance: 36.4
click at [895, 322] on md-input-container "AED AFN ALL AMD ANG AOA ARS AUD AWG AZN BAM BBD BDT BGN BHD BIF BMD BND BOB BRL…" at bounding box center [918, 339] width 105 height 34
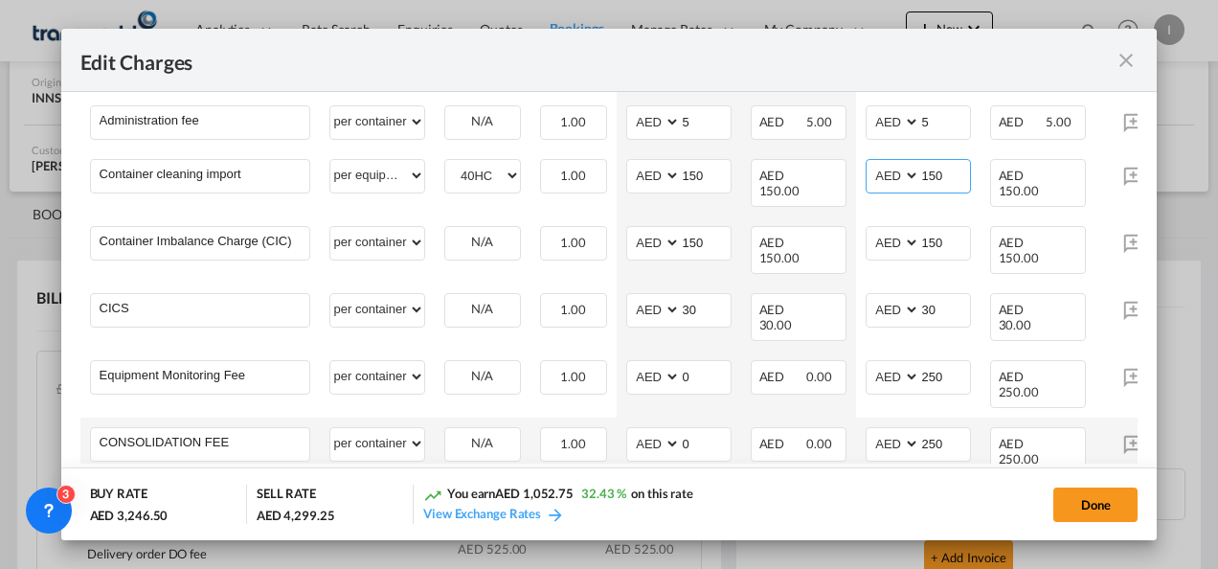
scroll to position [671, 0]
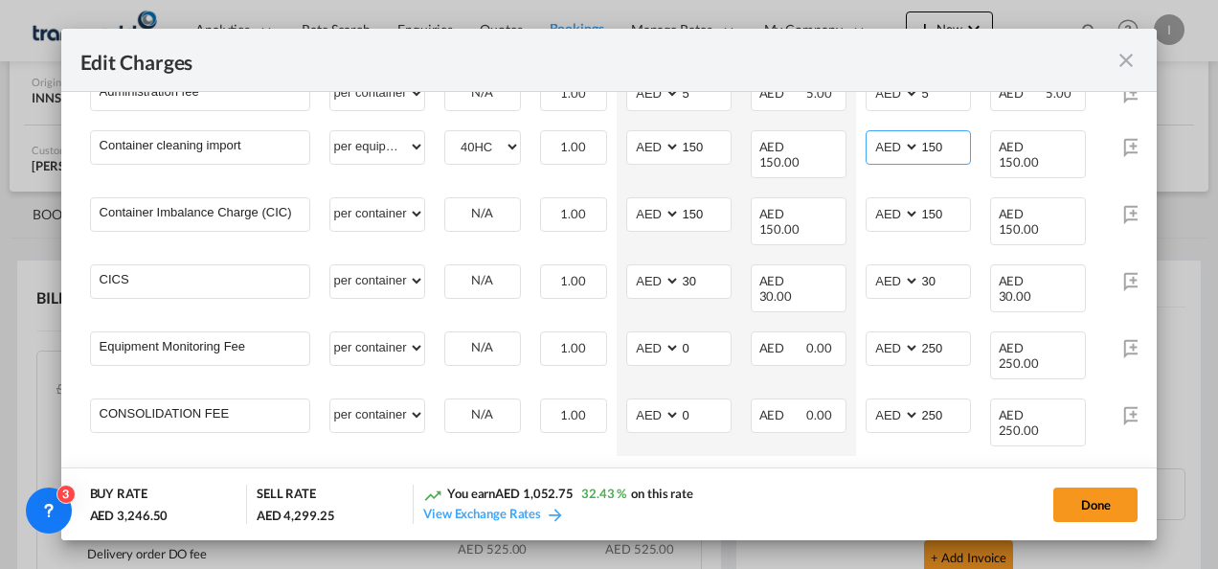
type input "150"
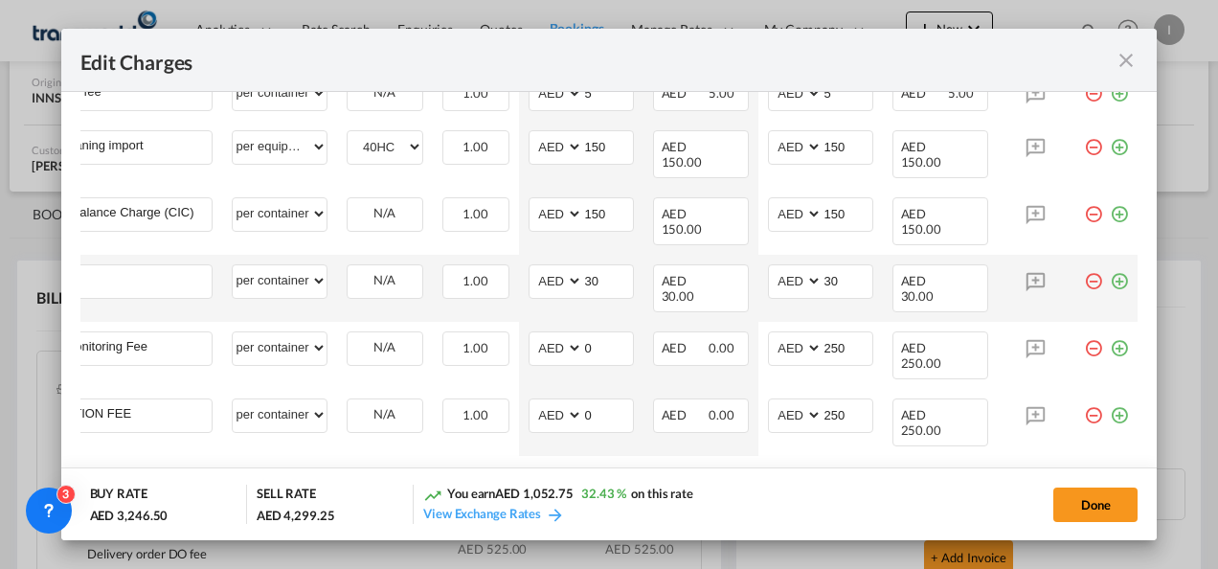
click at [1084, 264] on md-icon "icon-minus-circle-outline red-400-fg" at bounding box center [1093, 273] width 19 height 19
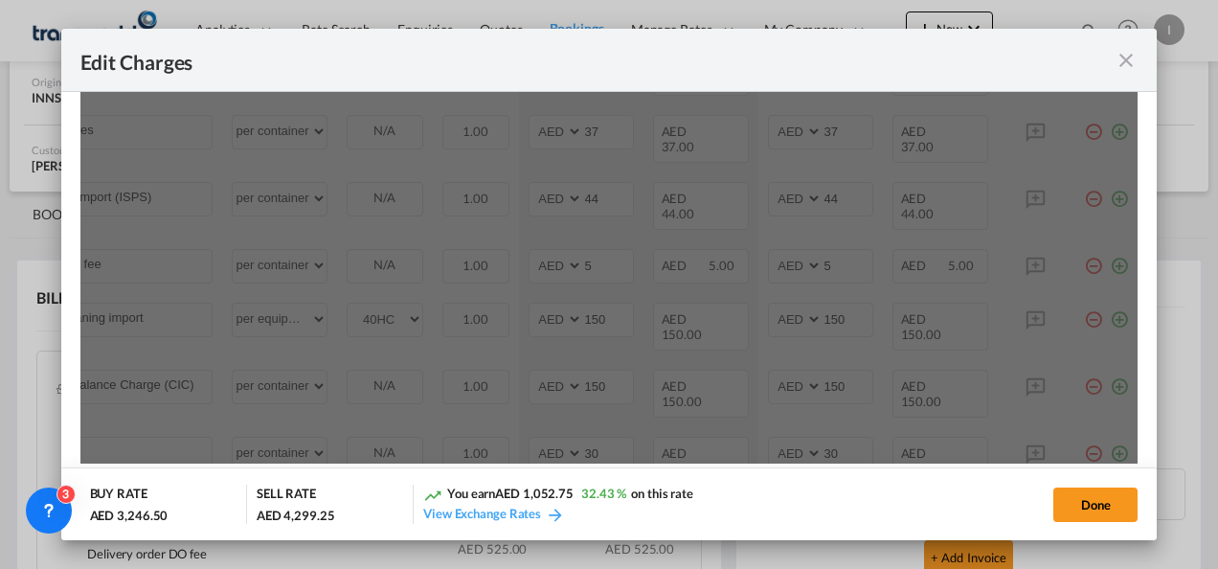
scroll to position [287, 0]
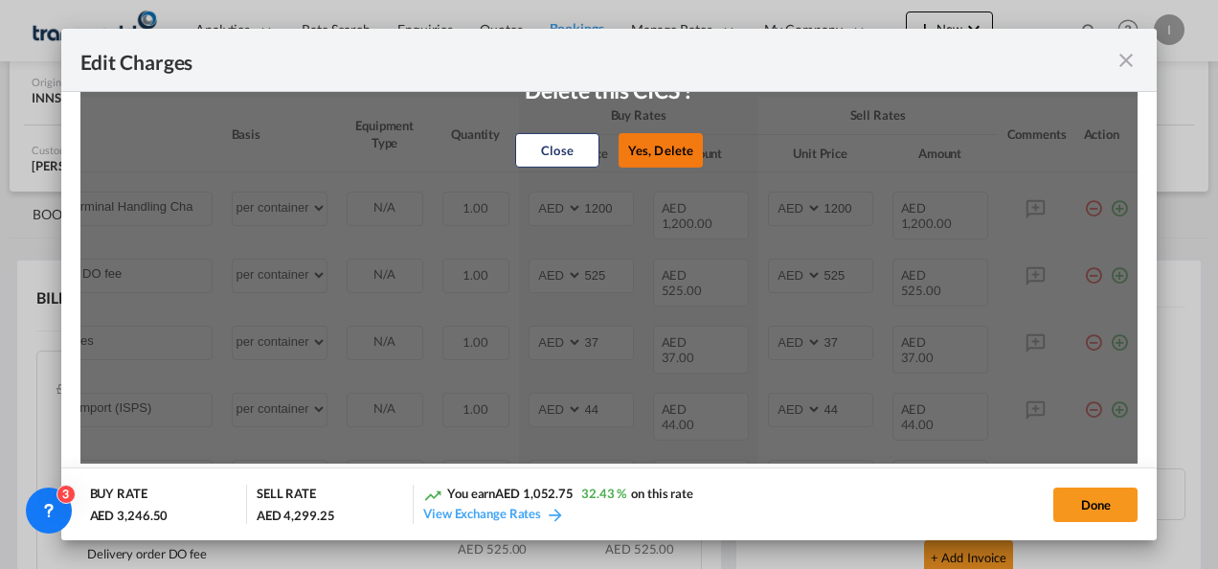
click at [624, 140] on button "Yes, Delete" at bounding box center [661, 150] width 84 height 34
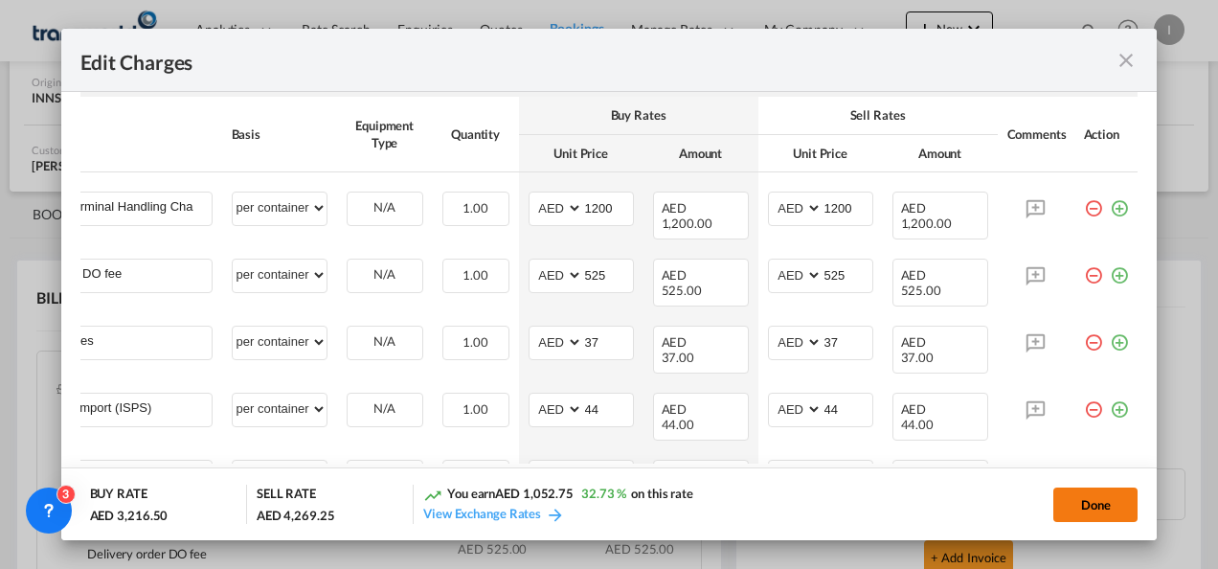
click at [1086, 510] on button "Done" at bounding box center [1096, 505] width 84 height 34
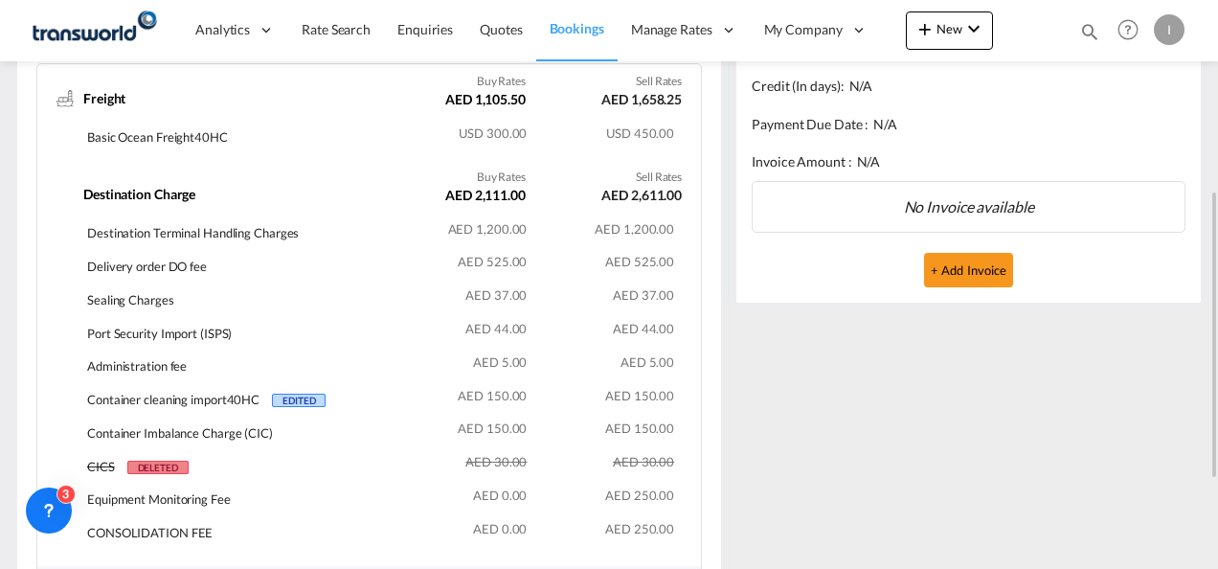
scroll to position [0, 0]
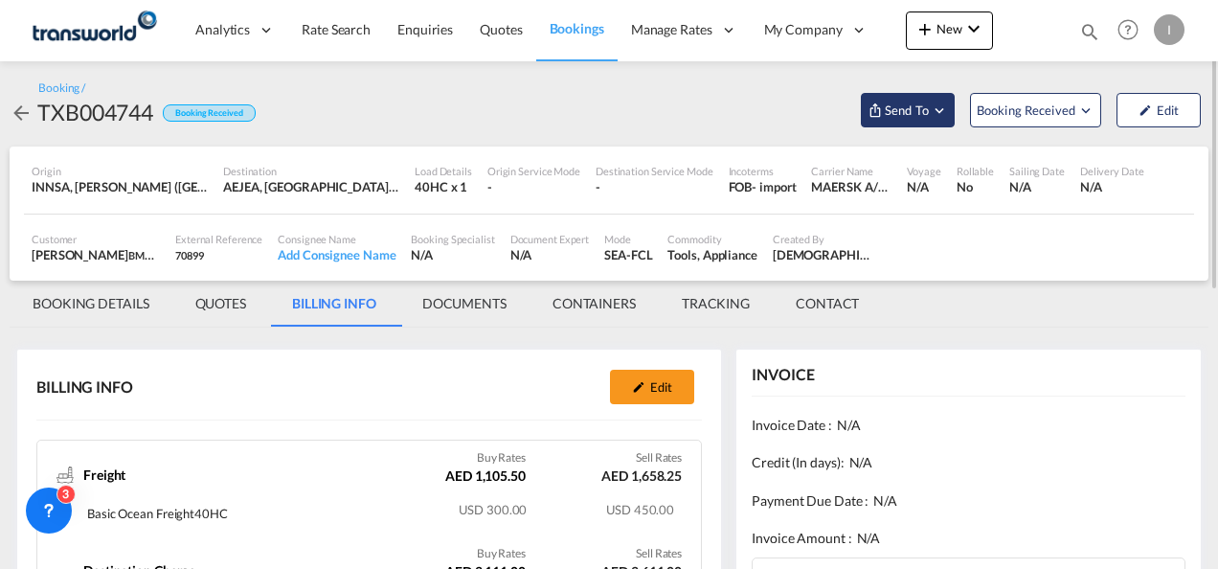
click at [914, 111] on span "Send To" at bounding box center [907, 110] width 48 height 19
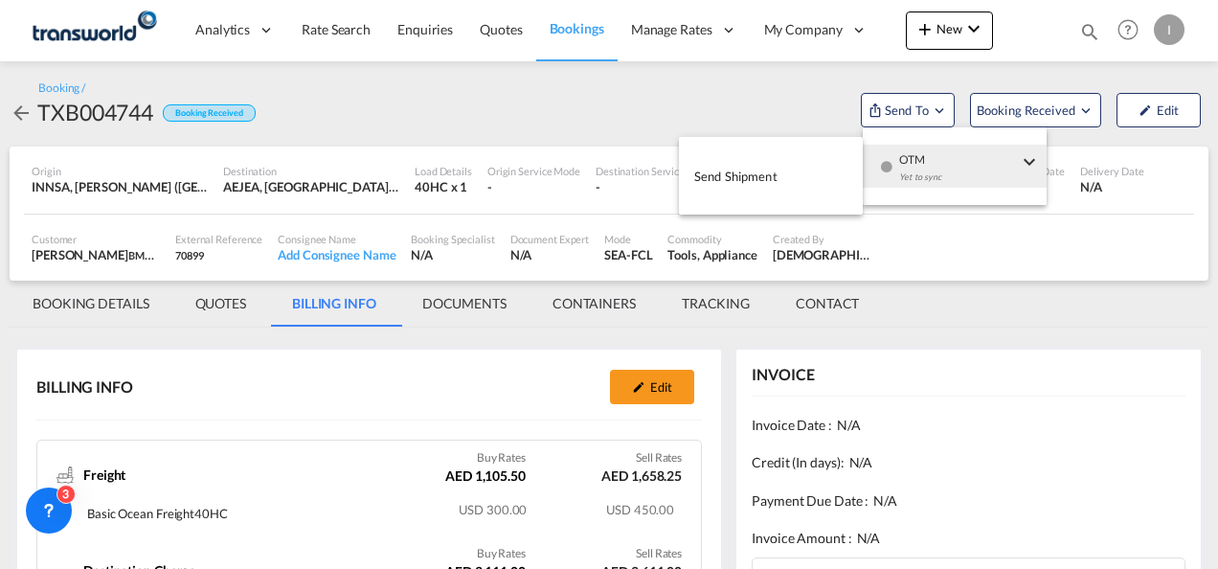
click at [900, 170] on div "Yet to sync" at bounding box center [958, 182] width 119 height 40
click at [757, 171] on span "Send Shipment" at bounding box center [735, 176] width 83 height 31
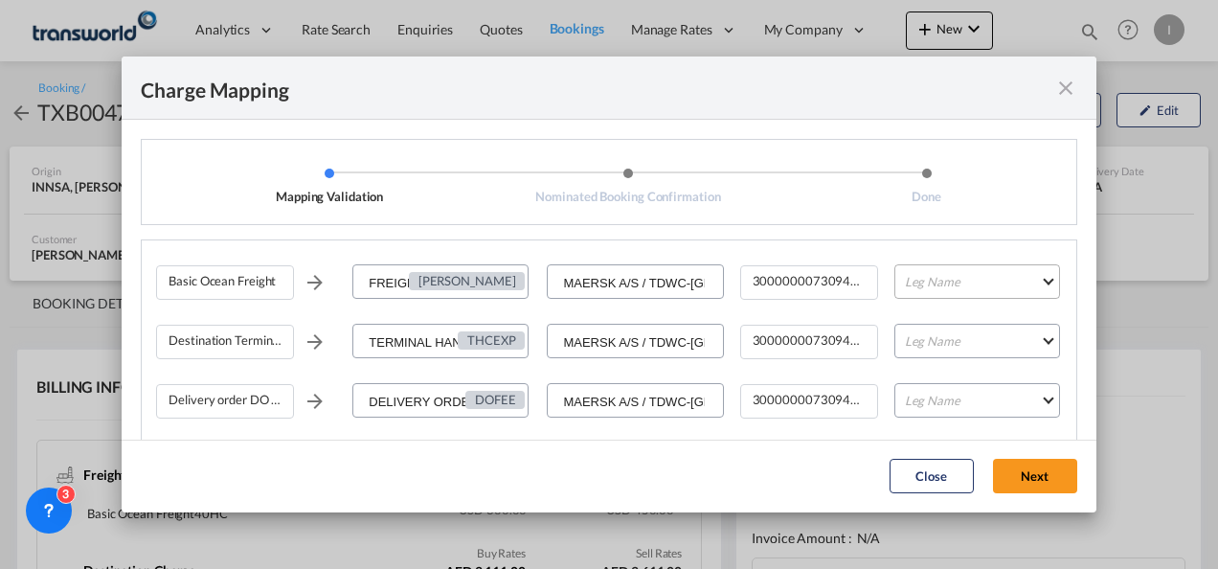
click at [933, 291] on md-select "Leg Name HANDLING ORIGIN VESSEL HANDLING DESTINATION OTHERS TL PICK UP CUSTOMS …" at bounding box center [978, 281] width 166 height 34
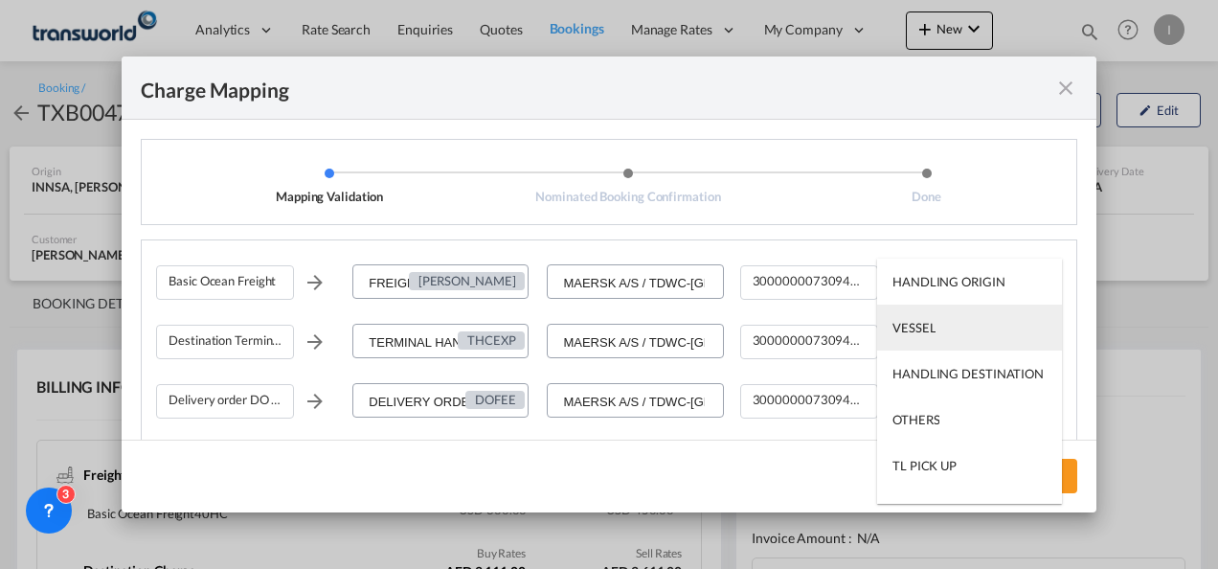
click at [924, 336] on md-option "VESSEL" at bounding box center [969, 328] width 185 height 46
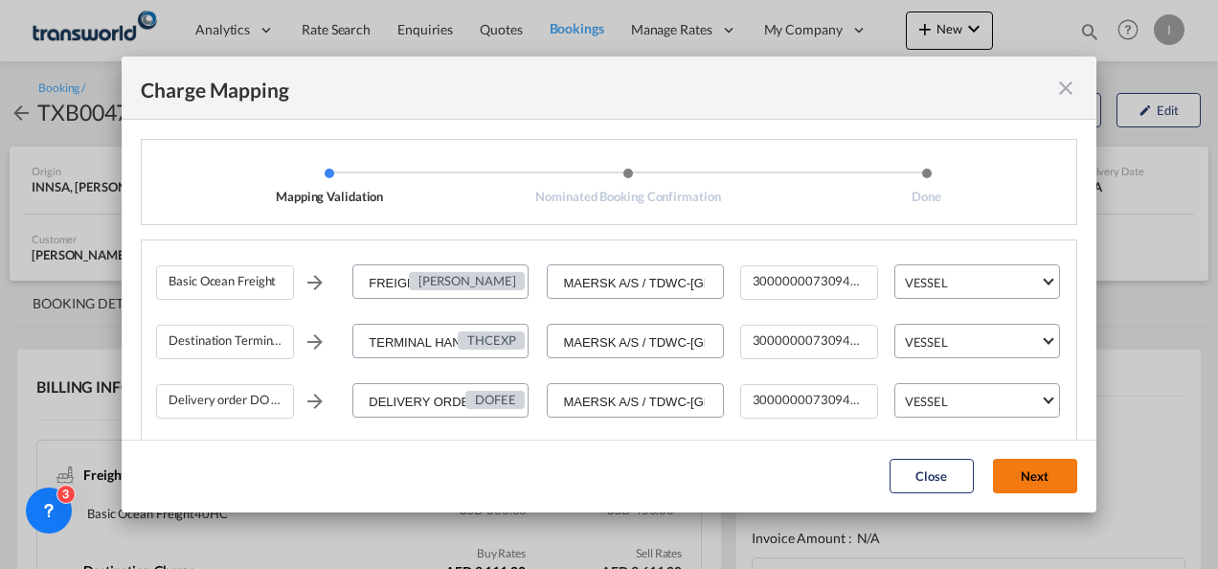
click at [1034, 481] on button "Next" at bounding box center [1035, 476] width 84 height 34
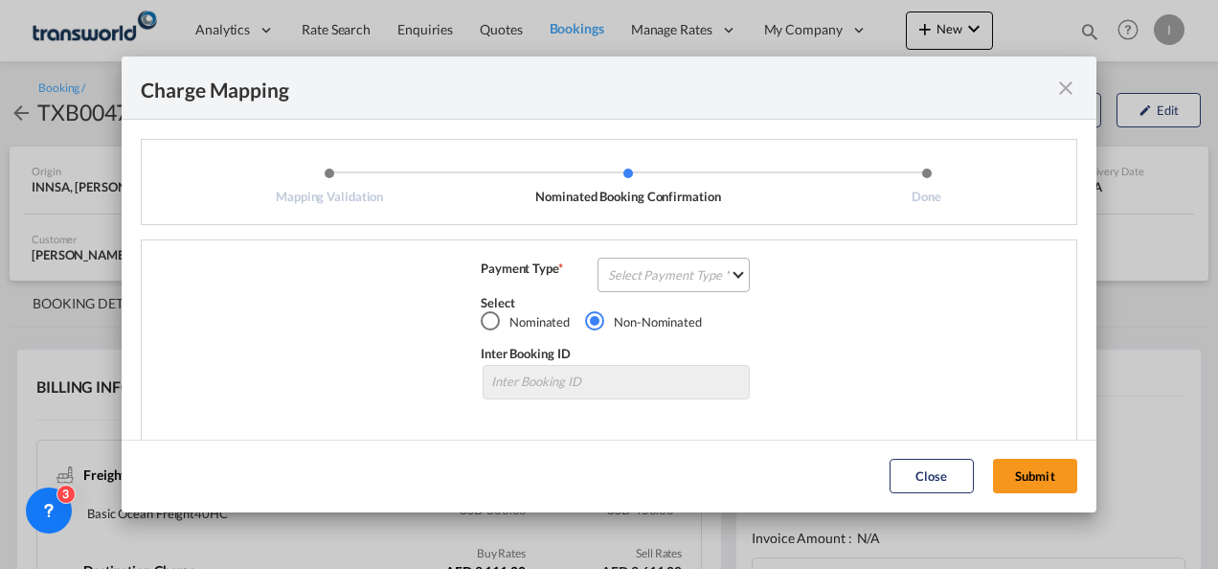
click at [653, 269] on md-select "Select Payment Type COLLECT PREPAID" at bounding box center [674, 275] width 152 height 34
click at [643, 282] on div "COLLECT" at bounding box center [630, 274] width 55 height 17
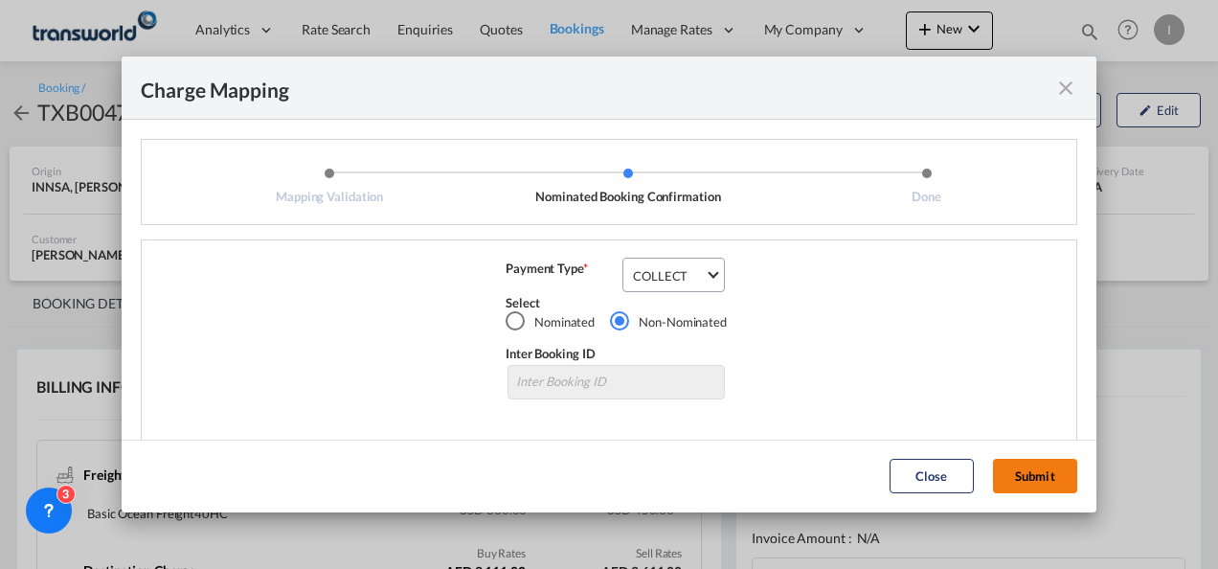
click at [1023, 468] on button "Submit" at bounding box center [1035, 476] width 84 height 34
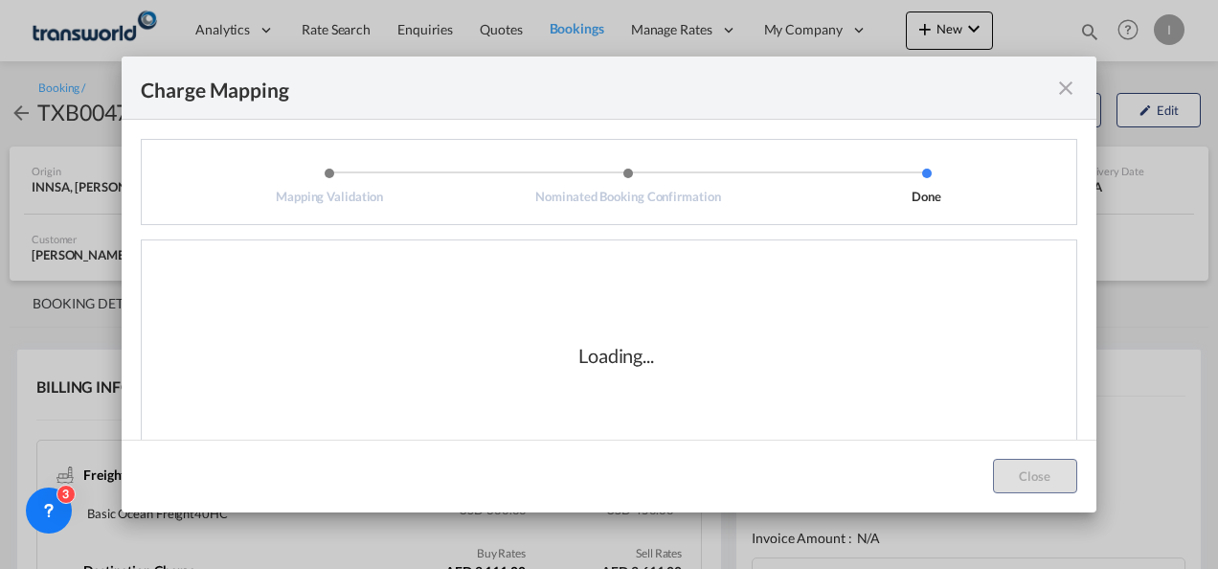
scroll to position [32, 0]
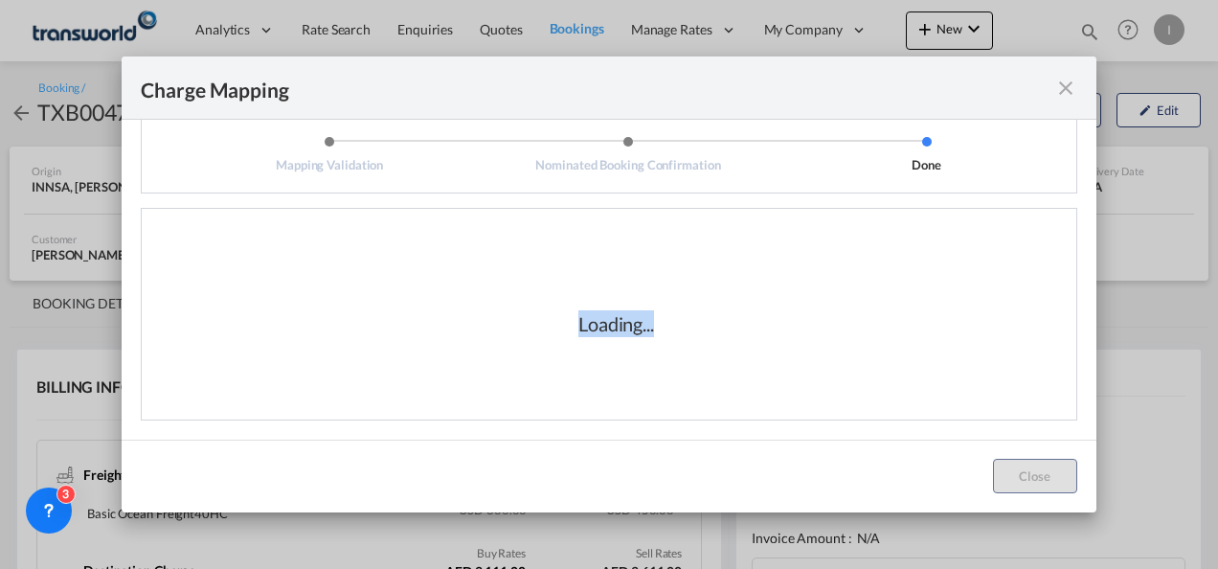
drag, startPoint x: 574, startPoint y: 331, endPoint x: 660, endPoint y: 331, distance: 86.2
click at [660, 331] on div "Loading..." at bounding box center [617, 323] width 192 height 27
click at [655, 333] on div "Loading..." at bounding box center [617, 323] width 192 height 27
click at [652, 335] on div "Loading..." at bounding box center [617, 323] width 192 height 27
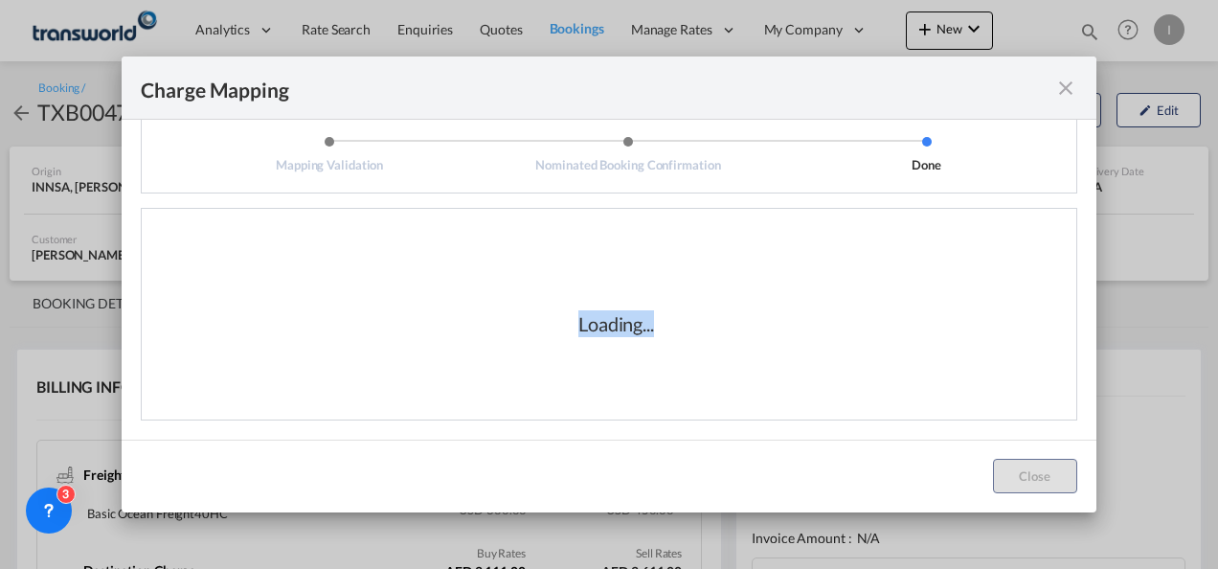
click at [648, 330] on div "Loading..." at bounding box center [617, 323] width 76 height 27
drag, startPoint x: 648, startPoint y: 330, endPoint x: 569, endPoint y: 328, distance: 78.6
click at [569, 328] on div "Loading..." at bounding box center [617, 323] width 192 height 27
click at [579, 329] on div "Loading..." at bounding box center [617, 323] width 76 height 27
click at [579, 327] on div "Loading..." at bounding box center [617, 323] width 76 height 27
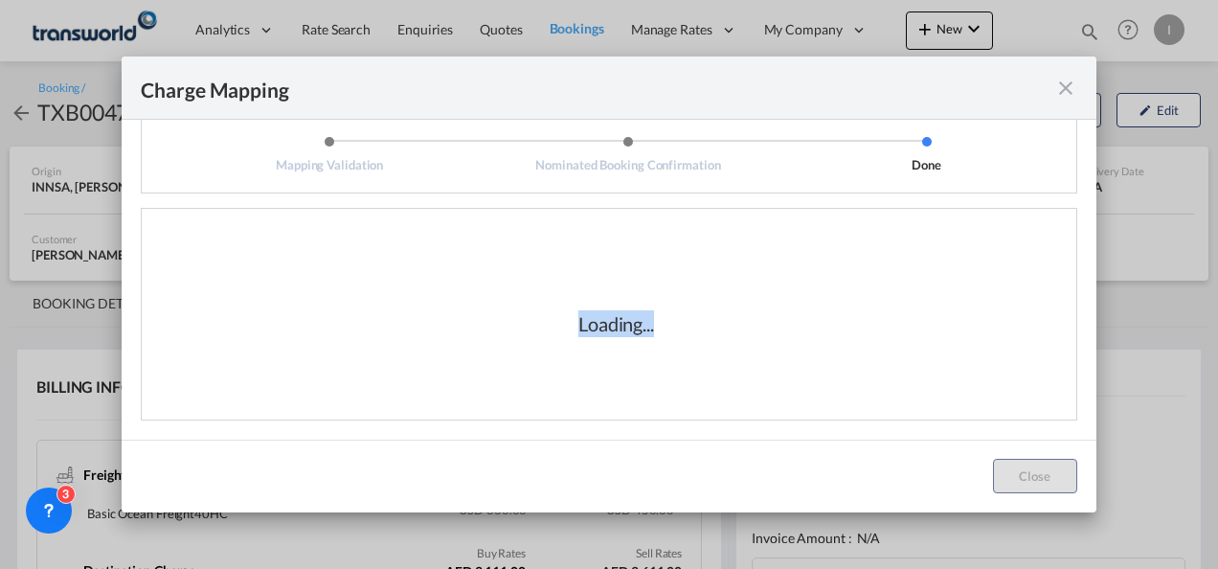
drag, startPoint x: 573, startPoint y: 327, endPoint x: 646, endPoint y: 331, distance: 73.0
click at [646, 331] on div "Loading..." at bounding box center [617, 323] width 76 height 27
drag, startPoint x: 647, startPoint y: 332, endPoint x: 603, endPoint y: 328, distance: 43.4
click at [603, 328] on div "Loading..." at bounding box center [617, 323] width 76 height 27
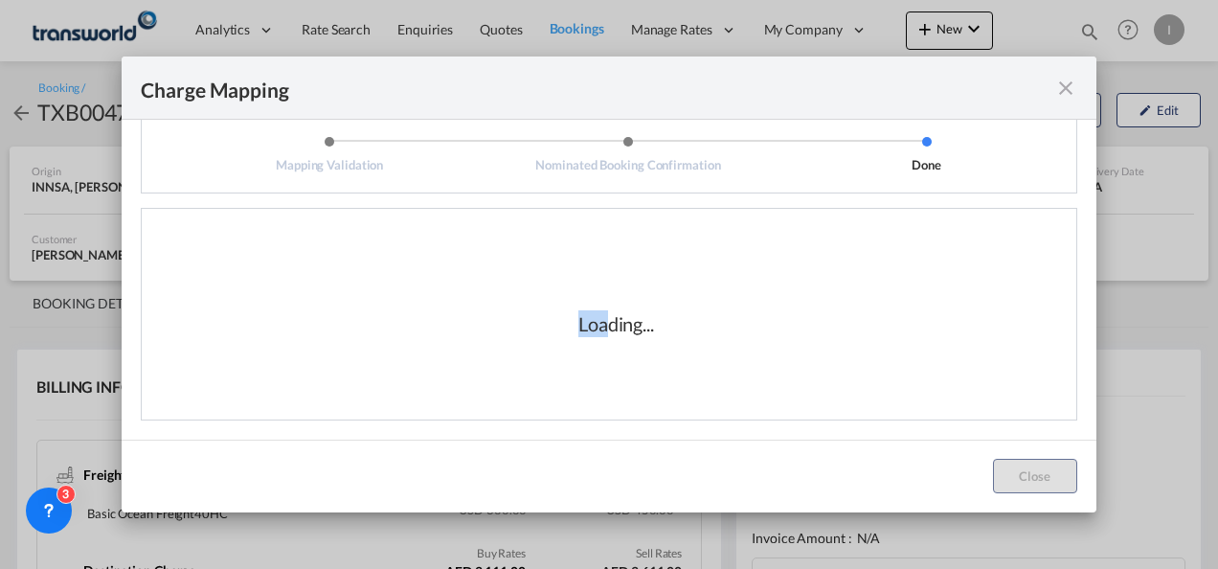
click at [598, 326] on div "Loading..." at bounding box center [617, 323] width 76 height 27
drag, startPoint x: 598, startPoint y: 326, endPoint x: 566, endPoint y: 324, distance: 31.7
click at [566, 324] on div "Loading..." at bounding box center [617, 323] width 192 height 27
click at [569, 325] on div "Loading..." at bounding box center [617, 323] width 192 height 27
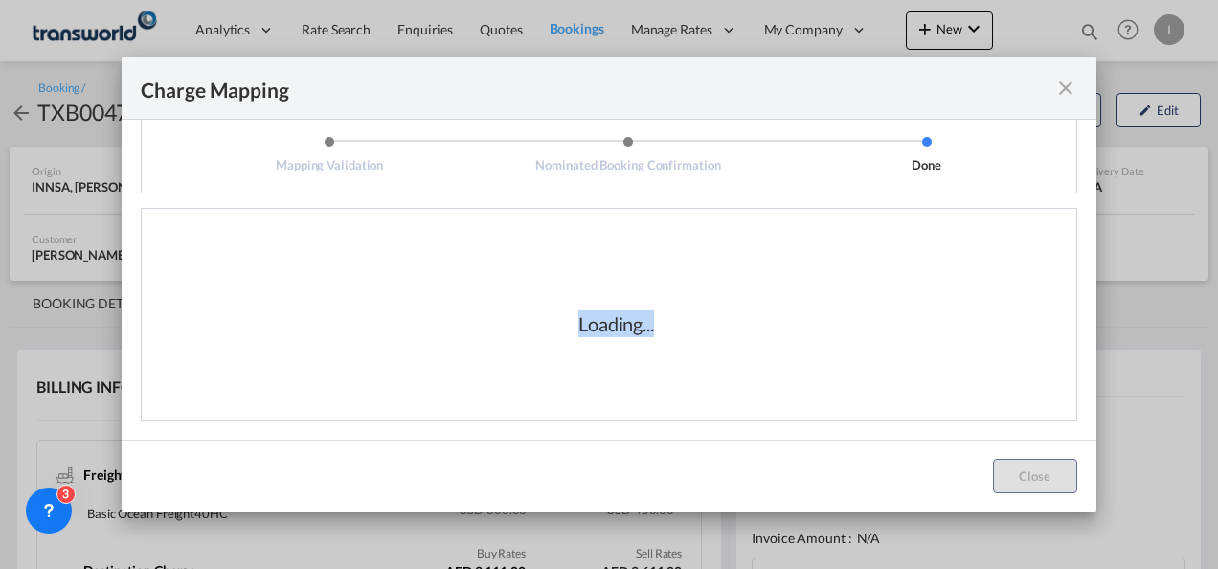
drag, startPoint x: 572, startPoint y: 328, endPoint x: 761, endPoint y: 330, distance: 188.7
click at [761, 330] on div "Loading..." at bounding box center [616, 324] width 921 height 192
click at [756, 330] on div "Loading..." at bounding box center [616, 324] width 921 height 192
click at [636, 327] on div "Loading..." at bounding box center [617, 323] width 76 height 27
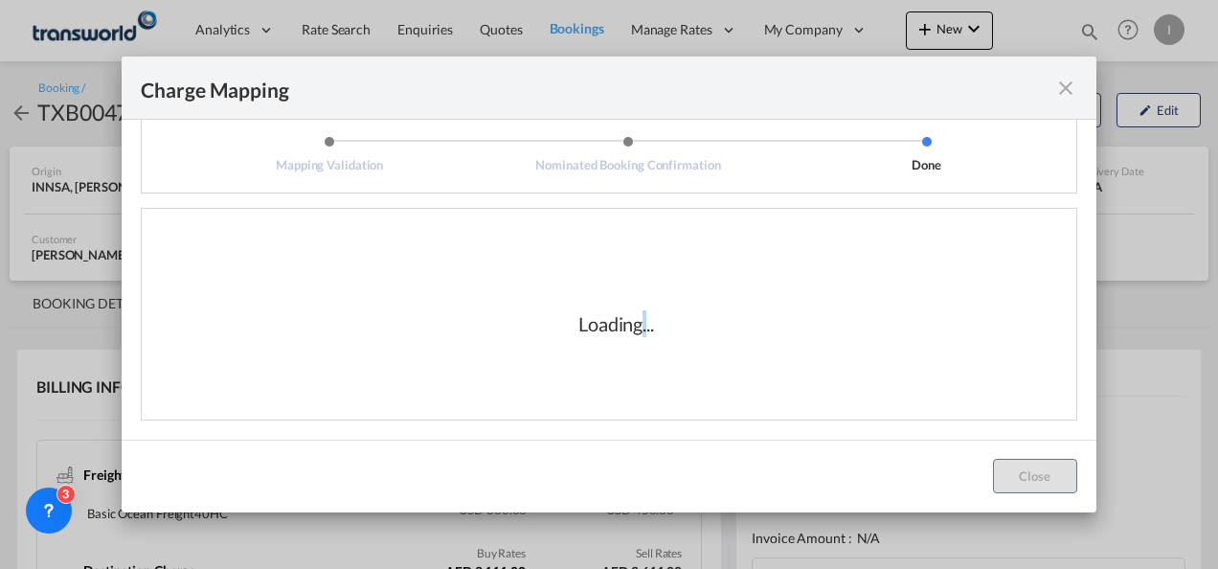
click at [636, 327] on div "Loading..." at bounding box center [617, 323] width 76 height 27
drag, startPoint x: 636, startPoint y: 327, endPoint x: 650, endPoint y: 337, distance: 17.8
click at [650, 335] on div "Loading..." at bounding box center [617, 323] width 192 height 27
click at [641, 333] on div "Loading..." at bounding box center [617, 323] width 76 height 27
click at [640, 333] on div "Loading..." at bounding box center [617, 323] width 76 height 27
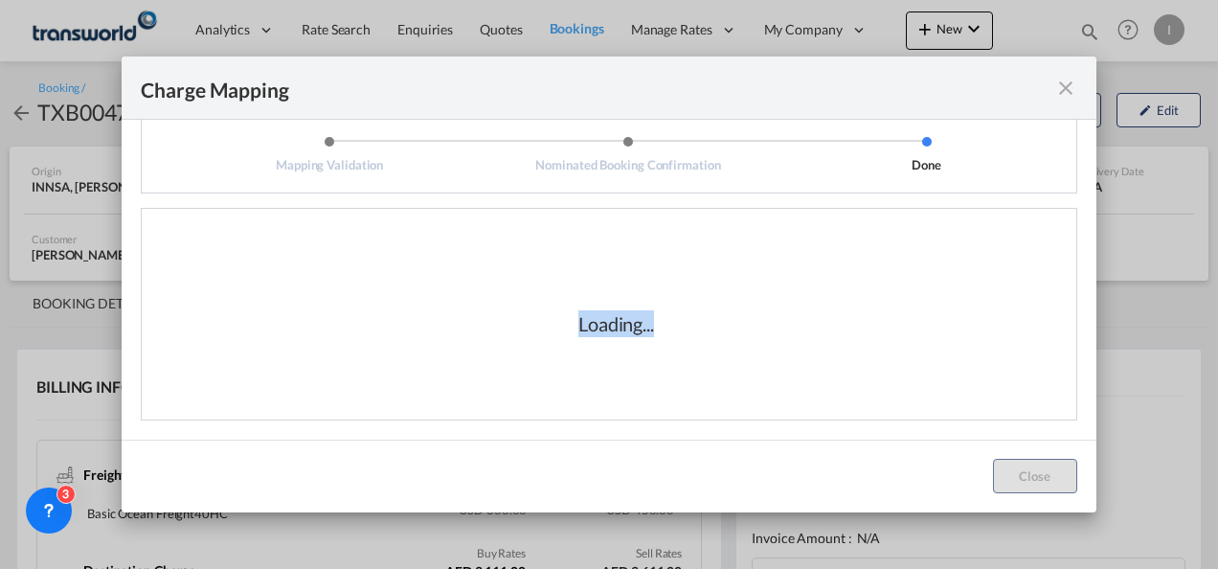
click at [640, 333] on div "Loading..." at bounding box center [617, 323] width 76 height 27
click at [641, 333] on div "Loading..." at bounding box center [617, 323] width 76 height 27
click at [642, 332] on div "Loading..." at bounding box center [617, 323] width 76 height 27
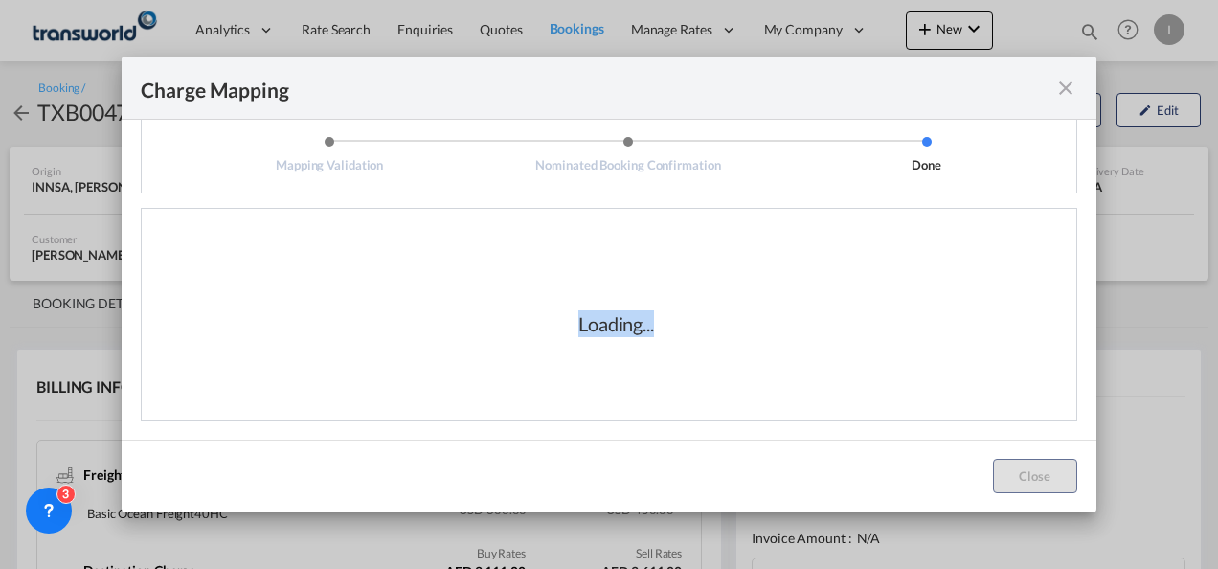
click at [641, 332] on div "Loading..." at bounding box center [617, 323] width 76 height 27
click at [636, 329] on div "Loading..." at bounding box center [617, 323] width 76 height 27
click at [643, 334] on div "Loading..." at bounding box center [617, 323] width 76 height 27
click at [655, 351] on div "Loading..." at bounding box center [616, 324] width 921 height 192
click at [655, 353] on div "Loading..." at bounding box center [616, 324] width 921 height 192
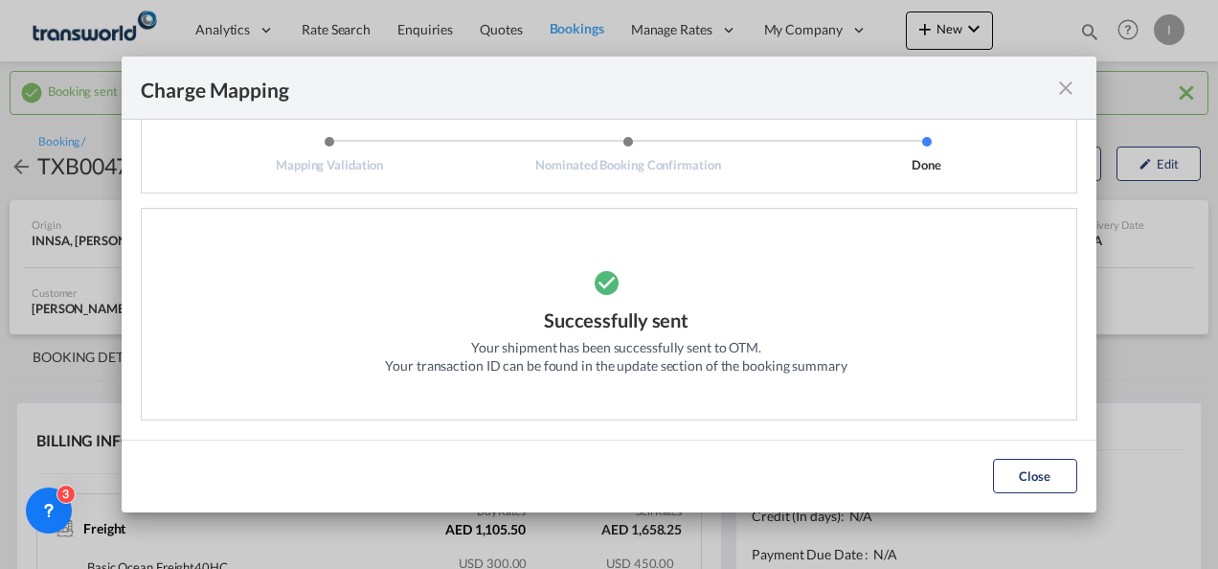
drag, startPoint x: 1060, startPoint y: 481, endPoint x: 614, endPoint y: 391, distance: 455.4
click at [1059, 479] on button "Close" at bounding box center [1035, 476] width 84 height 34
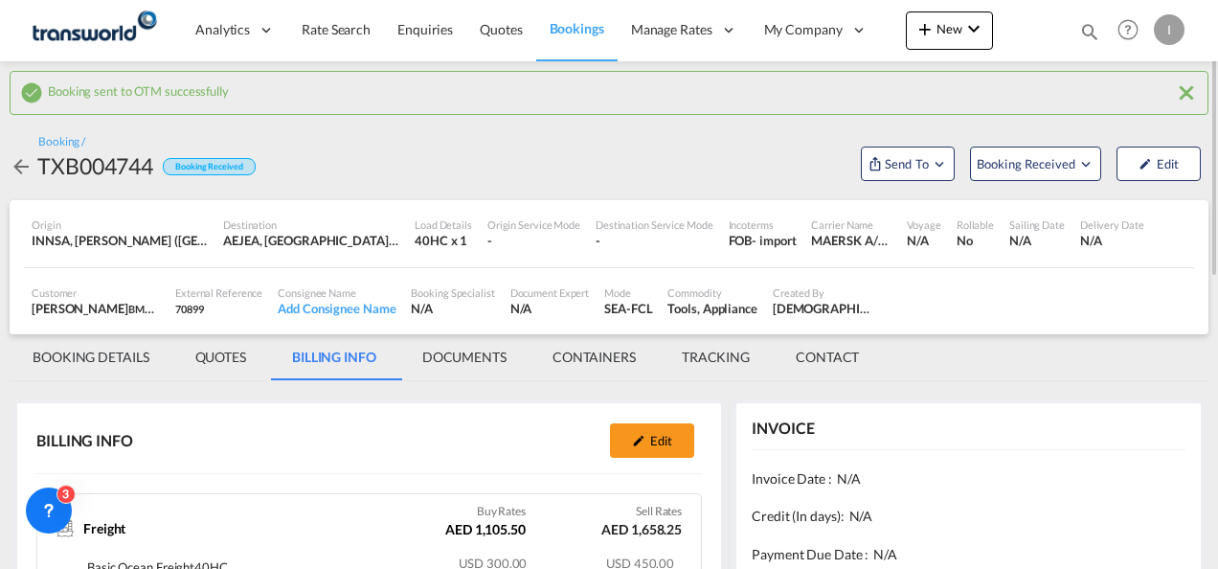
click at [69, 350] on md-tab-item "BOOKING DETAILS" at bounding box center [91, 357] width 163 height 46
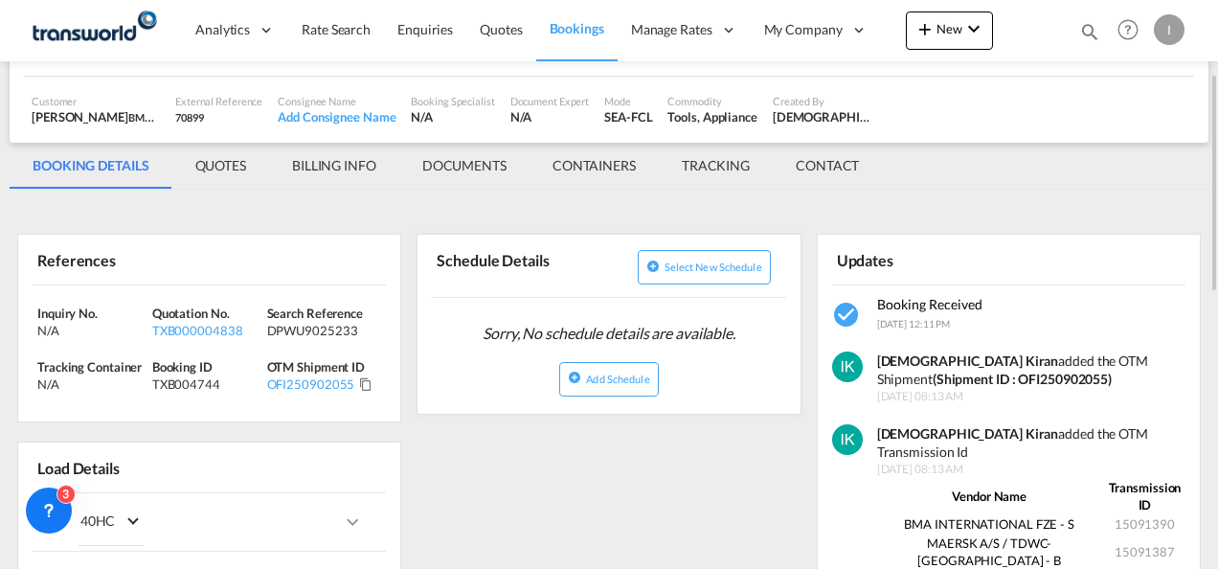
scroll to position [287, 0]
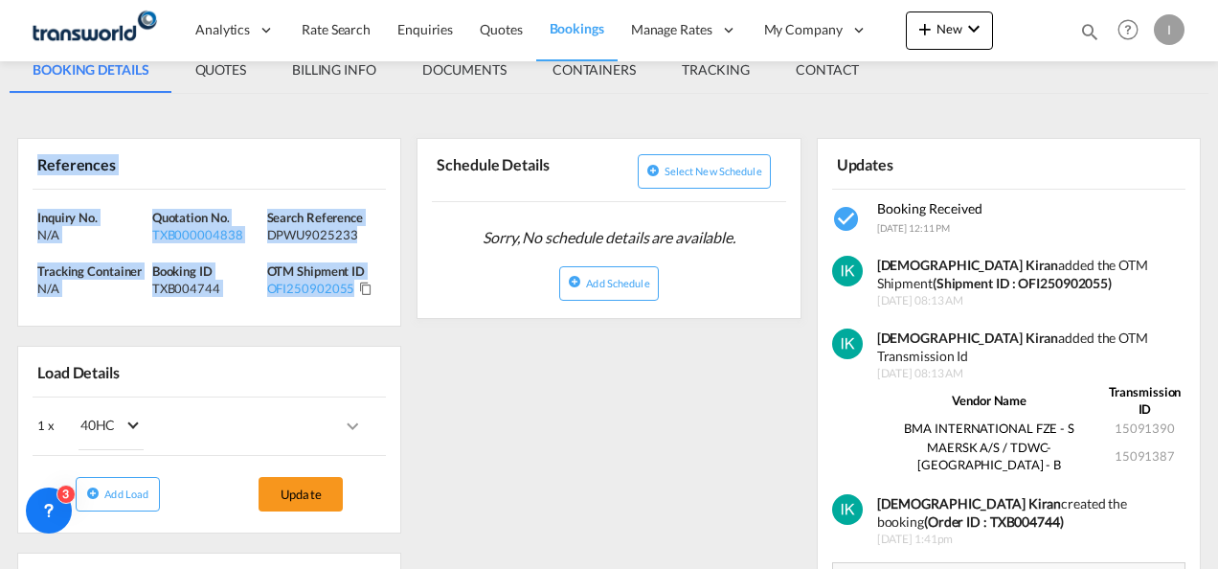
drag, startPoint x: 381, startPoint y: 298, endPoint x: -4, endPoint y: 161, distance: 408.7
click at [0, 161] on html "Analytics Reports Dashboard Rate Search Enquiries Quotes" at bounding box center [609, 284] width 1218 height 569
drag, startPoint x: -4, startPoint y: 161, endPoint x: 99, endPoint y: 215, distance: 115.7
copy div "References Inquiry No. N/A Quotation No. TXB000004838 Search Reference DPWU9025…"
